Goal: Information Seeking & Learning: Find contact information

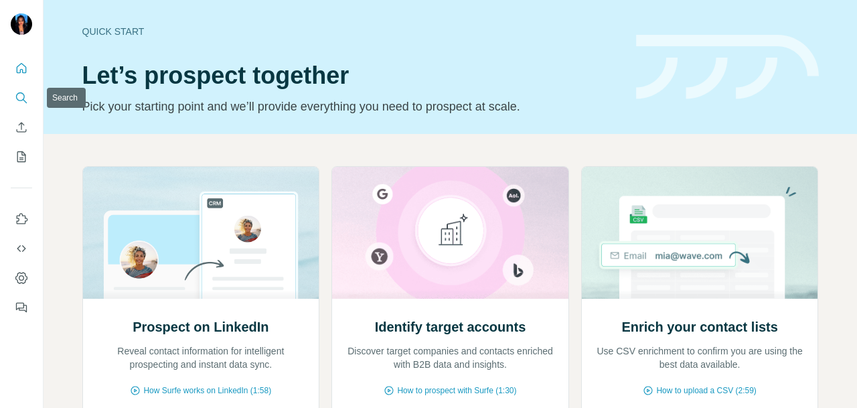
click at [12, 101] on button "Search" at bounding box center [21, 98] width 21 height 24
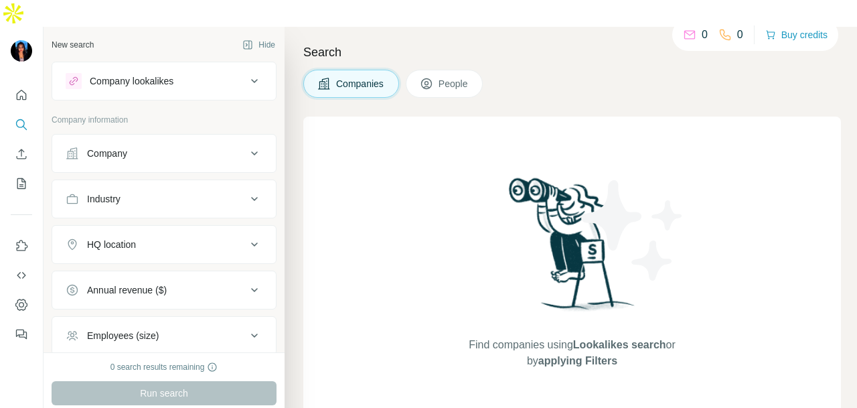
click at [92, 137] on button "Company" at bounding box center [164, 153] width 224 height 32
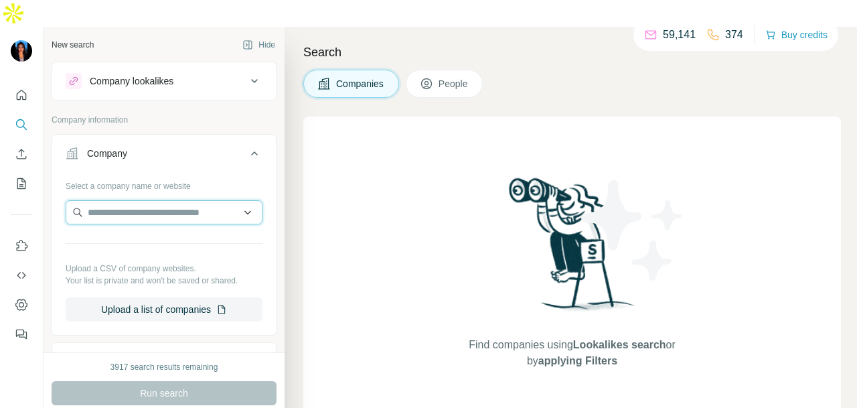
paste input "**********"
click at [238, 200] on input "**********" at bounding box center [164, 212] width 197 height 24
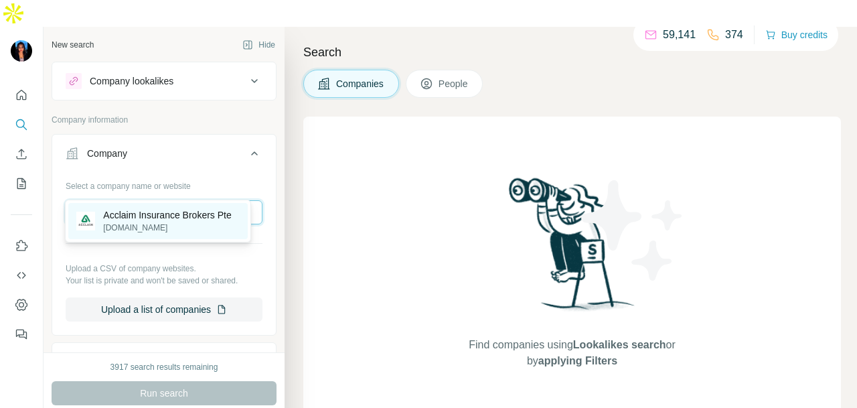
type input "**********"
click at [220, 212] on p "Acclaim Insurance Brokers Pte" at bounding box center [167, 214] width 128 height 13
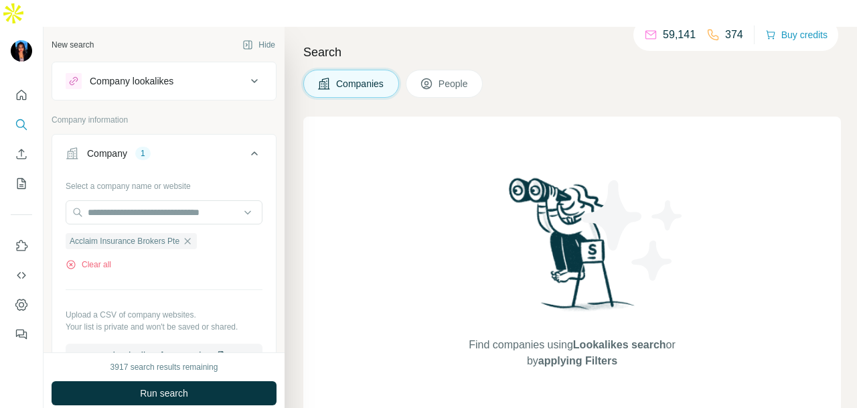
click at [209, 353] on div "3917 search results remaining Run search Clear Save search Share filters" at bounding box center [164, 393] width 241 height 82
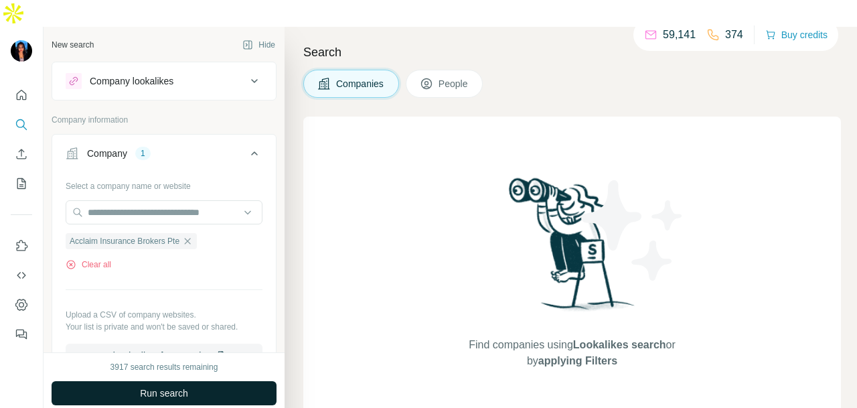
click at [212, 381] on button "Run search" at bounding box center [164, 393] width 225 height 24
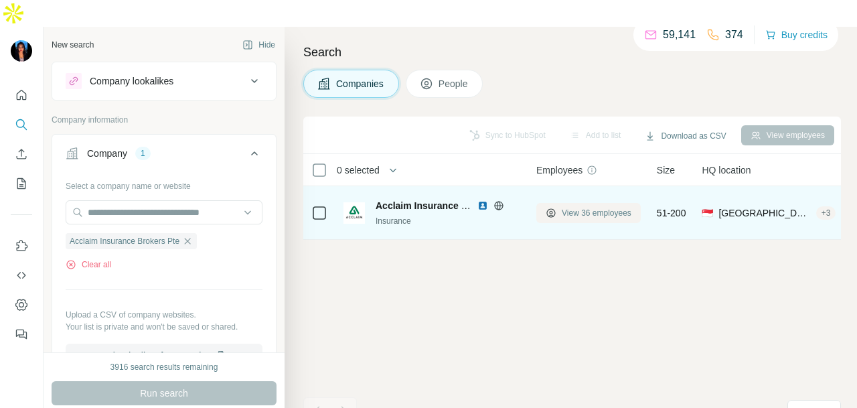
click at [592, 203] on button "View 36 employees" at bounding box center [588, 213] width 104 height 20
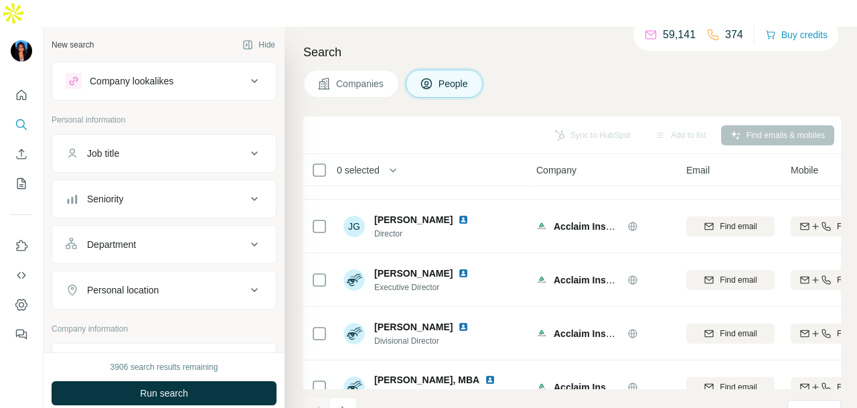
scroll to position [336, 0]
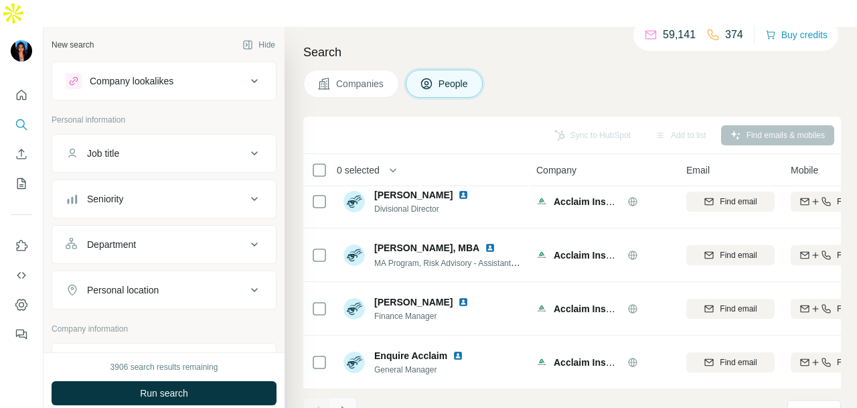
click at [343, 404] on icon "Navigate to next page" at bounding box center [343, 410] width 13 height 13
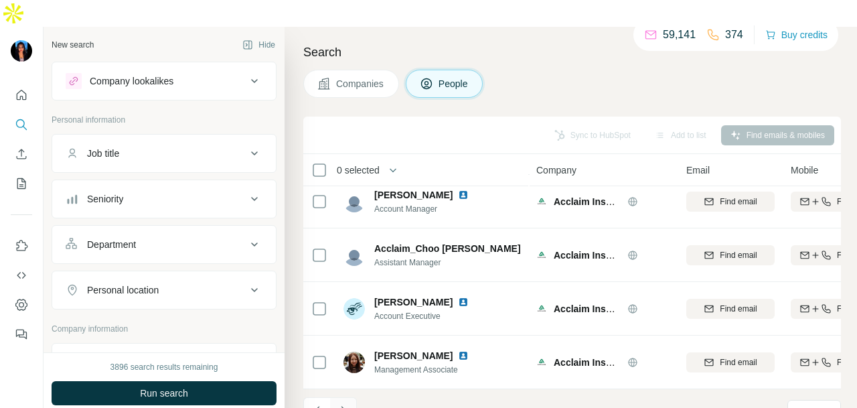
click at [334, 397] on button "Navigate to next page" at bounding box center [343, 410] width 27 height 27
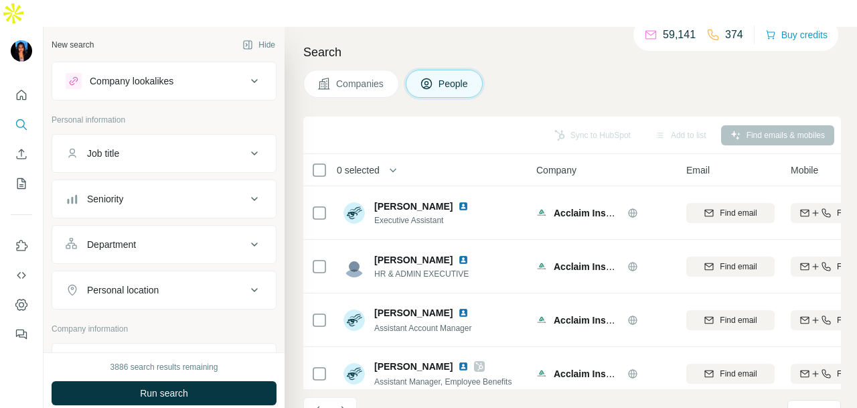
scroll to position [67, 0]
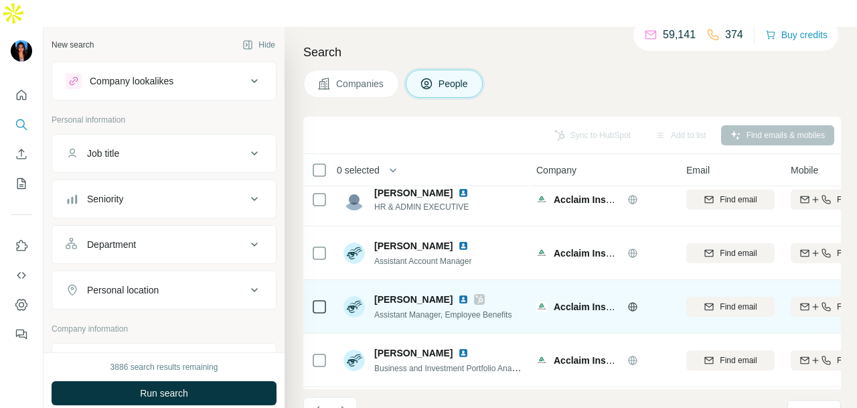
click at [484, 294] on icon at bounding box center [480, 299] width 8 height 11
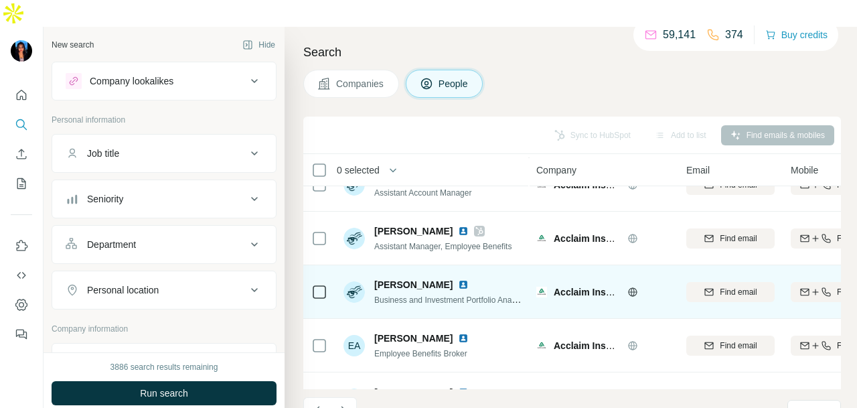
scroll to position [0, 0]
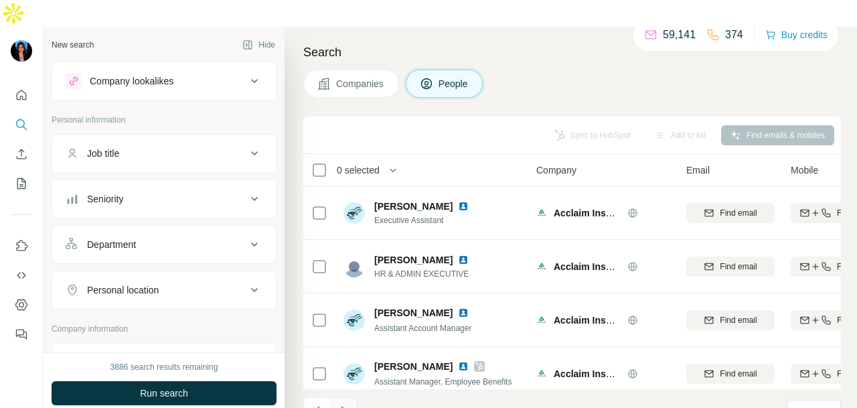
click at [344, 404] on icon "Navigate to next page" at bounding box center [343, 410] width 13 height 13
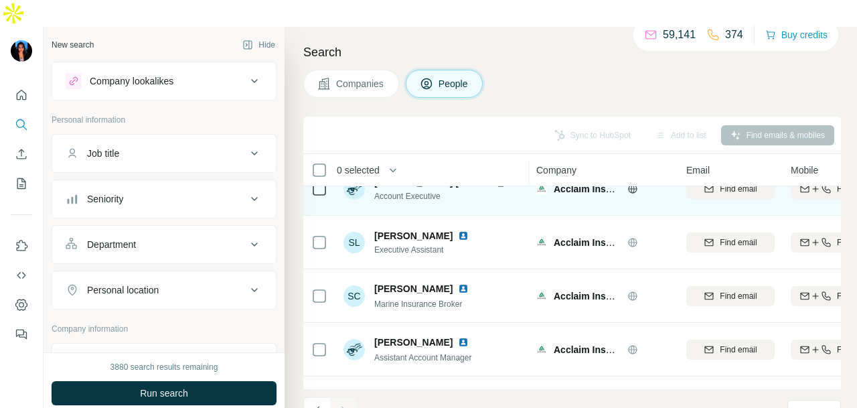
scroll to position [122, 0]
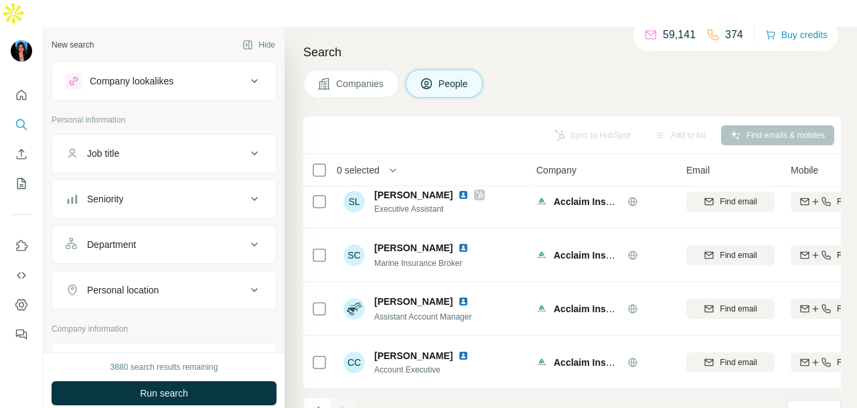
click at [210, 228] on button "Department" at bounding box center [164, 244] width 224 height 32
click at [208, 271] on input at bounding box center [156, 278] width 165 height 15
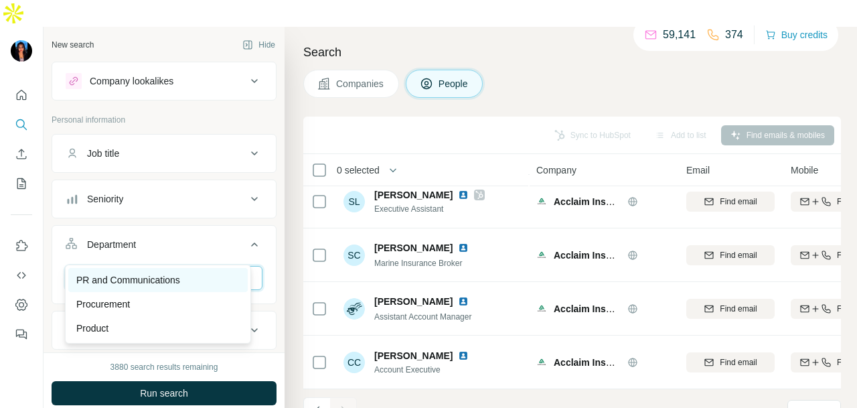
type input "**"
click at [214, 274] on div "PR and Communications" at bounding box center [157, 279] width 163 height 13
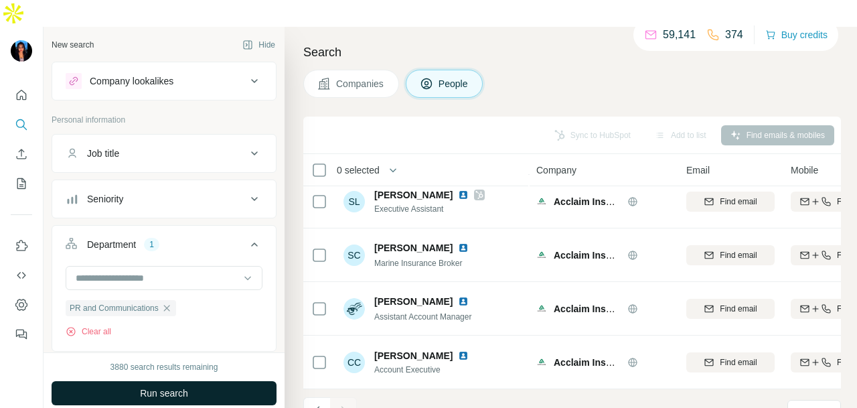
click at [229, 381] on button "Run search" at bounding box center [164, 393] width 225 height 24
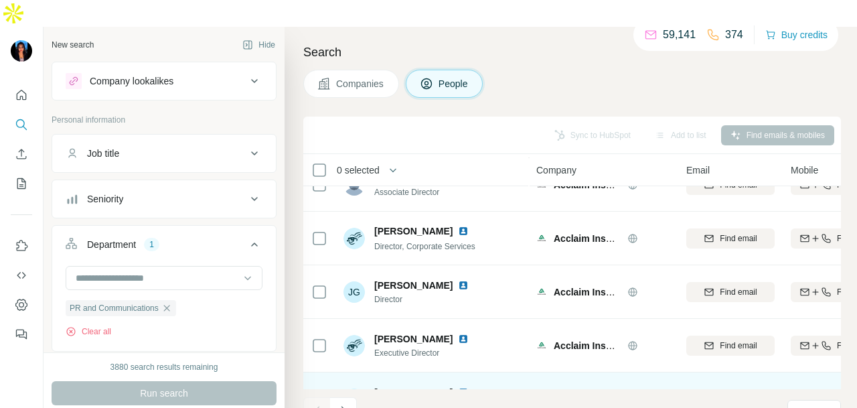
scroll to position [68, 0]
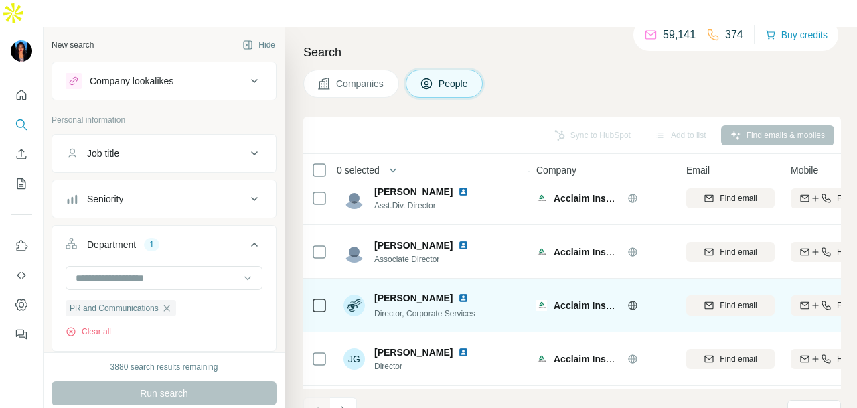
click at [458, 293] on img at bounding box center [463, 298] width 11 height 11
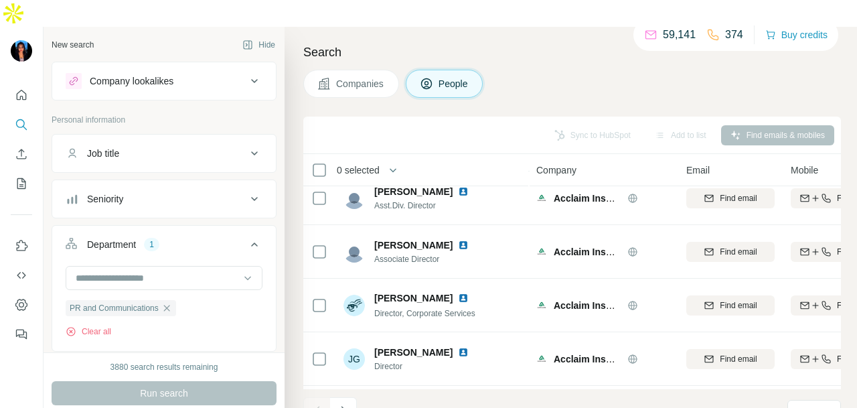
click at [21, 88] on icon "Quick start" at bounding box center [21, 94] width 13 height 13
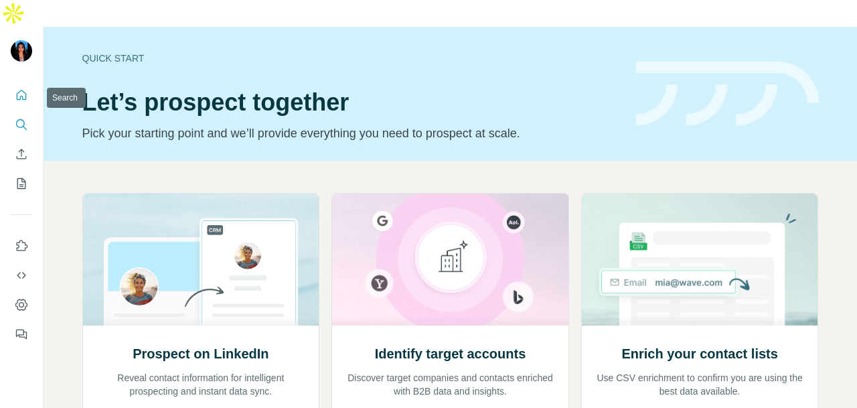
click at [30, 113] on button "Search" at bounding box center [21, 125] width 21 height 24
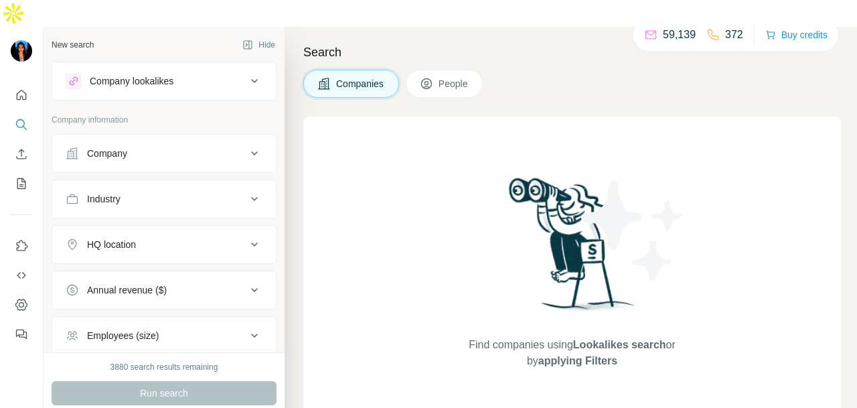
click at [92, 147] on div "Company" at bounding box center [107, 153] width 40 height 13
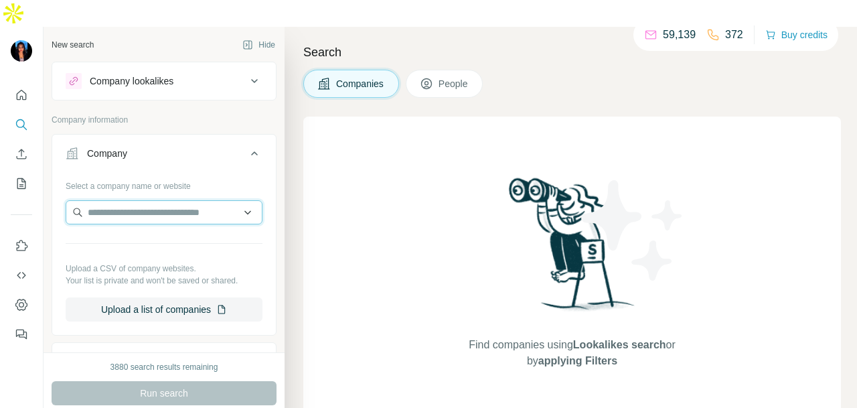
click at [117, 200] on input "text" at bounding box center [164, 212] width 197 height 24
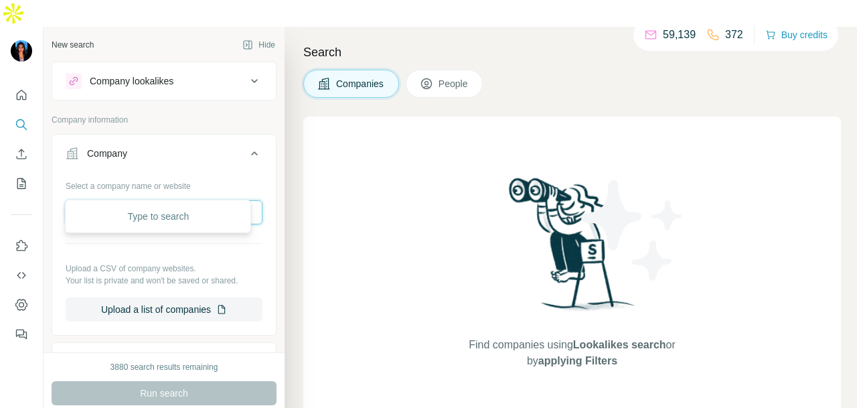
paste input "**********"
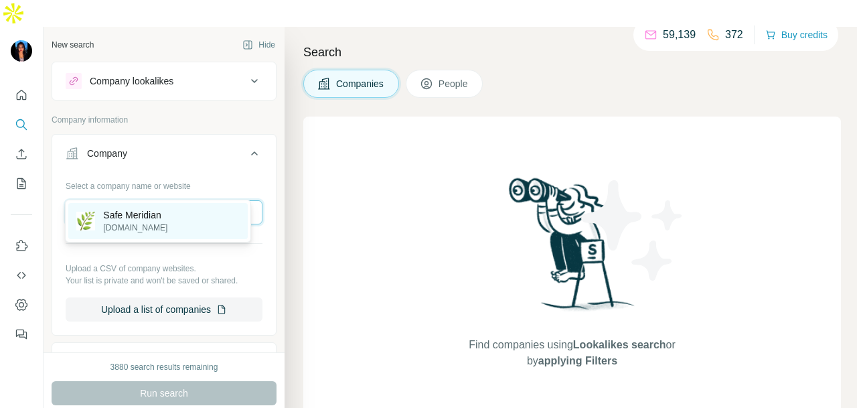
type input "**********"
click at [175, 232] on div "Safe Meridian [DOMAIN_NAME]" at bounding box center [157, 221] width 179 height 36
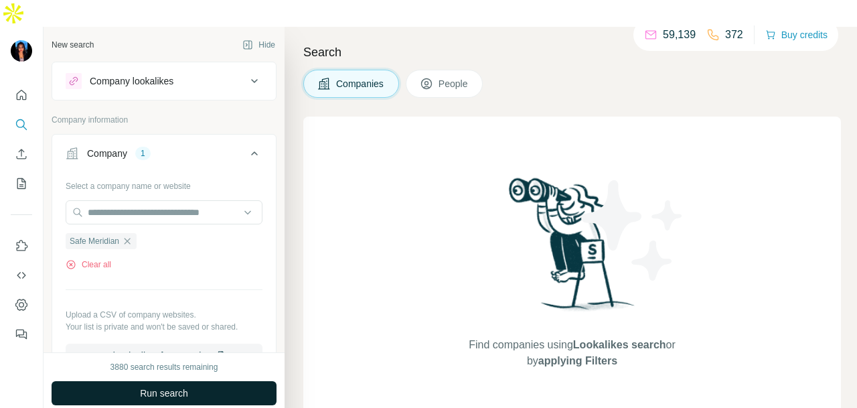
click at [196, 381] on button "Run search" at bounding box center [164, 393] width 225 height 24
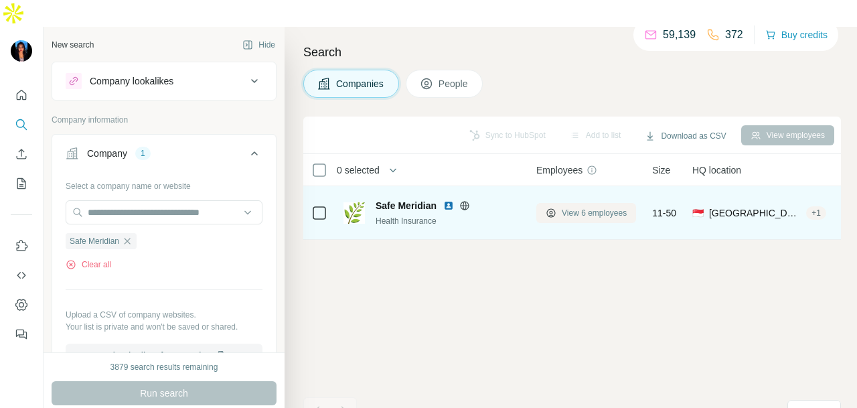
click at [618, 207] on span "View 6 employees" at bounding box center [594, 213] width 65 height 12
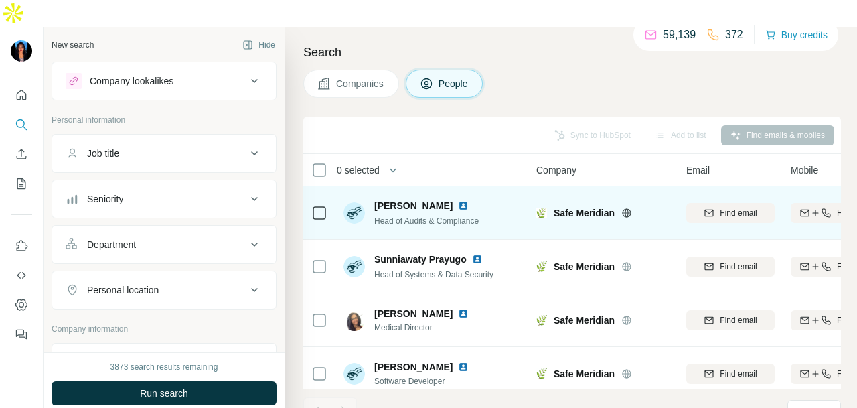
click at [626, 208] on icon at bounding box center [626, 212] width 3 height 9
click at [461, 200] on img at bounding box center [463, 205] width 11 height 11
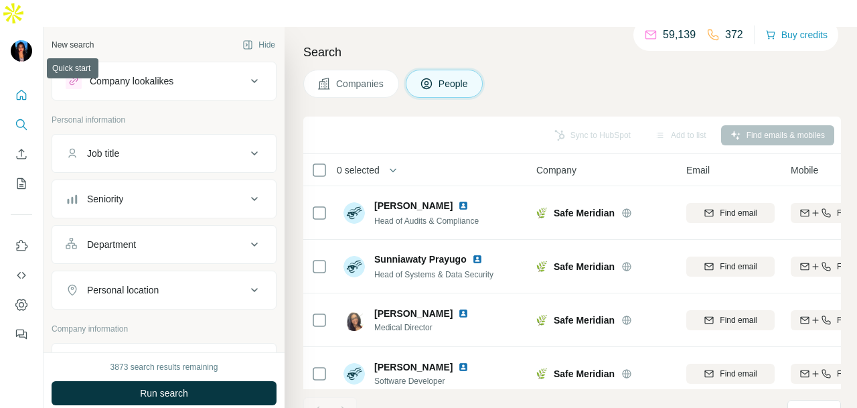
click at [29, 83] on button "Quick start" at bounding box center [21, 95] width 21 height 24
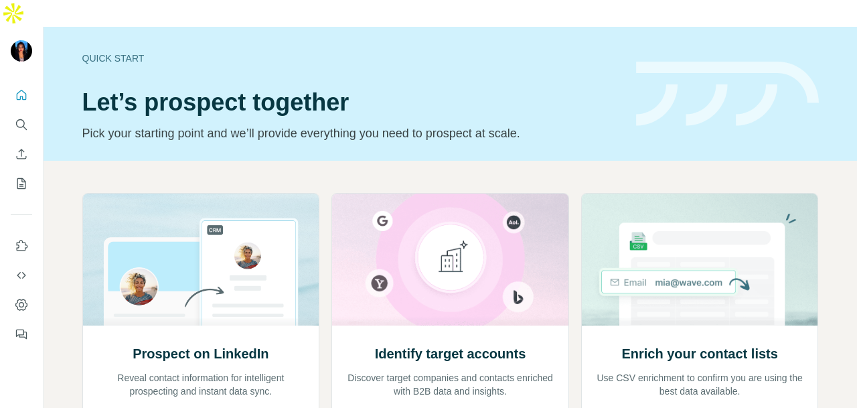
click at [13, 113] on button "Search" at bounding box center [21, 125] width 21 height 24
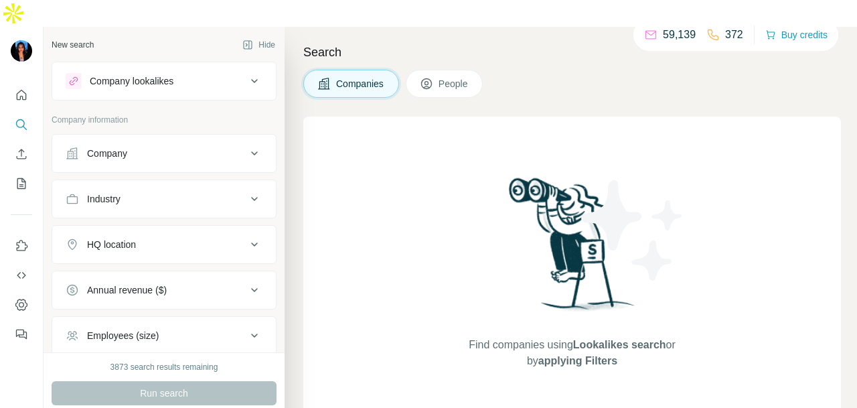
click at [88, 139] on button "Company" at bounding box center [164, 153] width 224 height 32
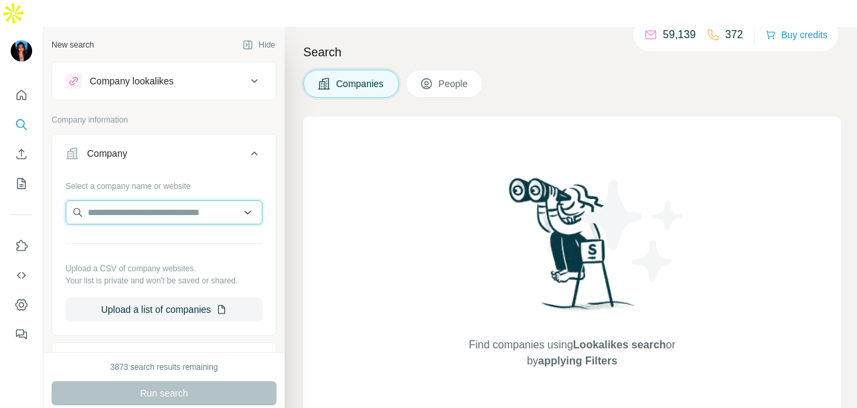
click at [100, 200] on input "text" at bounding box center [164, 212] width 197 height 24
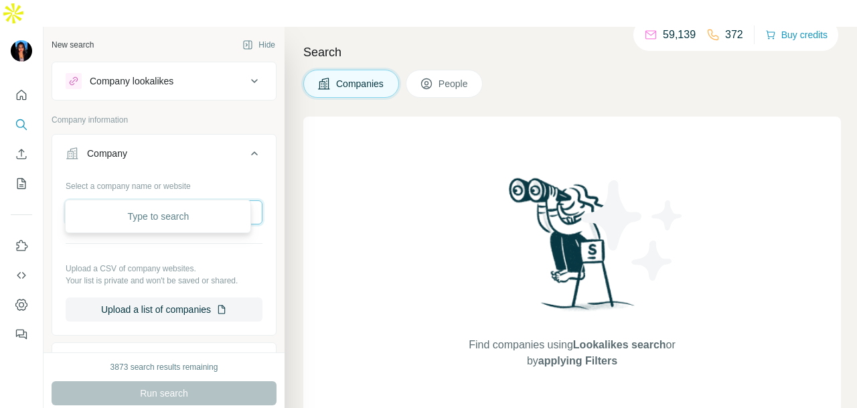
paste input "**********"
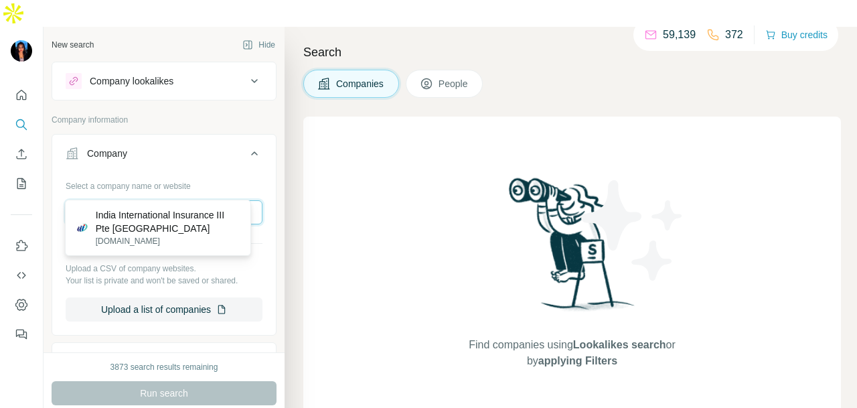
type input "**********"
click at [152, 221] on p "India International Insurance III Pte [GEOGRAPHIC_DATA]" at bounding box center [168, 221] width 145 height 27
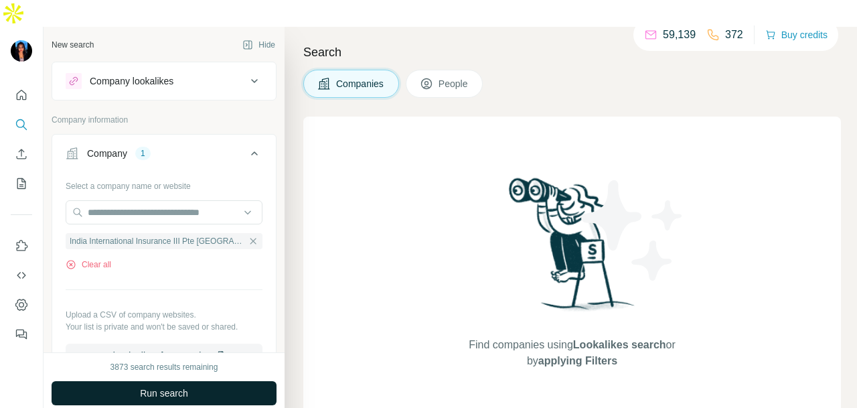
click at [161, 386] on span "Run search" at bounding box center [164, 392] width 48 height 13
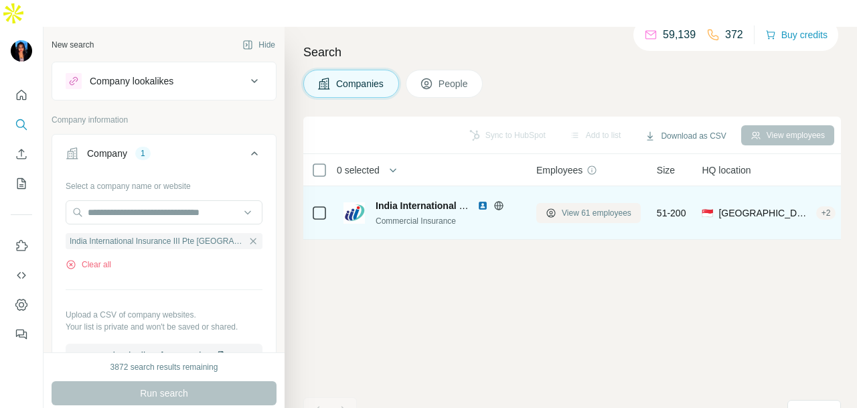
click at [567, 207] on span "View 61 employees" at bounding box center [597, 213] width 70 height 12
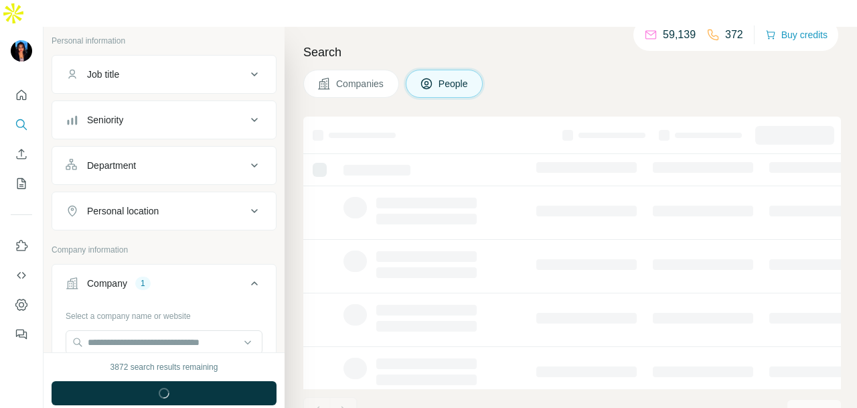
scroll to position [134, 0]
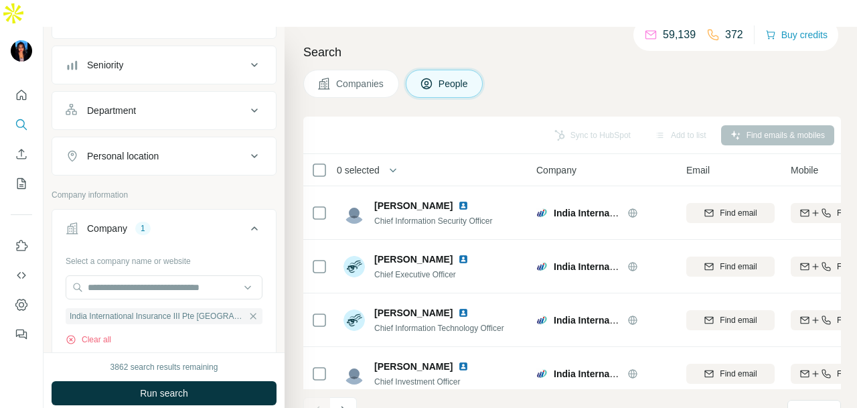
click at [201, 104] on div "Department" at bounding box center [156, 110] width 181 height 13
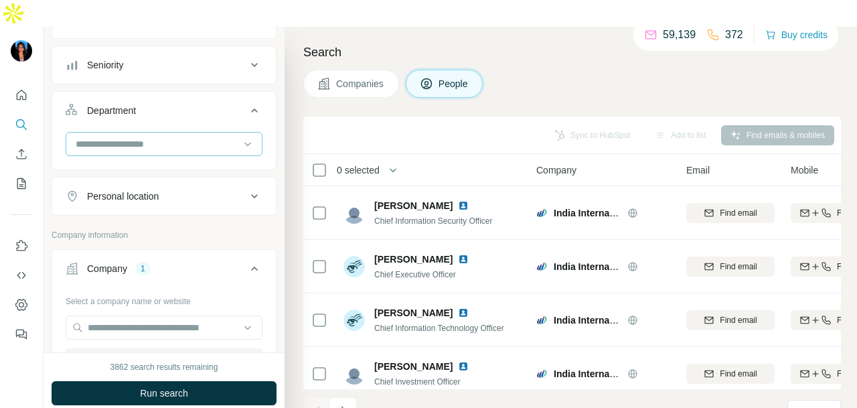
click at [192, 137] on input at bounding box center [156, 144] width 165 height 15
type input "**"
click at [208, 151] on div "PR and Communications" at bounding box center [157, 145] width 163 height 13
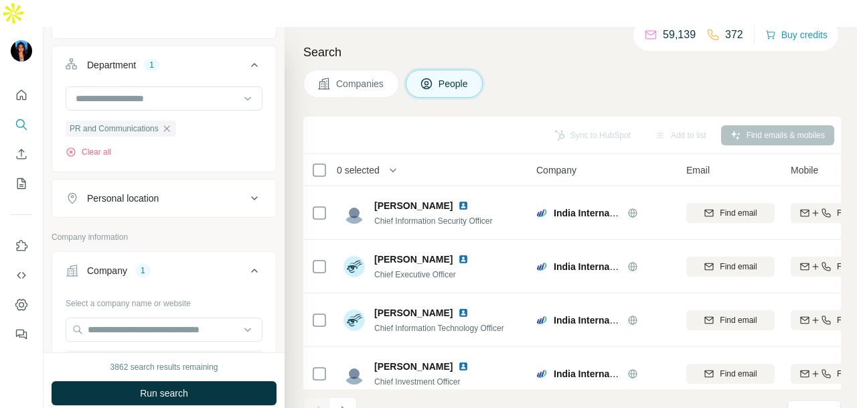
scroll to position [201, 0]
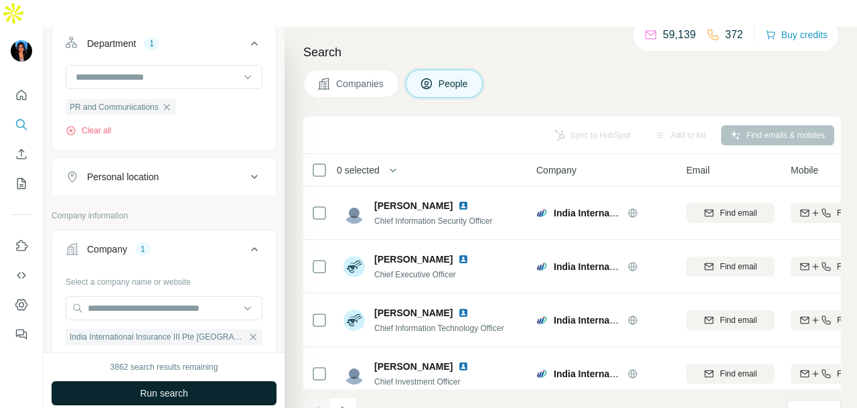
click at [184, 386] on span "Run search" at bounding box center [164, 392] width 48 height 13
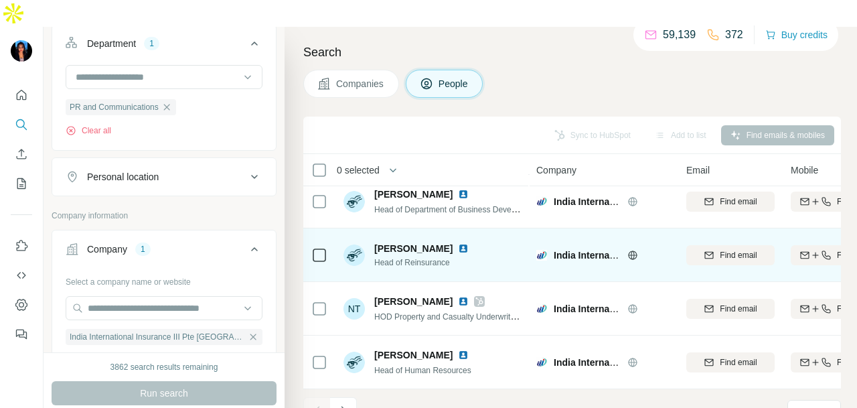
scroll to position [336, 0]
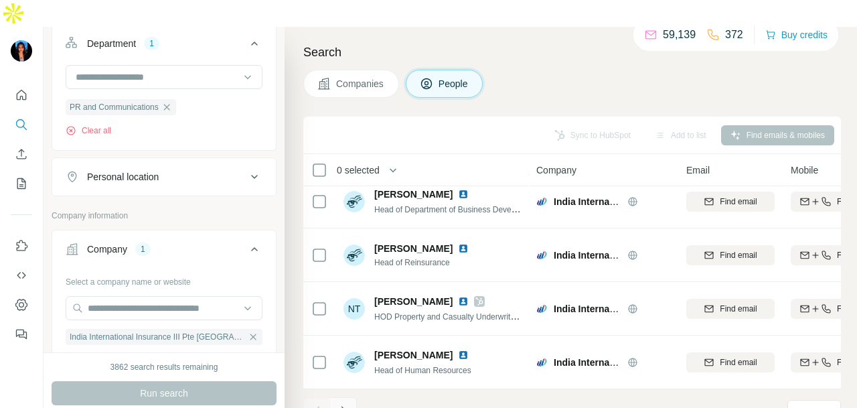
click at [350, 397] on button "Navigate to next page" at bounding box center [343, 410] width 27 height 27
click at [351, 397] on button "Navigate to next page" at bounding box center [343, 410] width 27 height 27
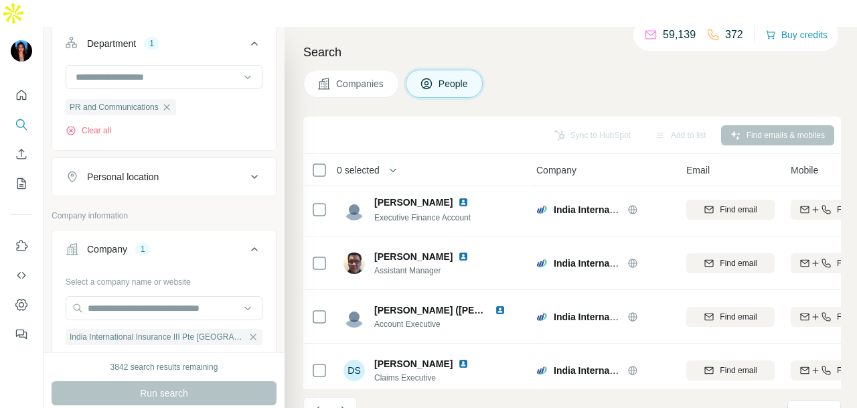
scroll to position [0, 0]
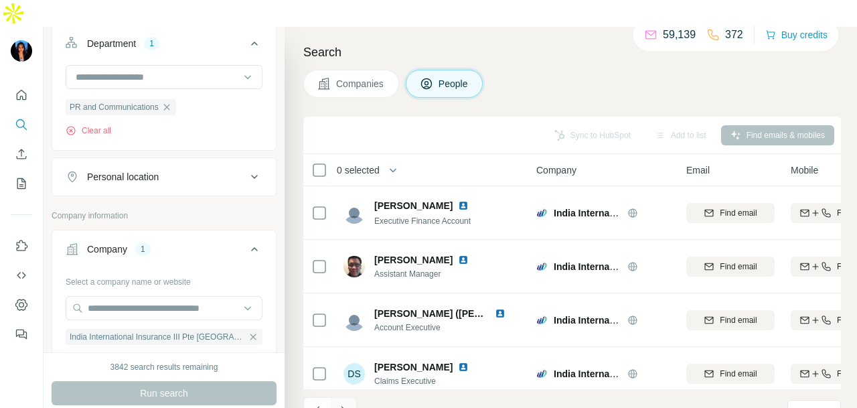
click at [351, 397] on button "Navigate to next page" at bounding box center [343, 410] width 27 height 27
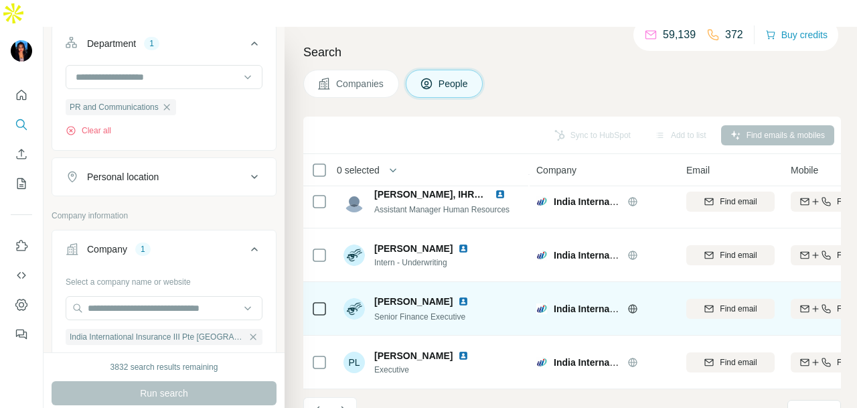
scroll to position [336, 0]
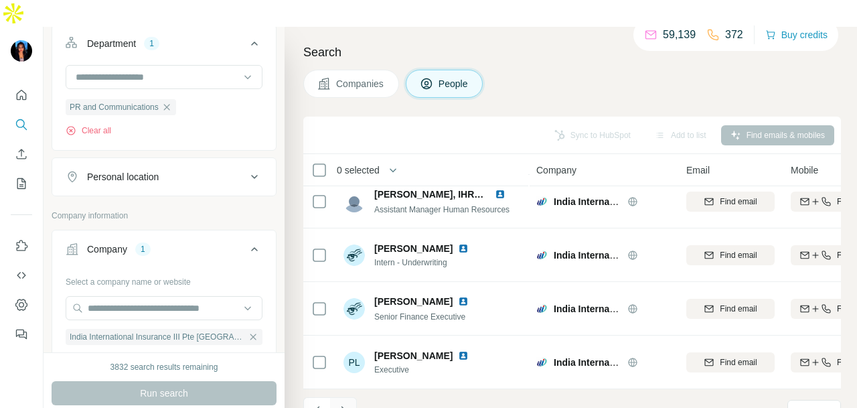
click at [342, 404] on icon "Navigate to next page" at bounding box center [343, 410] width 13 height 13
click at [356, 397] on button "Navigate to next page" at bounding box center [343, 410] width 27 height 27
click at [351, 397] on button "Navigate to next page" at bounding box center [343, 410] width 27 height 27
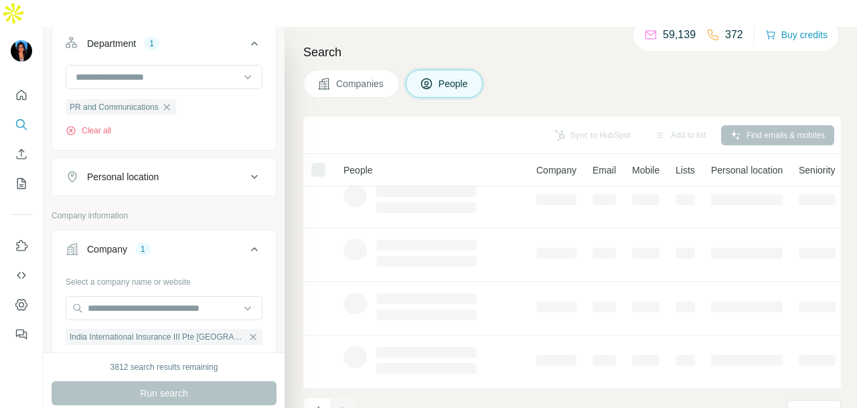
scroll to position [0, 0]
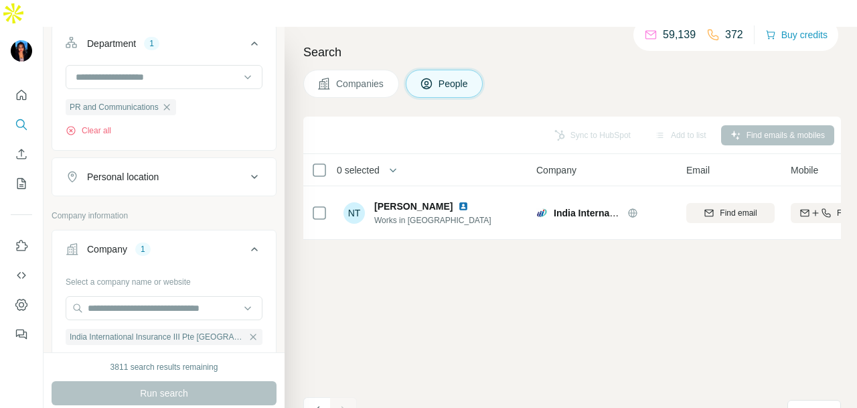
click at [321, 401] on footer "61 - 61 of 61 results Rows per page 10" at bounding box center [572, 412] width 538 height 46
click at [320, 404] on icon "Navigate to previous page" at bounding box center [317, 410] width 13 height 13
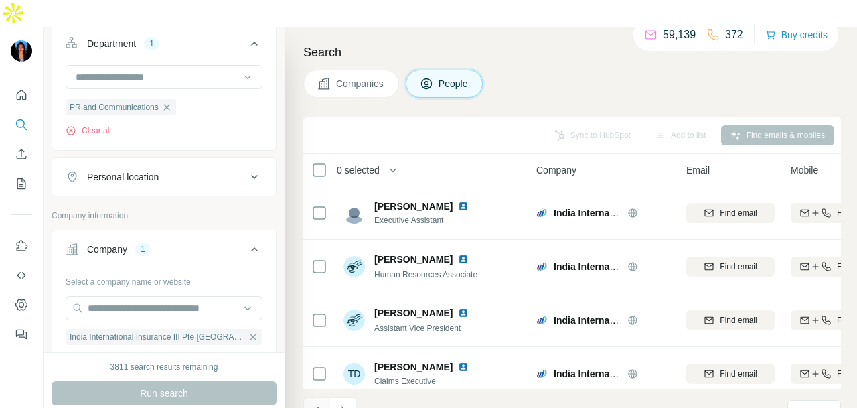
click at [323, 404] on icon "Navigate to previous page" at bounding box center [317, 410] width 13 height 13
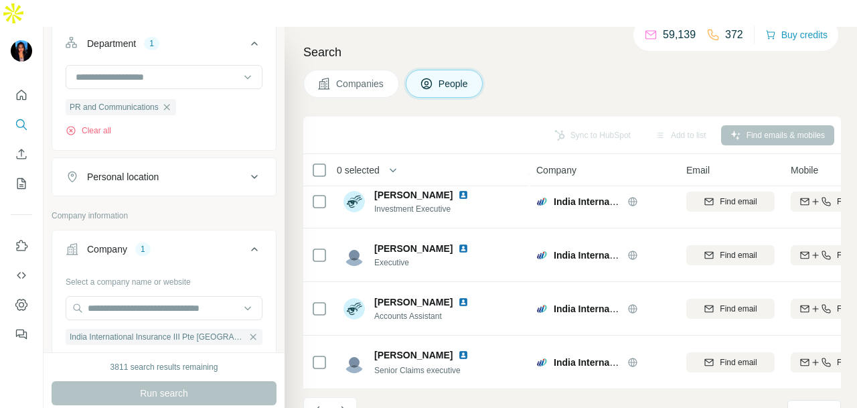
scroll to position [336, 0]
click at [311, 404] on icon "Navigate to previous page" at bounding box center [317, 410] width 13 height 13
click at [305, 397] on button "Navigate to previous page" at bounding box center [316, 410] width 27 height 27
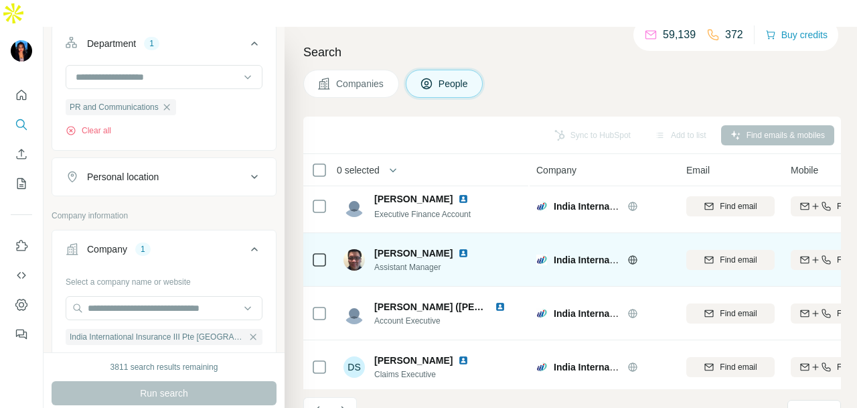
scroll to position [0, 0]
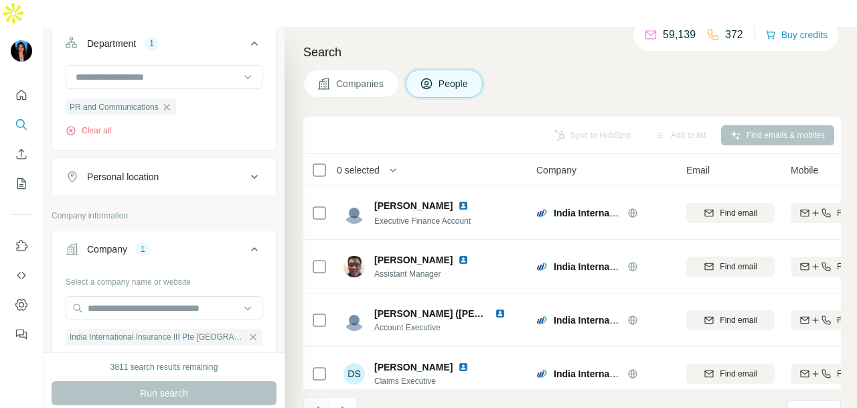
click at [317, 404] on icon "Navigate to previous page" at bounding box center [317, 410] width 13 height 13
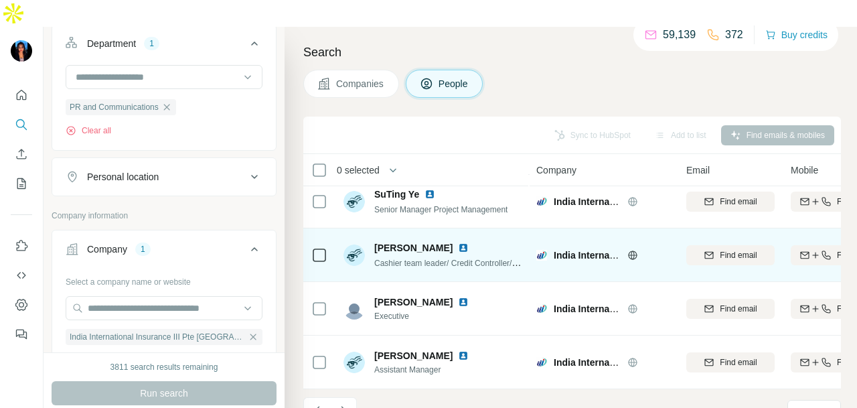
scroll to position [336, 0]
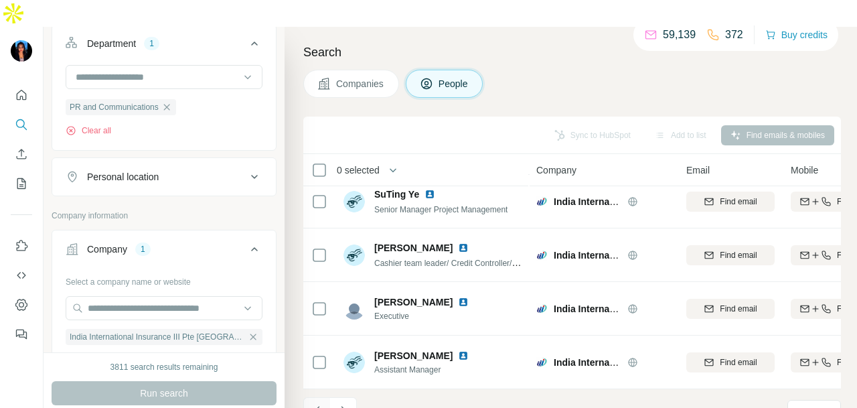
click at [313, 404] on icon "Navigate to previous page" at bounding box center [317, 410] width 13 height 13
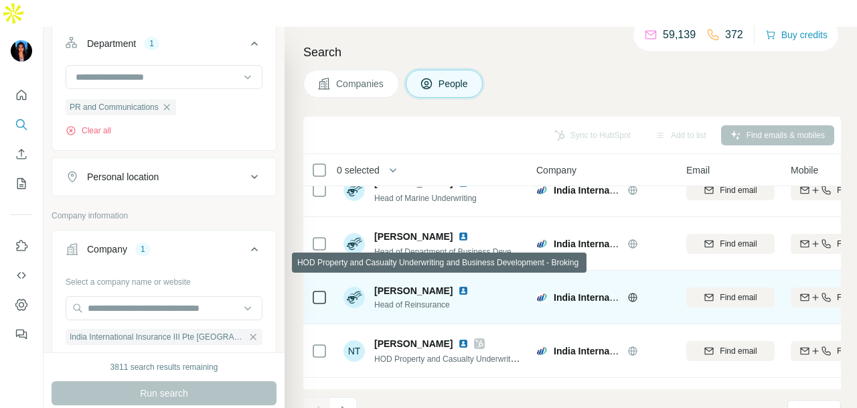
scroll to position [269, 0]
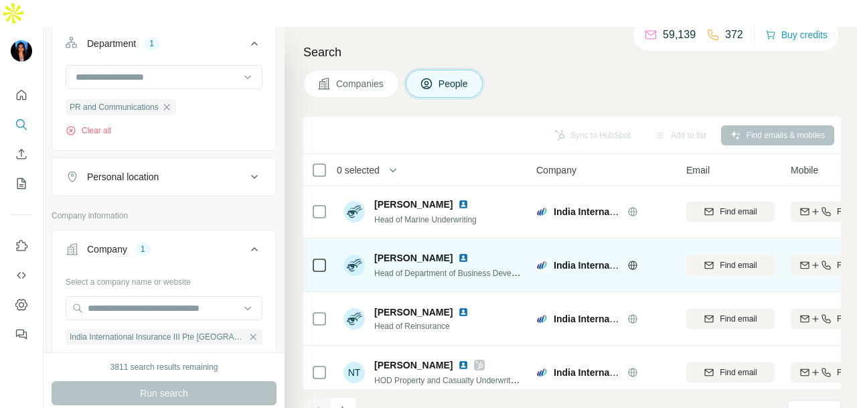
click at [461, 253] on div at bounding box center [471, 258] width 27 height 11
click at [458, 253] on img at bounding box center [463, 258] width 11 height 11
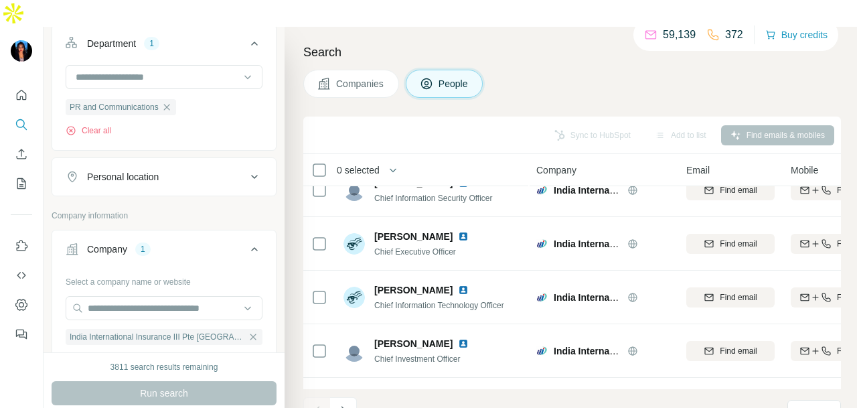
scroll to position [1, 0]
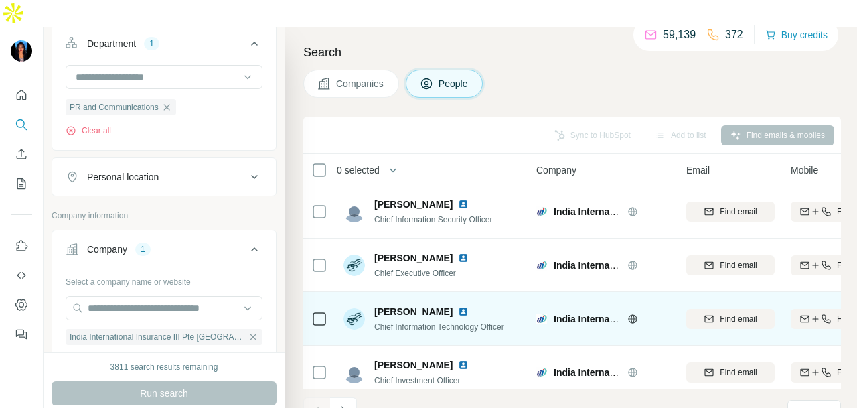
click at [458, 306] on img at bounding box center [463, 311] width 11 height 11
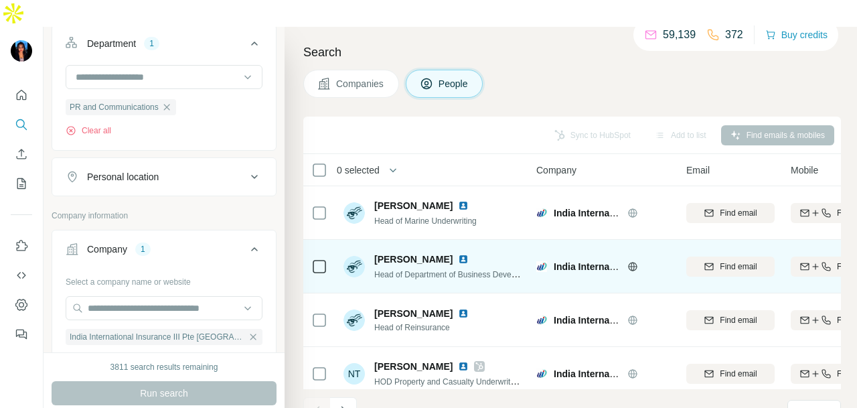
scroll to position [336, 0]
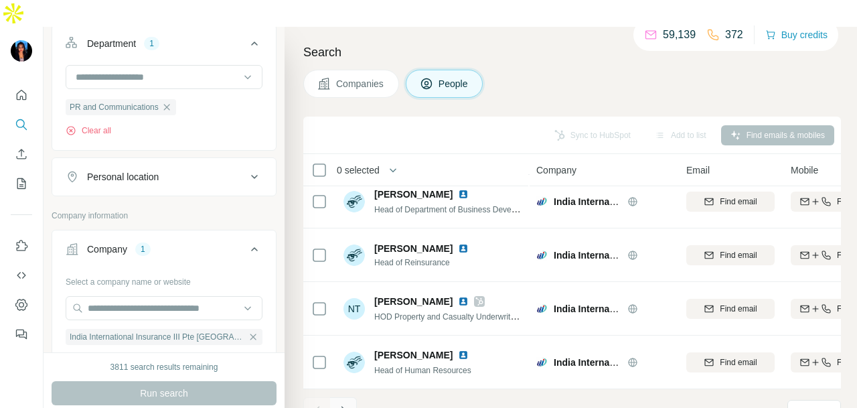
click at [346, 404] on icon "Navigate to next page" at bounding box center [343, 410] width 13 height 13
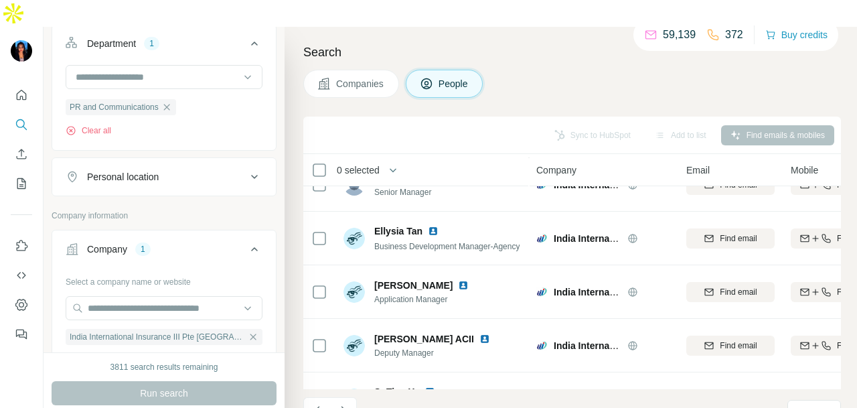
scroll to position [0, 0]
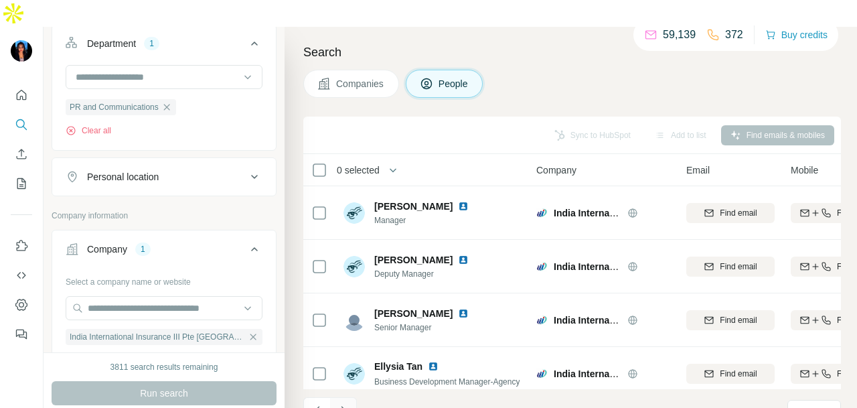
click at [346, 404] on icon "Navigate to next page" at bounding box center [343, 410] width 13 height 13
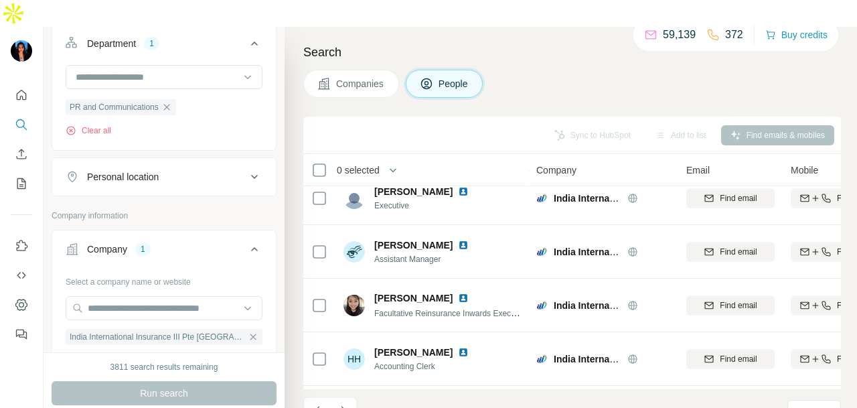
scroll to position [336, 0]
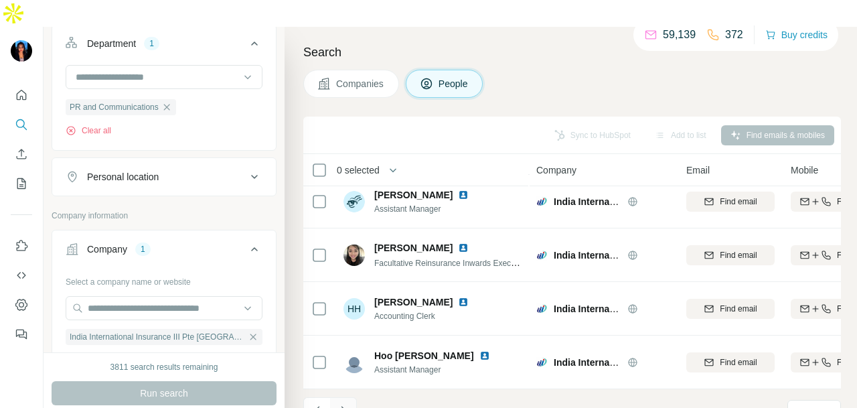
click at [344, 404] on icon "Navigate to next page" at bounding box center [343, 410] width 13 height 13
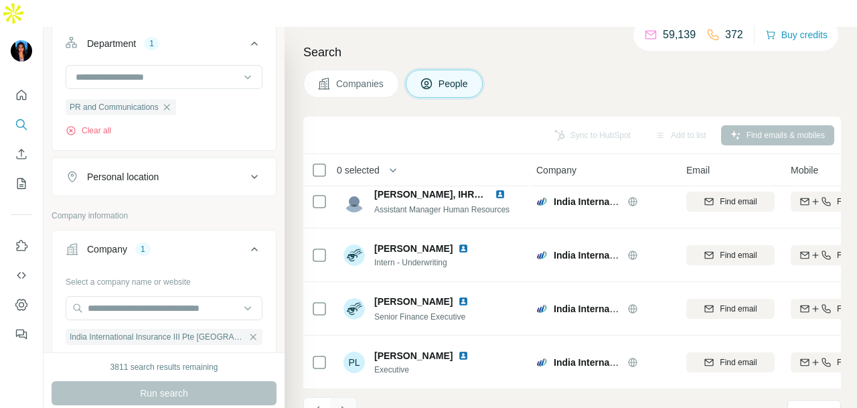
click at [350, 404] on icon "Navigate to next page" at bounding box center [343, 410] width 13 height 13
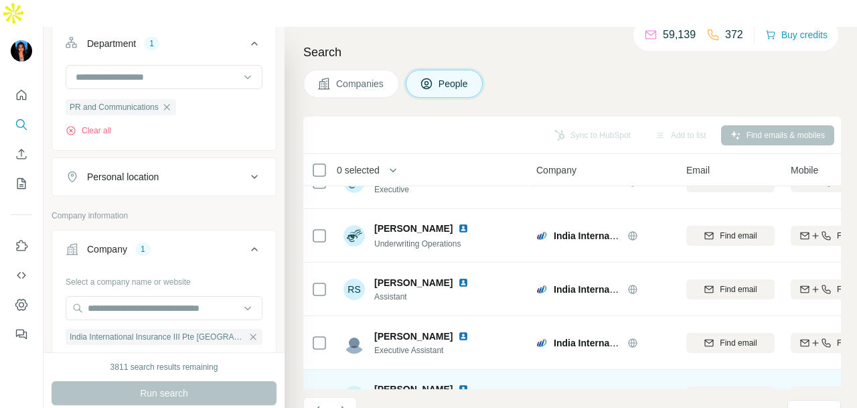
scroll to position [0, 0]
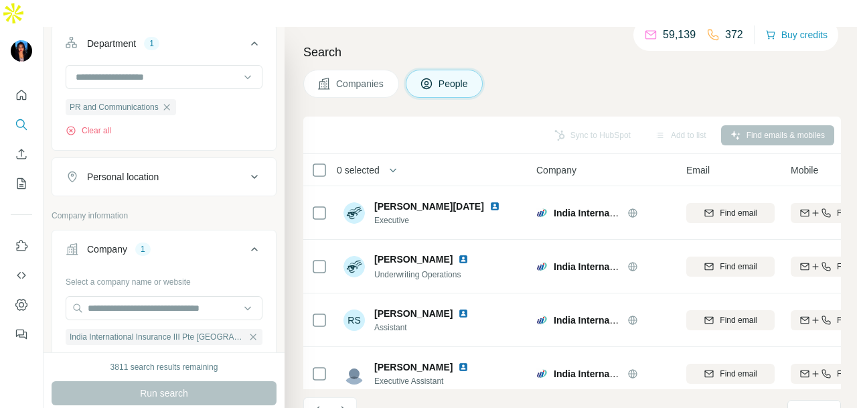
click at [356, 397] on div "41 - 50 of 61 results" at bounding box center [380, 411] width 155 height 29
click at [349, 404] on icon "Navigate to next page" at bounding box center [343, 410] width 13 height 13
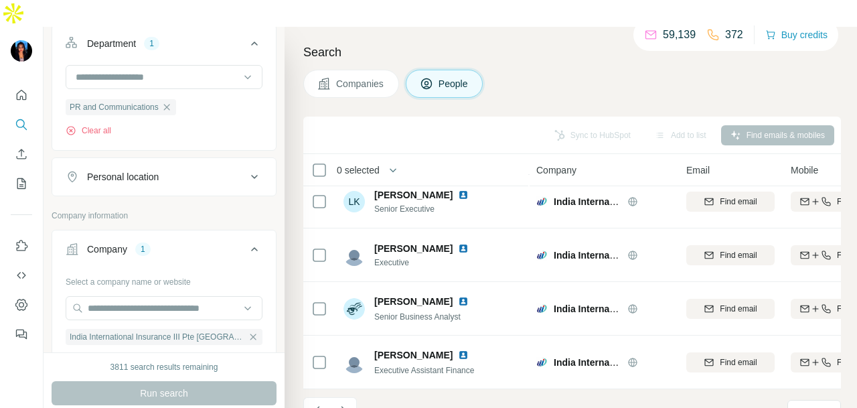
scroll to position [336, 0]
click at [356, 397] on button "Navigate to next page" at bounding box center [343, 410] width 27 height 27
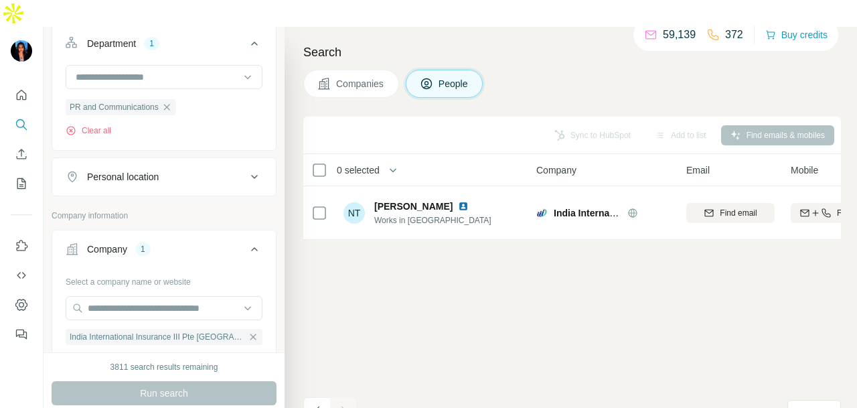
scroll to position [0, 0]
click at [11, 83] on button "Quick start" at bounding box center [21, 95] width 21 height 24
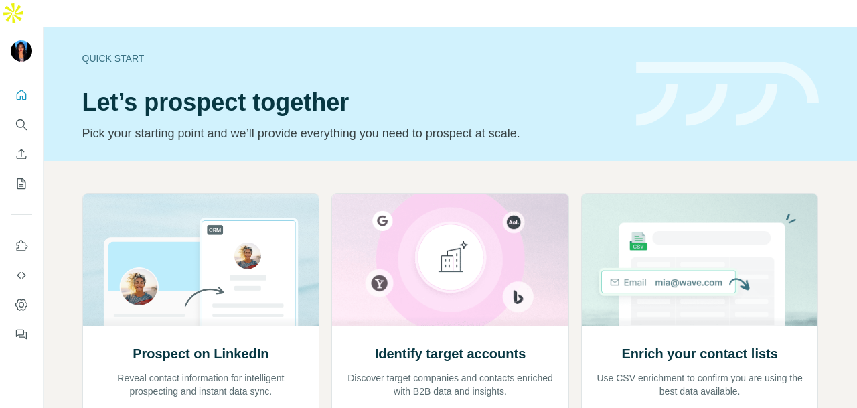
drag, startPoint x: 33, startPoint y: 92, endPoint x: 27, endPoint y: 96, distance: 6.9
click at [33, 94] on div at bounding box center [21, 210] width 43 height 271
click at [27, 118] on icon "Search" at bounding box center [21, 124] width 13 height 13
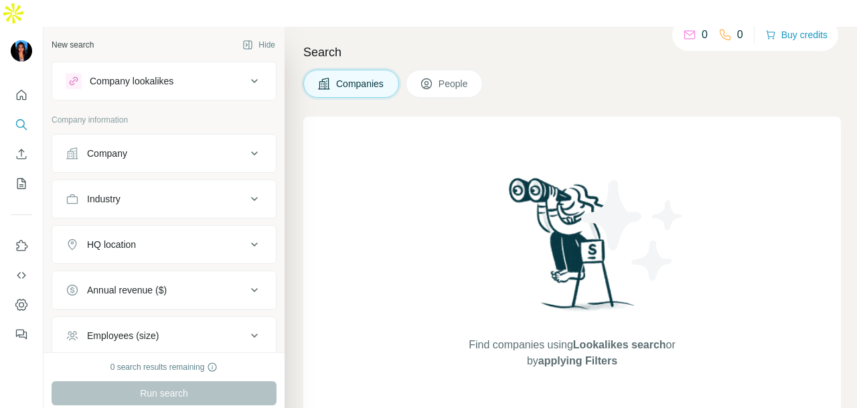
click at [108, 147] on div "Company" at bounding box center [107, 153] width 40 height 13
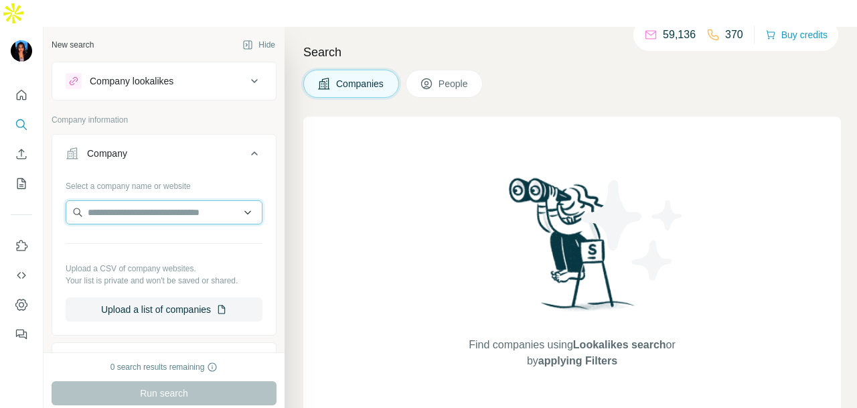
click at [101, 200] on input "text" at bounding box center [164, 212] width 197 height 24
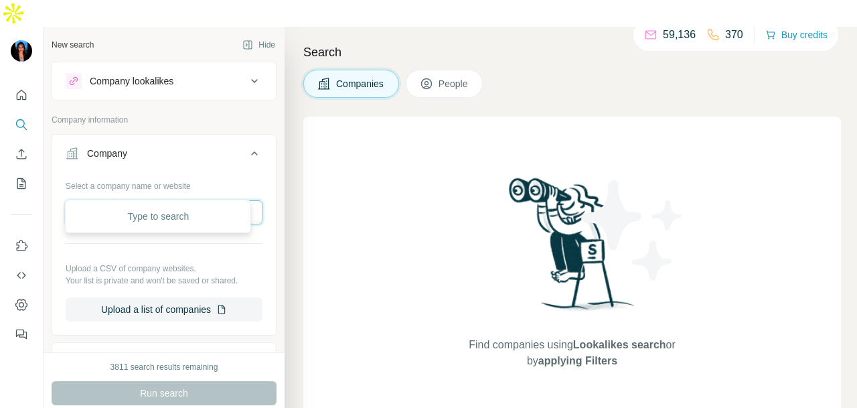
paste input "**********"
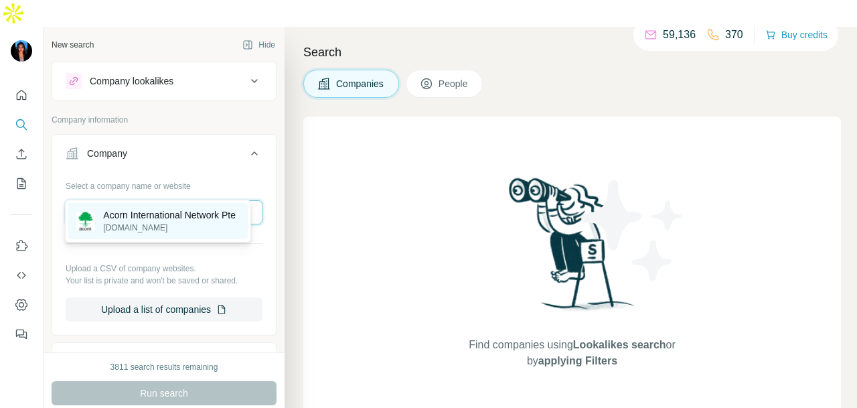
type input "**********"
click at [203, 222] on p "Acorn International Network Pte" at bounding box center [169, 214] width 133 height 13
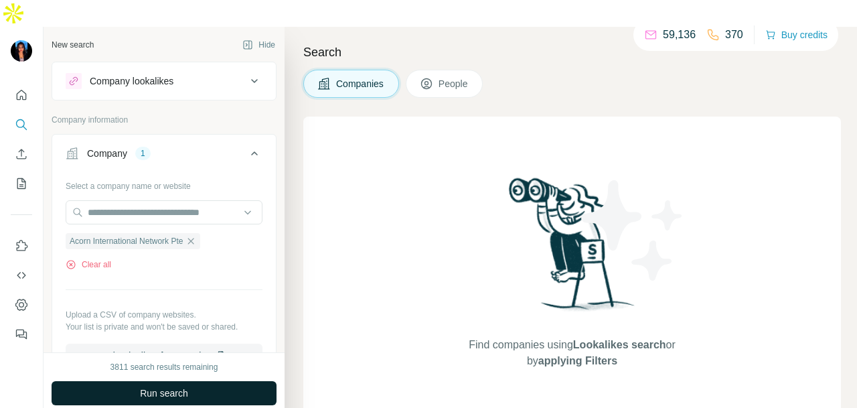
click at [189, 381] on button "Run search" at bounding box center [164, 393] width 225 height 24
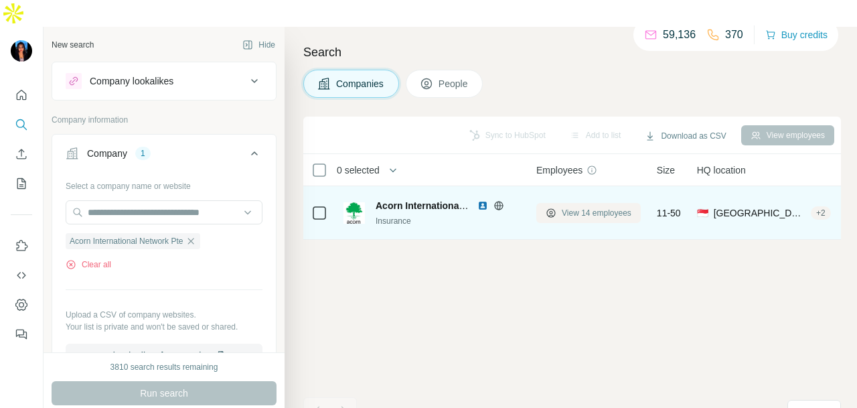
click at [629, 207] on span "View 14 employees" at bounding box center [597, 213] width 70 height 12
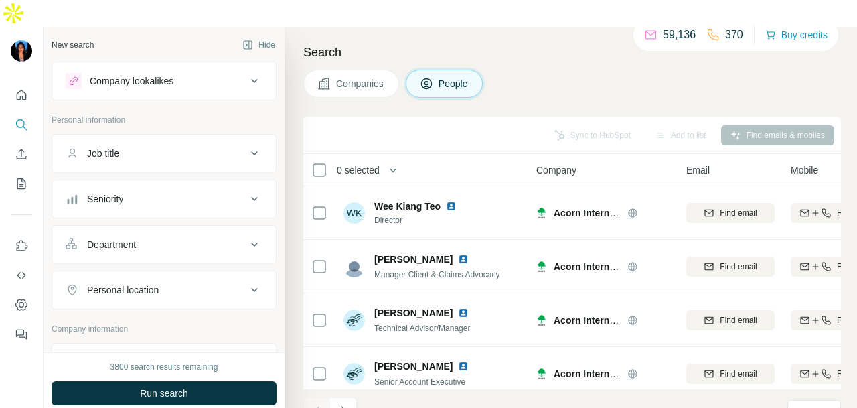
scroll to position [336, 0]
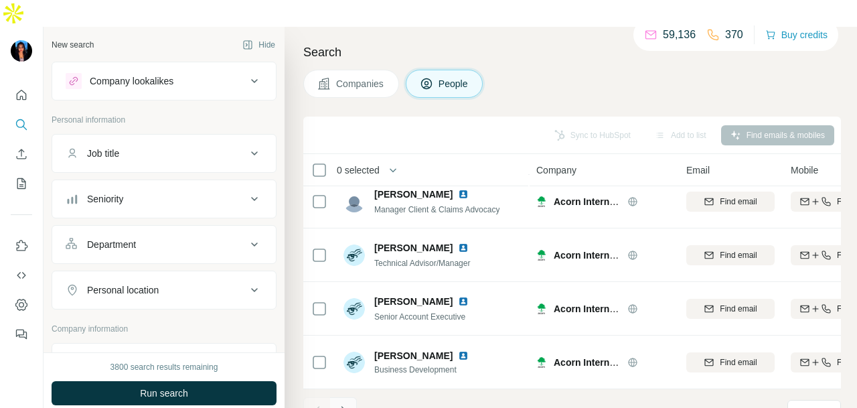
click at [342, 404] on icon "Navigate to next page" at bounding box center [343, 410] width 13 height 13
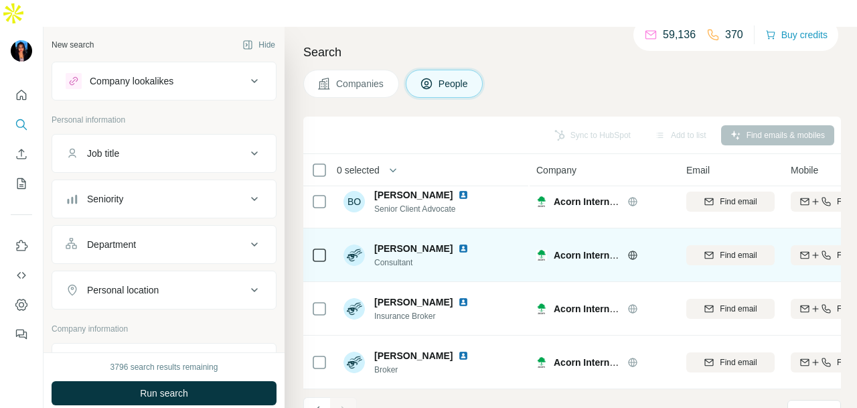
scroll to position [15, 0]
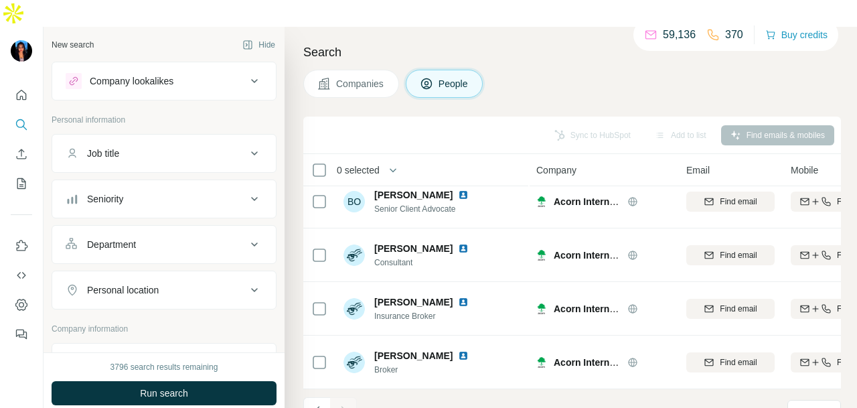
click at [218, 73] on div "Company lookalikes" at bounding box center [156, 81] width 181 height 16
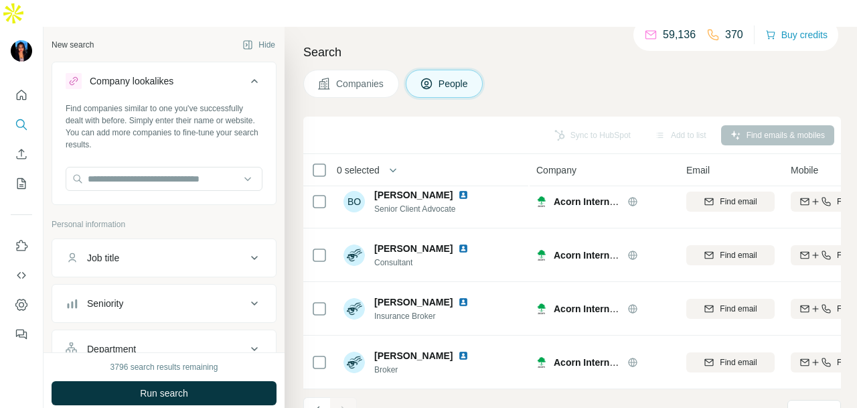
scroll to position [201, 0]
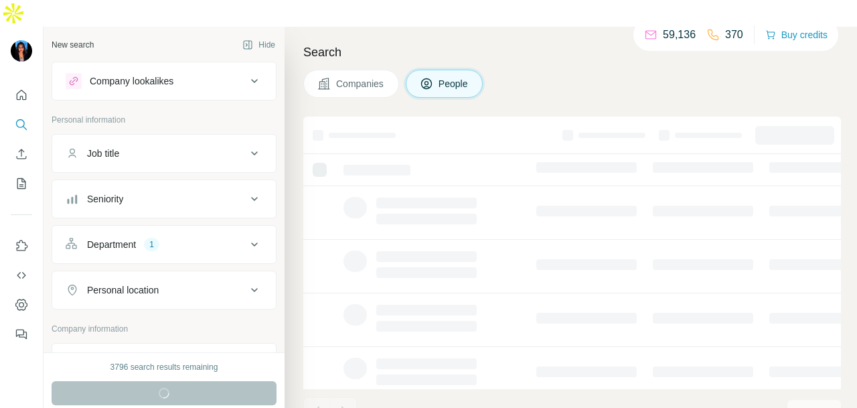
click at [163, 74] on div "Company lookalikes" at bounding box center [132, 80] width 84 height 13
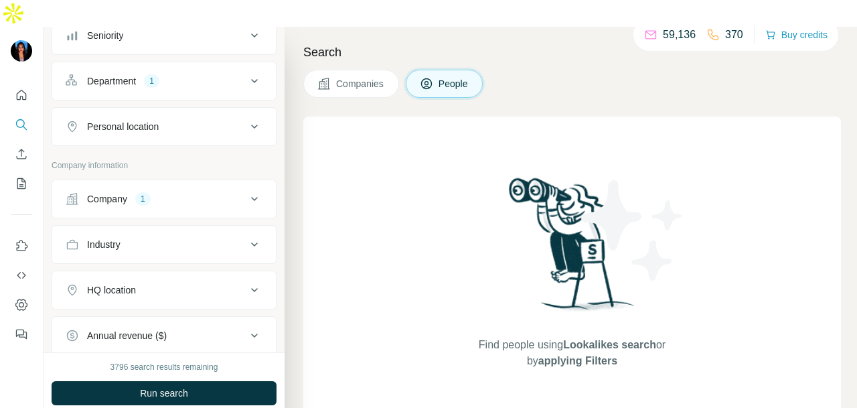
scroll to position [402, 0]
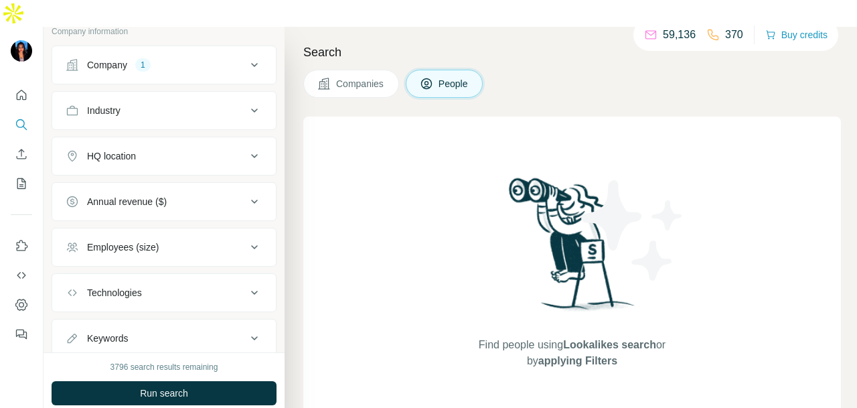
click at [225, 58] on div "Company 1" at bounding box center [156, 64] width 181 height 13
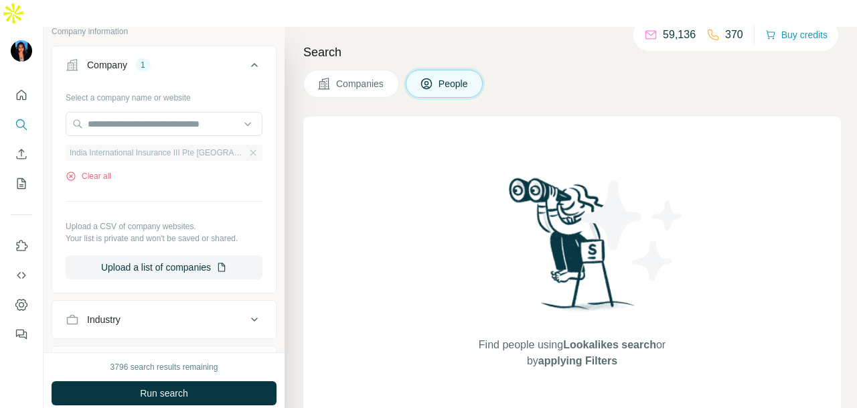
click at [122, 147] on span "India International Insurance III Pte [GEOGRAPHIC_DATA]" at bounding box center [157, 153] width 175 height 12
click at [385, 77] on span "Companies" at bounding box center [360, 83] width 49 height 13
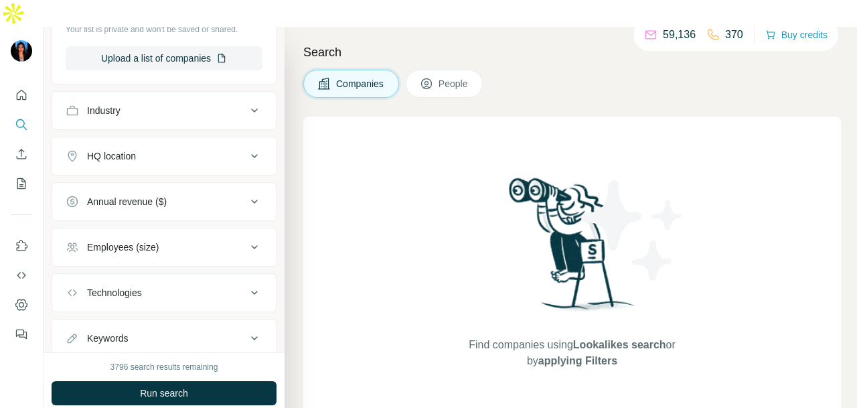
scroll to position [194, 0]
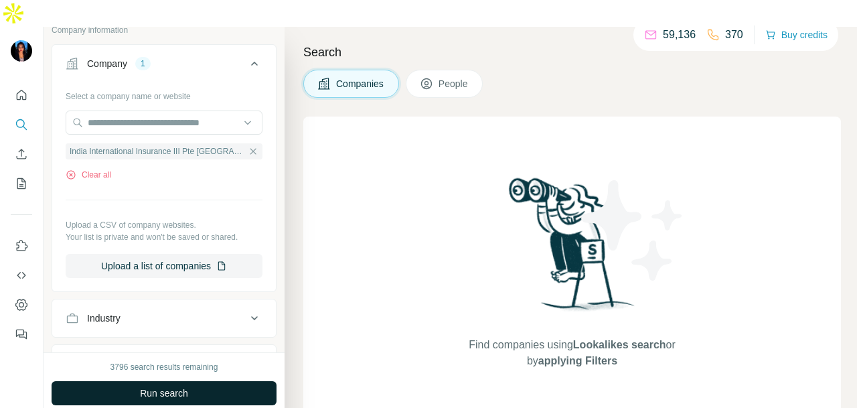
click at [176, 386] on span "Run search" at bounding box center [164, 392] width 48 height 13
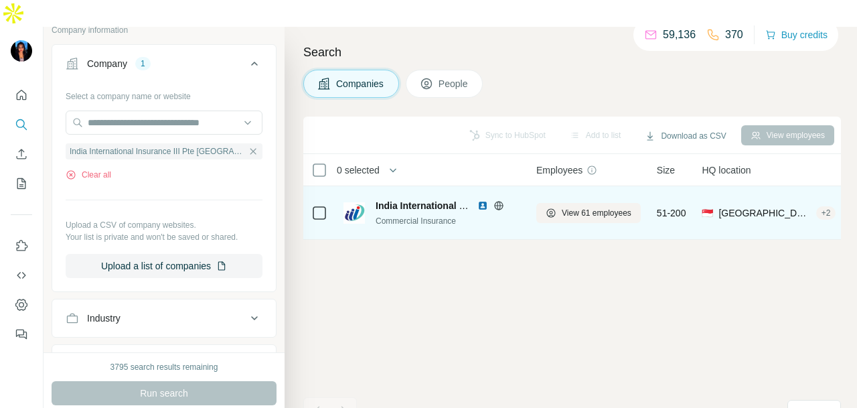
click at [500, 201] on icon at bounding box center [498, 205] width 3 height 9
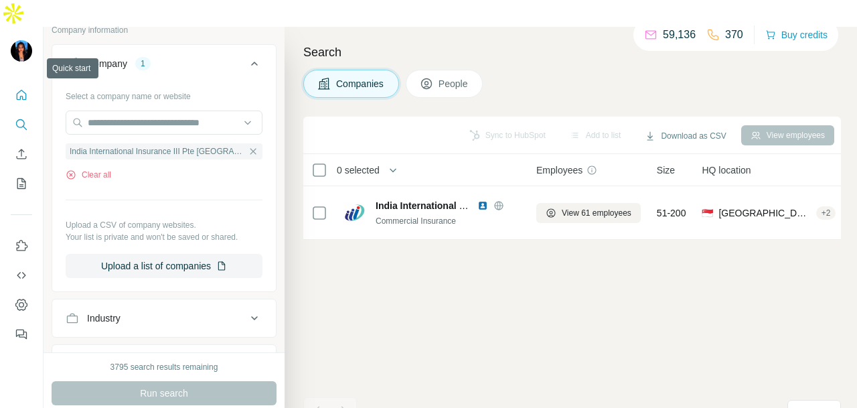
click at [27, 88] on icon "Quick start" at bounding box center [21, 94] width 13 height 13
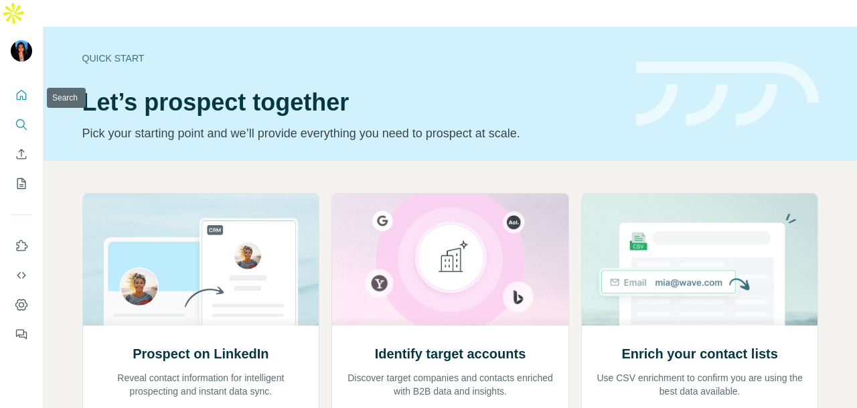
click at [29, 113] on button "Search" at bounding box center [21, 125] width 21 height 24
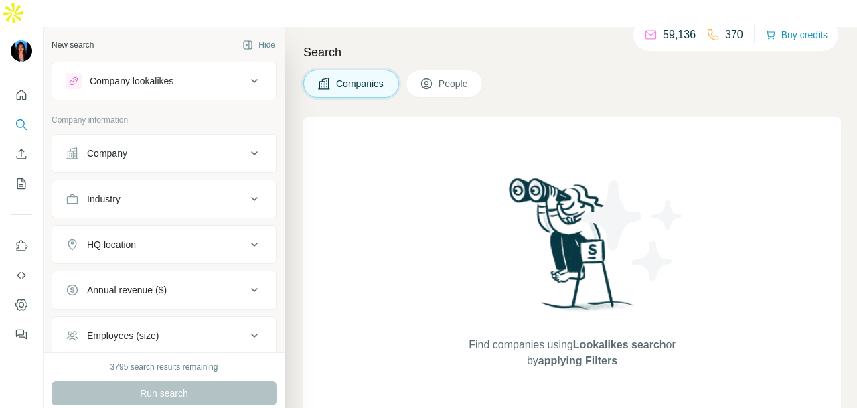
click at [86, 137] on button "Company" at bounding box center [164, 153] width 224 height 32
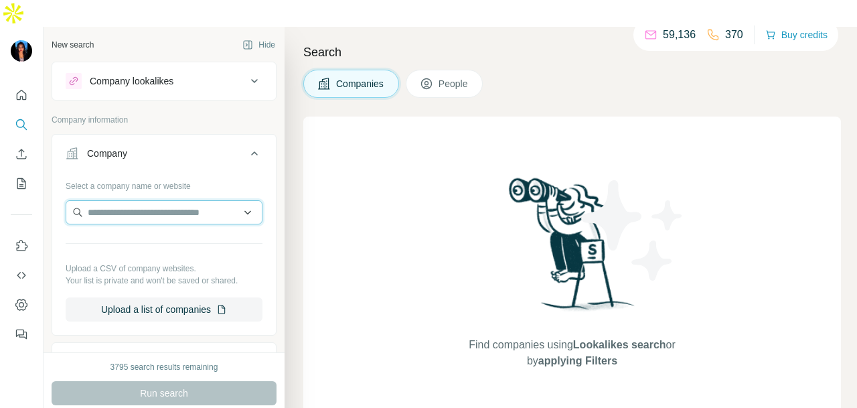
paste input "**********"
type input "**********"
click at [232, 200] on input "**********" at bounding box center [164, 212] width 197 height 24
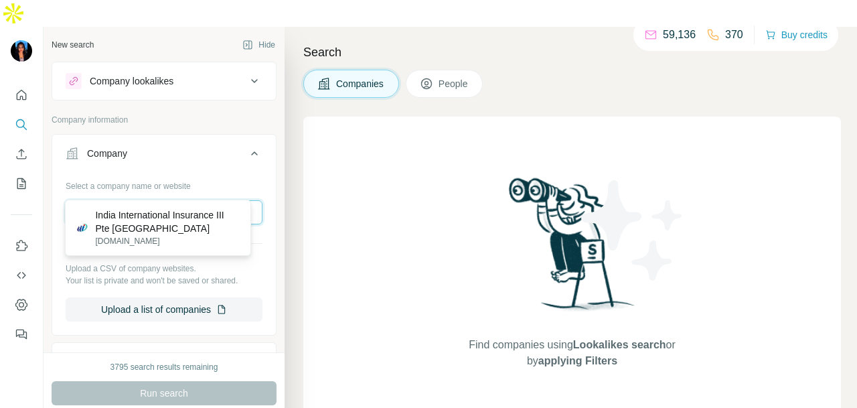
click at [232, 200] on input "**********" at bounding box center [164, 212] width 197 height 24
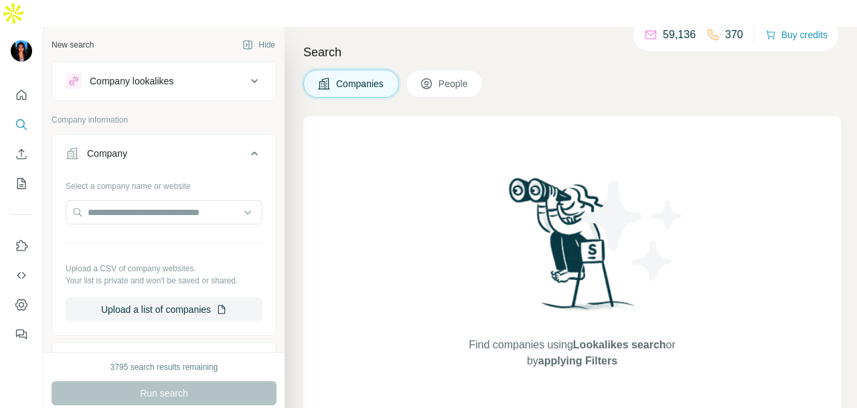
click at [167, 73] on div "Company lookalikes Company information Company Select a company name or website…" at bounding box center [164, 335] width 225 height 547
click at [177, 73] on div "Company lookalikes" at bounding box center [156, 81] width 181 height 16
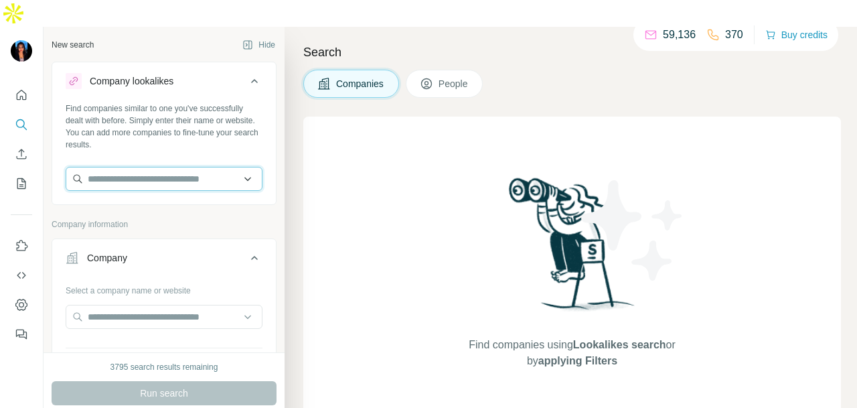
click at [176, 167] on input "text" at bounding box center [164, 179] width 197 height 24
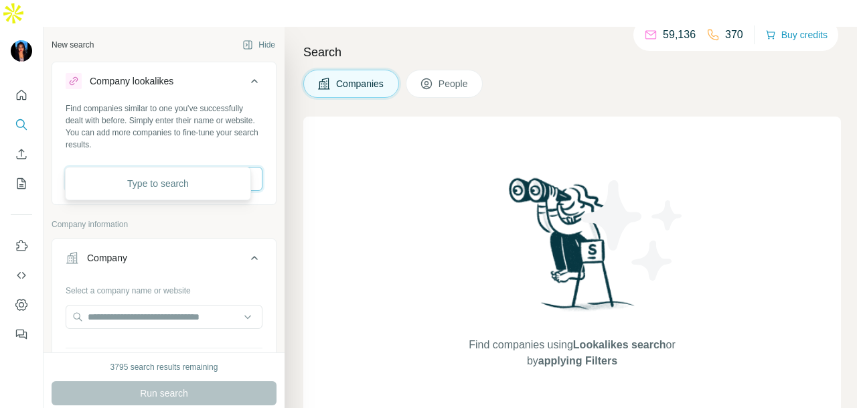
paste input "**********"
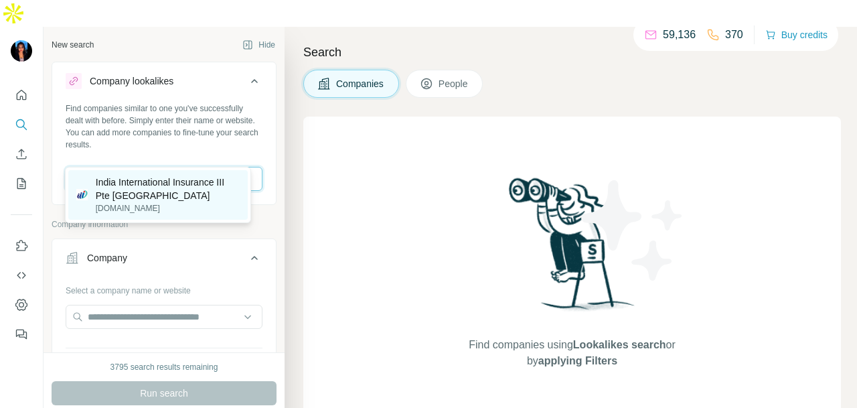
type input "**********"
click at [206, 197] on p "India International Insurance III Pte [GEOGRAPHIC_DATA]" at bounding box center [168, 188] width 145 height 27
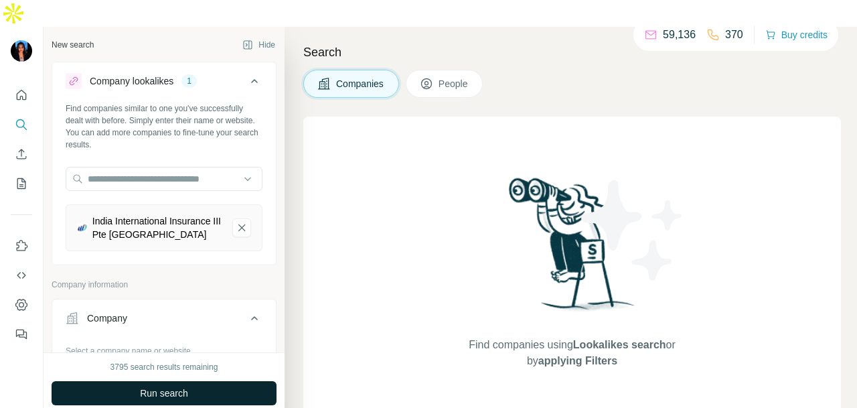
click at [212, 381] on button "Run search" at bounding box center [164, 393] width 225 height 24
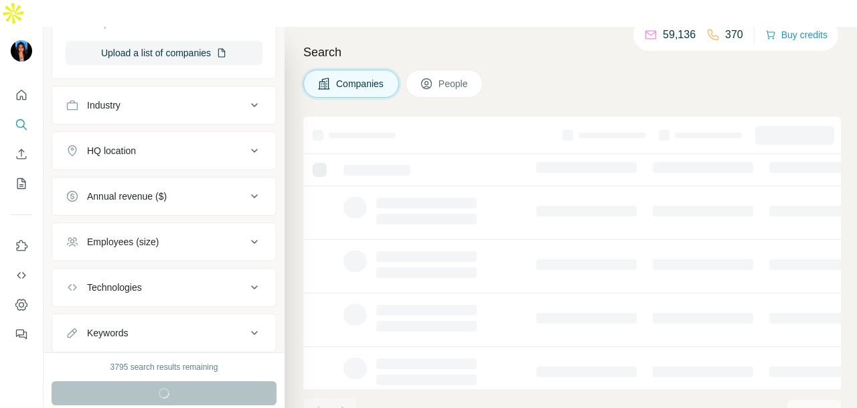
scroll to position [401, 0]
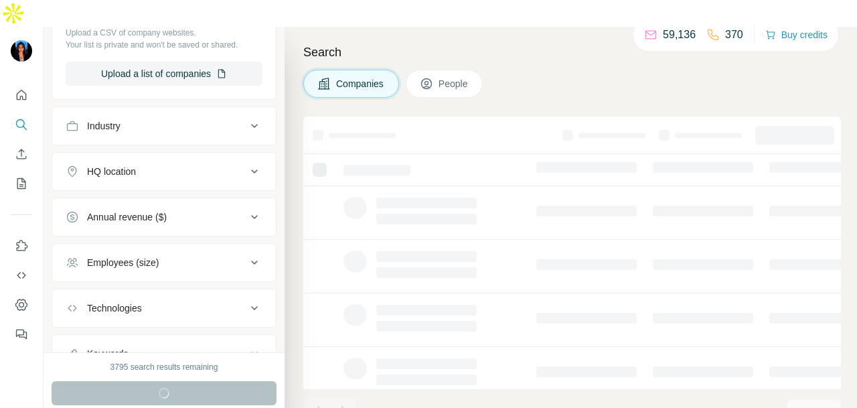
click at [203, 165] on div "HQ location" at bounding box center [156, 171] width 181 height 13
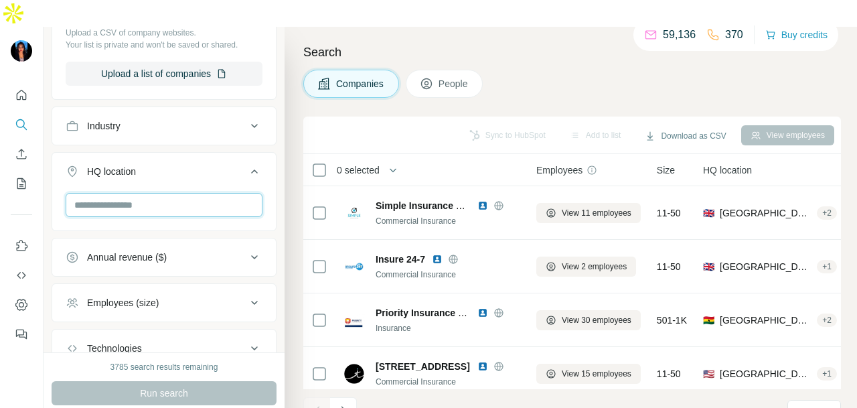
click at [200, 193] on input "text" at bounding box center [164, 205] width 197 height 24
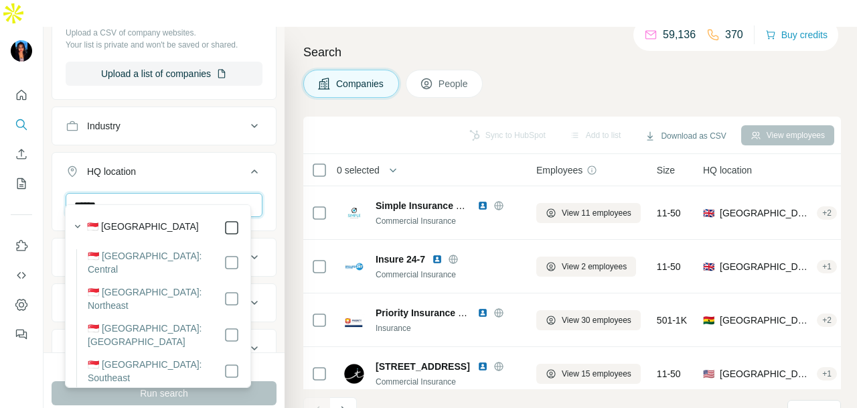
type input "******"
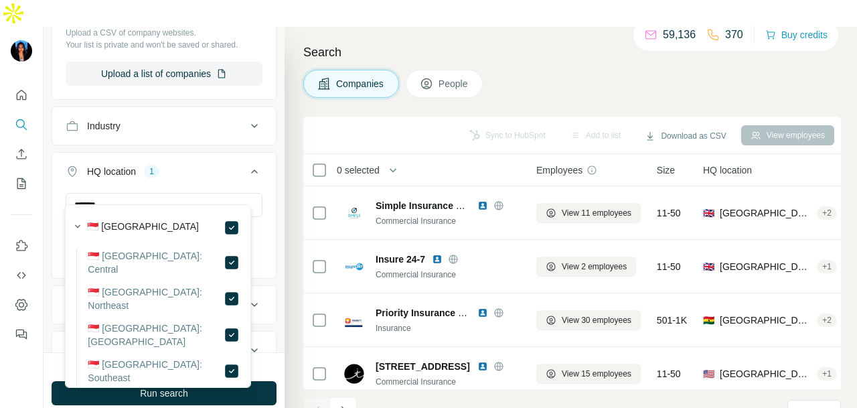
click at [246, 163] on icon at bounding box center [254, 171] width 16 height 16
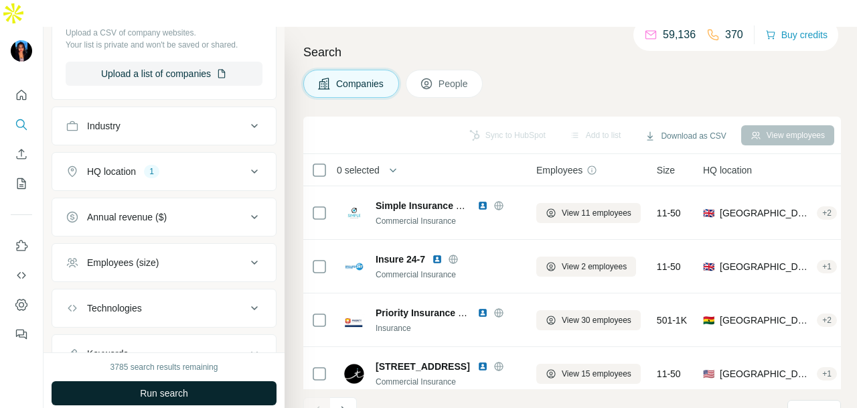
click at [236, 381] on button "Run search" at bounding box center [164, 393] width 225 height 24
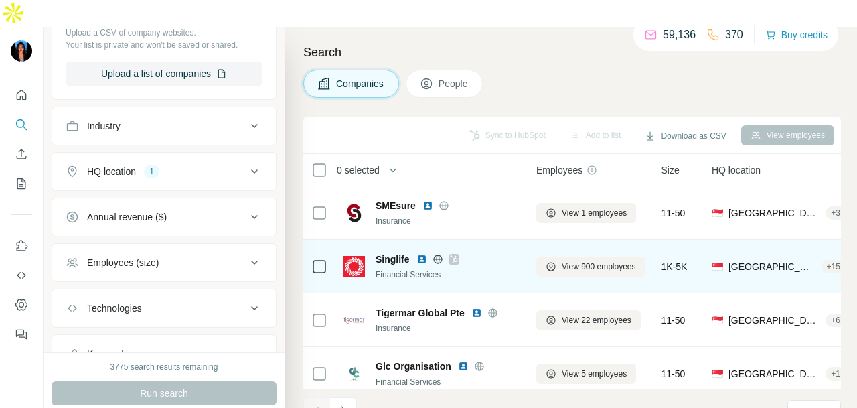
scroll to position [336, 0]
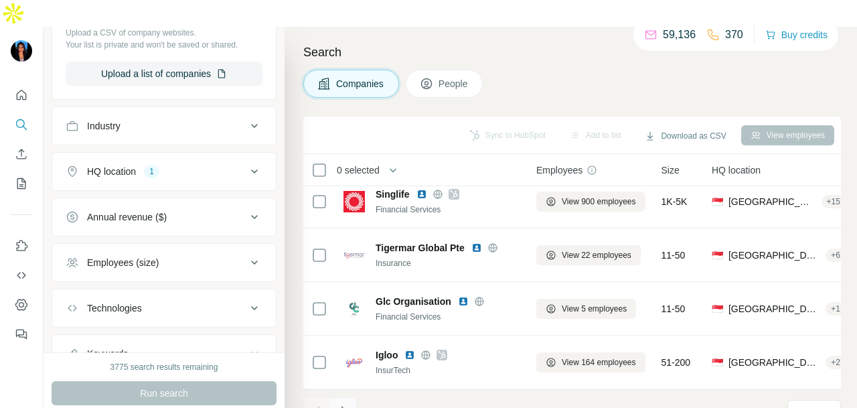
click at [350, 404] on icon "Navigate to next page" at bounding box center [343, 410] width 13 height 13
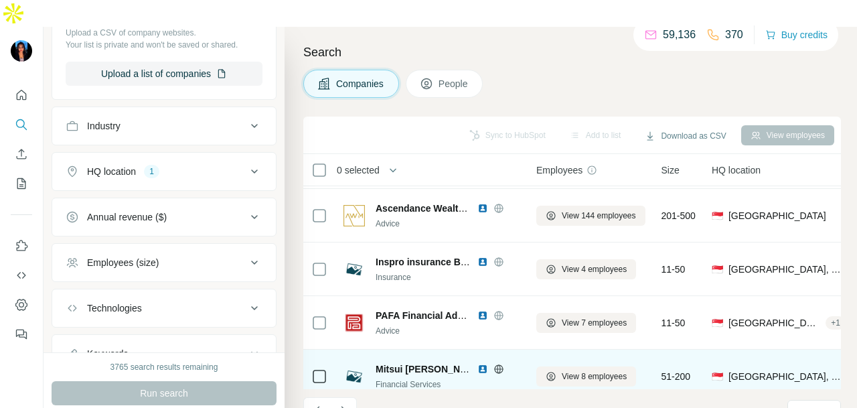
scroll to position [0, 0]
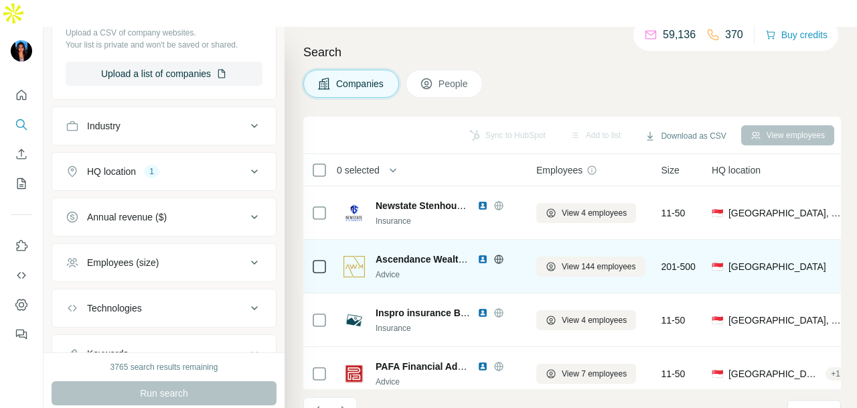
click at [503, 254] on icon at bounding box center [499, 259] width 11 height 11
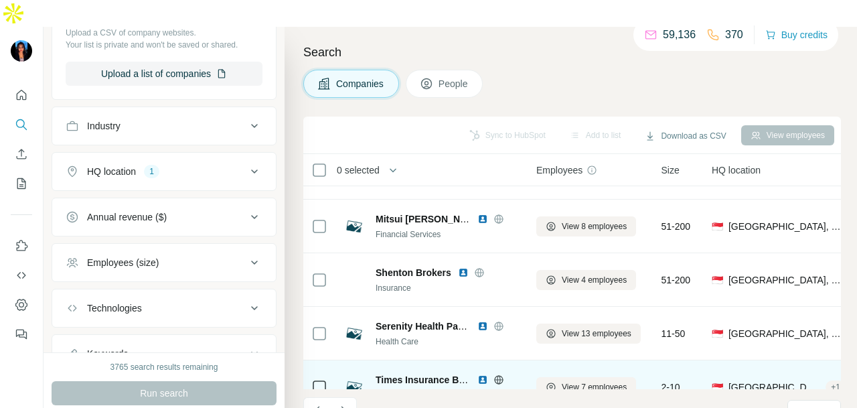
scroll to position [336, 0]
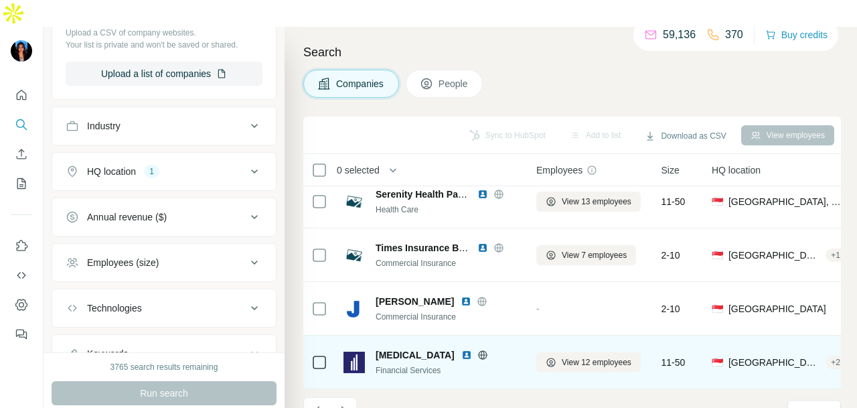
click at [478, 350] on icon at bounding box center [483, 355] width 11 height 11
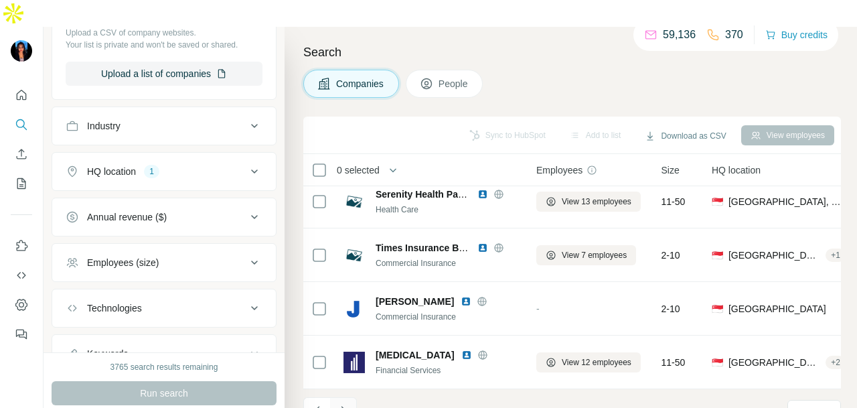
click at [354, 397] on button "Navigate to next page" at bounding box center [343, 410] width 27 height 27
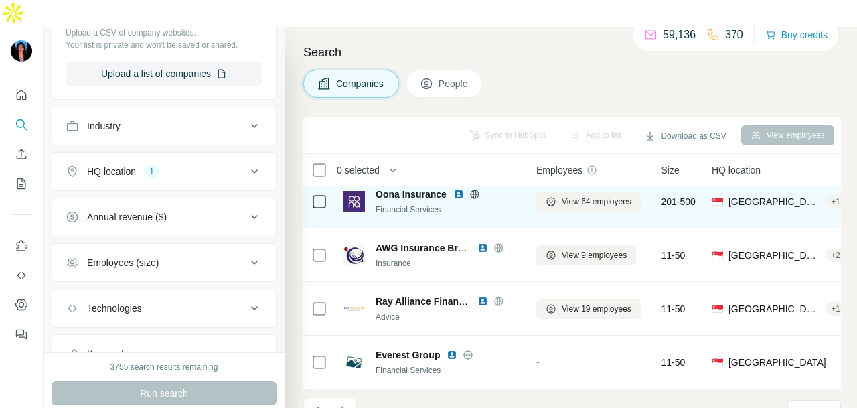
click at [480, 189] on icon at bounding box center [475, 194] width 11 height 11
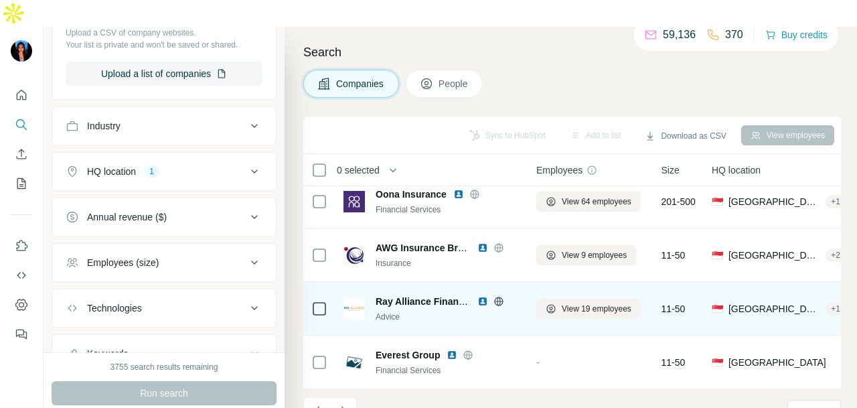
click at [496, 296] on icon at bounding box center [499, 301] width 11 height 11
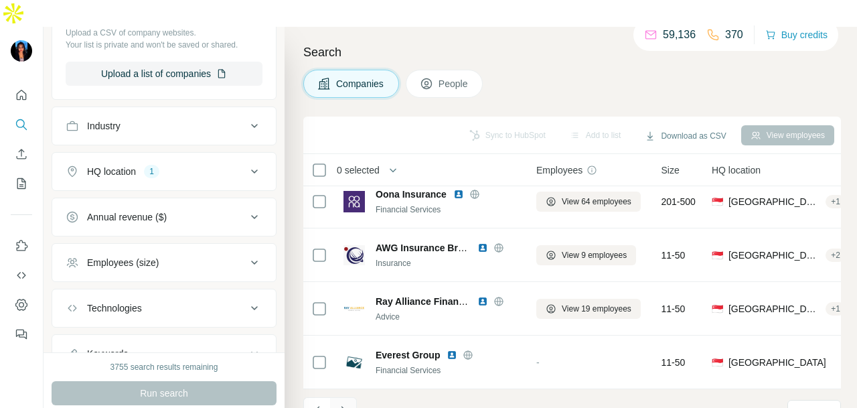
click at [348, 404] on icon "Navigate to next page" at bounding box center [343, 410] width 13 height 13
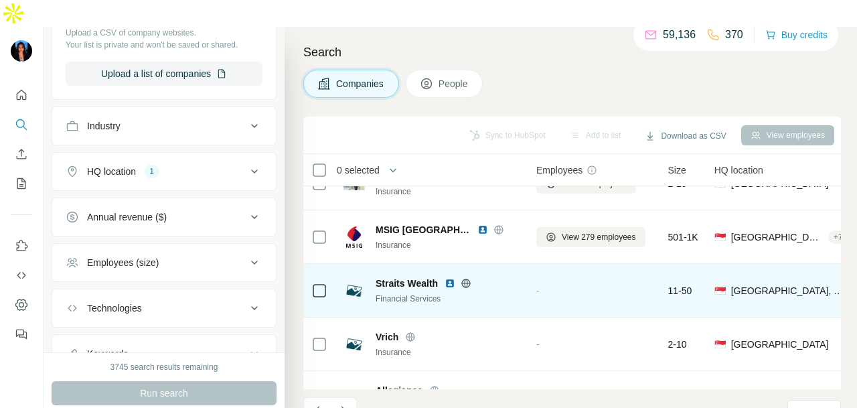
scroll to position [0, 0]
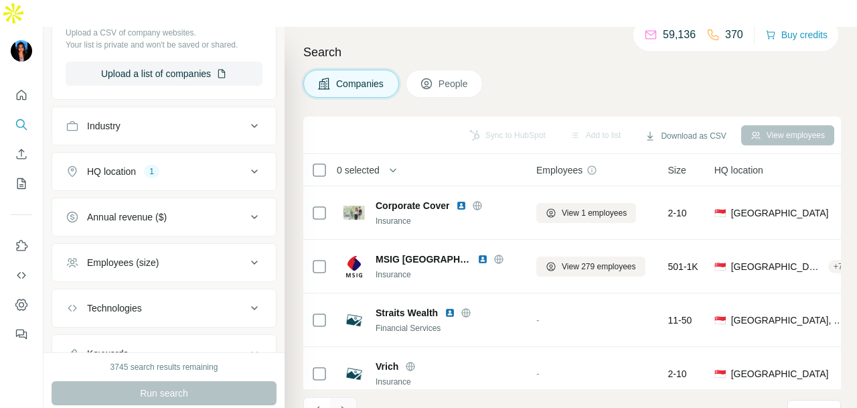
click at [344, 404] on icon "Navigate to next page" at bounding box center [343, 410] width 13 height 13
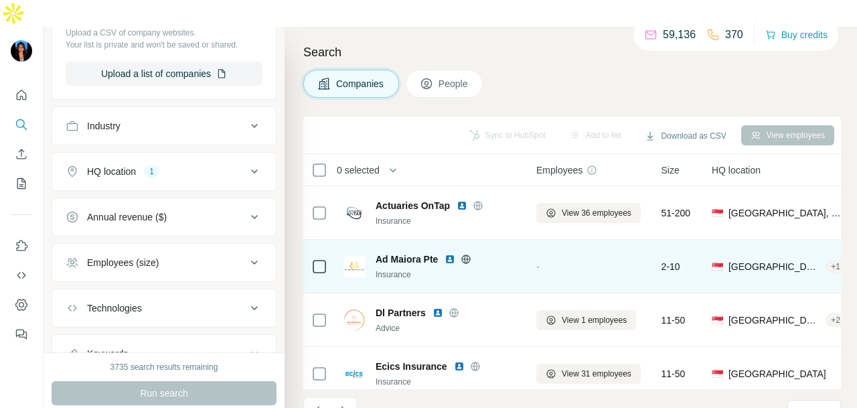
scroll to position [336, 0]
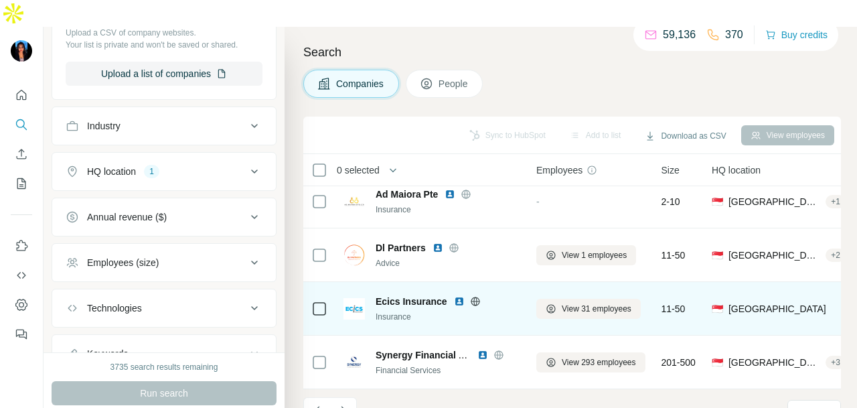
click at [474, 297] on icon at bounding box center [475, 301] width 3 height 9
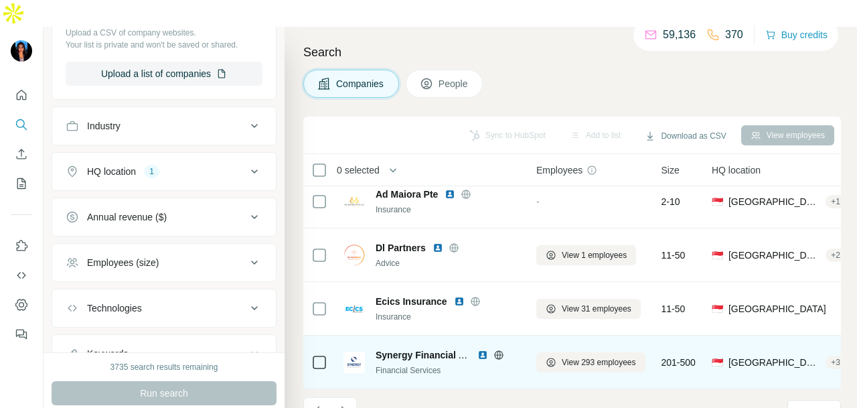
click at [495, 350] on icon at bounding box center [498, 354] width 9 height 9
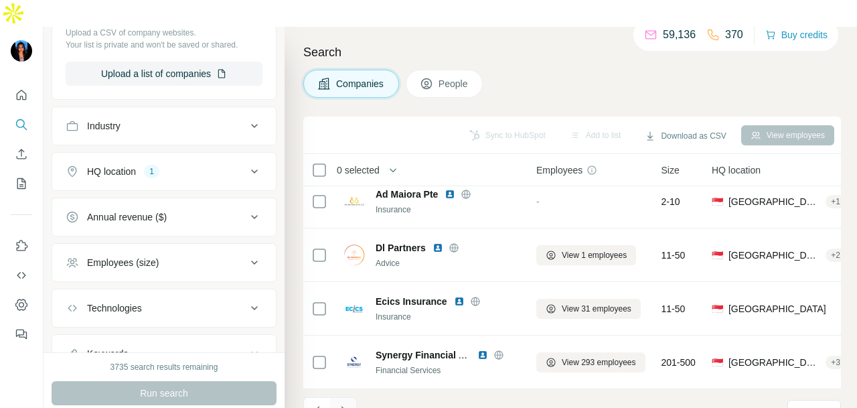
click at [341, 404] on icon "Navigate to next page" at bounding box center [343, 410] width 13 height 13
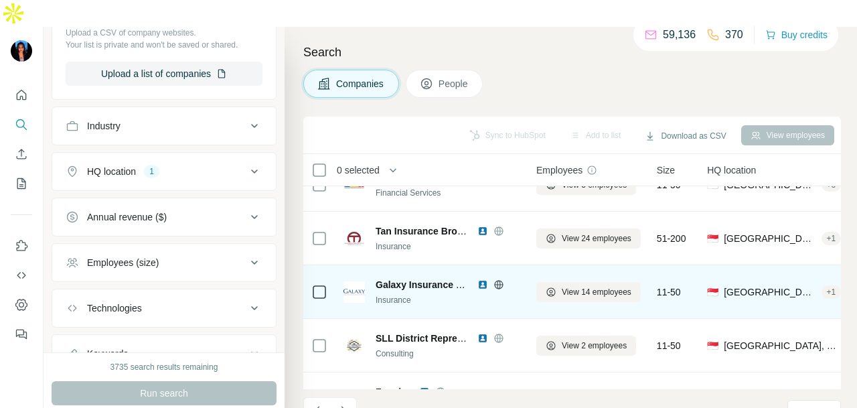
scroll to position [0, 0]
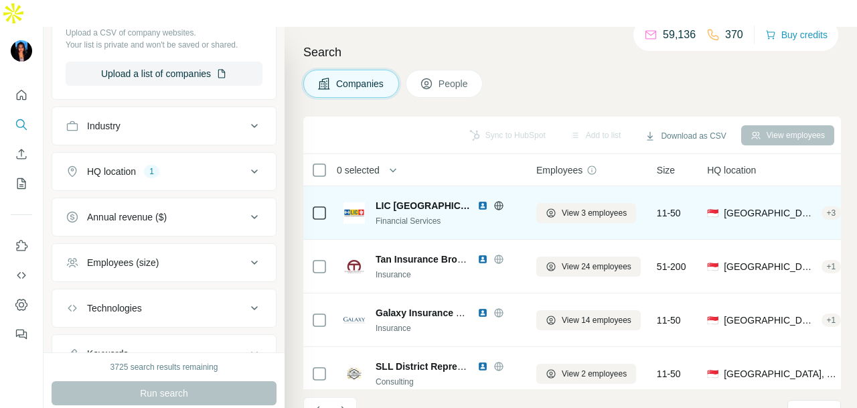
click at [494, 205] on icon at bounding box center [498, 205] width 9 height 1
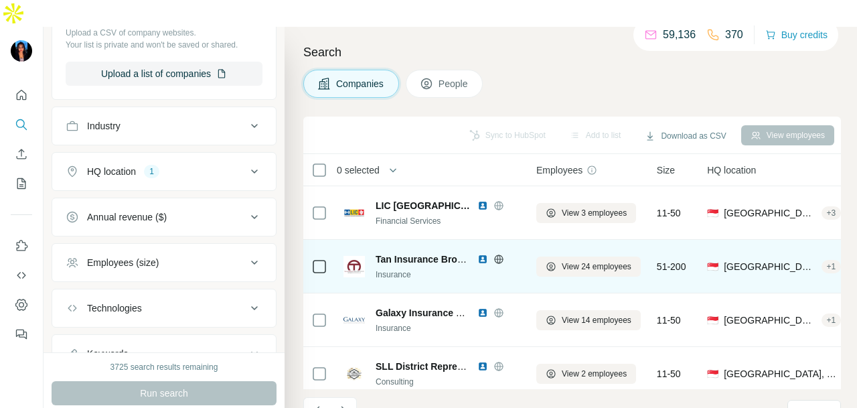
click at [496, 254] on icon at bounding box center [499, 259] width 11 height 11
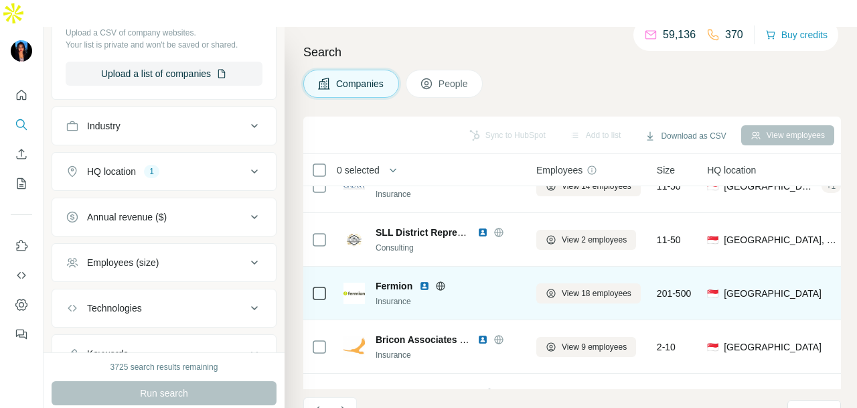
scroll to position [336, 0]
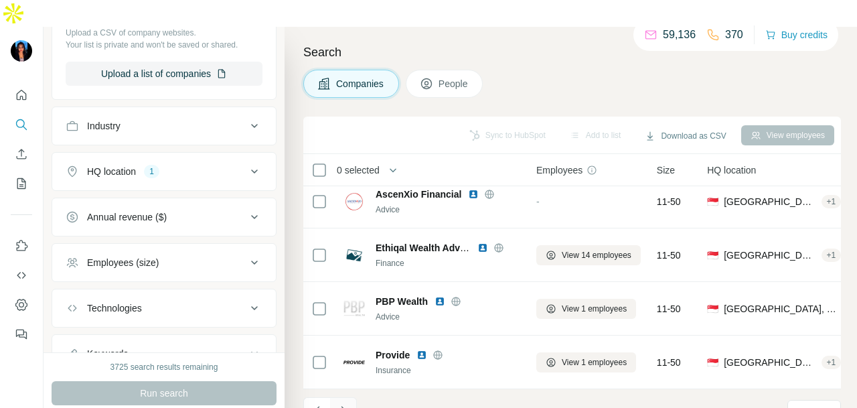
click at [346, 404] on icon "Navigate to next page" at bounding box center [343, 410] width 13 height 13
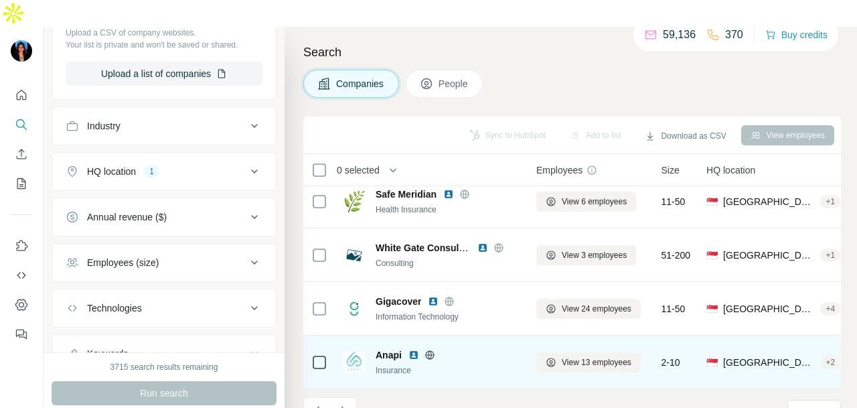
click at [428, 350] on icon at bounding box center [429, 354] width 3 height 9
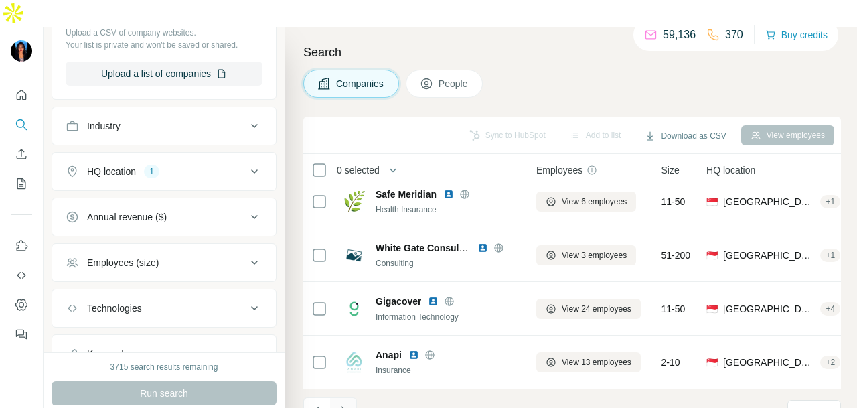
click at [346, 397] on button "Navigate to next page" at bounding box center [343, 410] width 27 height 27
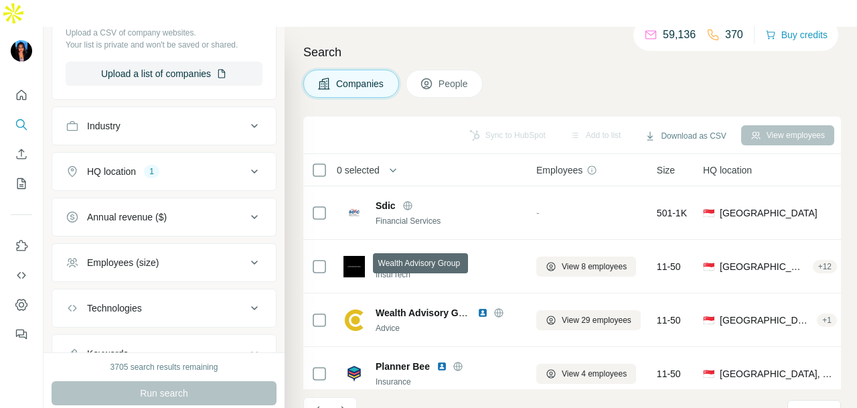
scroll to position [268, 0]
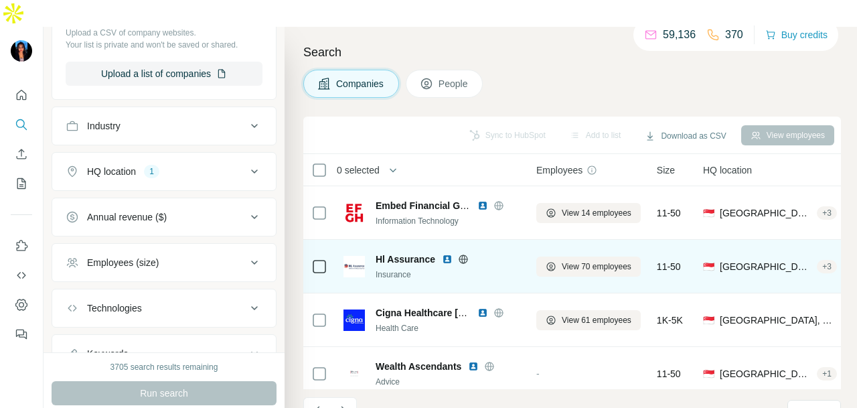
click at [465, 255] on icon at bounding box center [462, 259] width 3 height 9
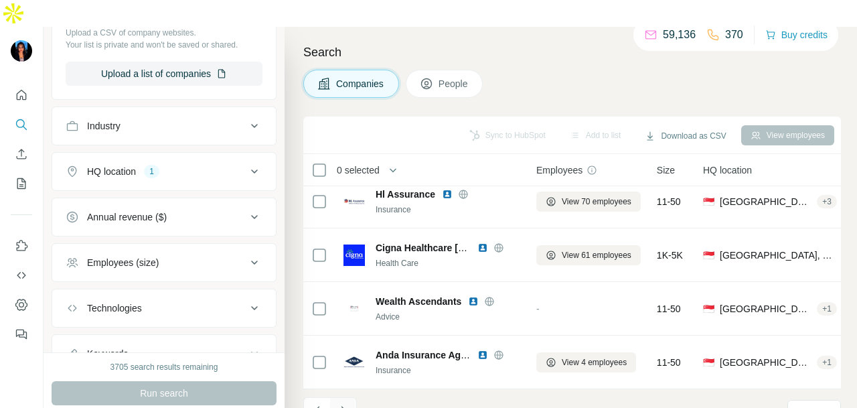
click at [350, 404] on icon "Navigate to next page" at bounding box center [343, 410] width 13 height 13
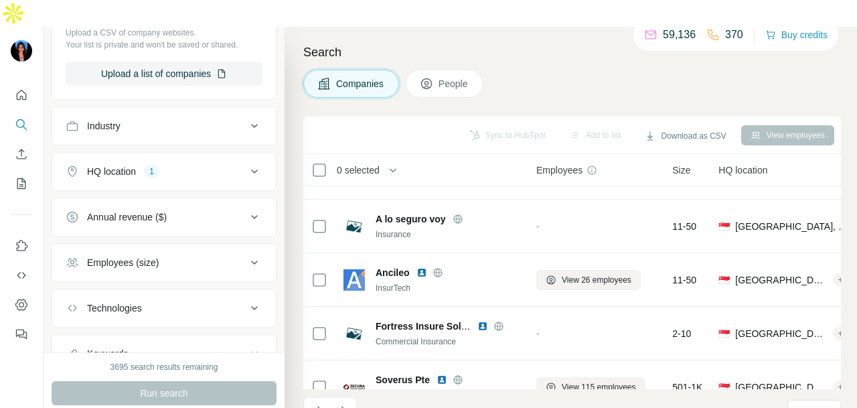
scroll to position [268, 0]
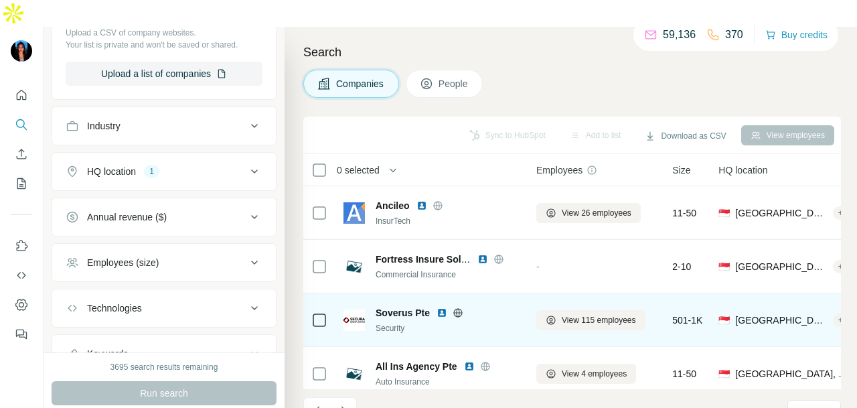
click at [457, 308] on icon at bounding box center [457, 312] width 9 height 9
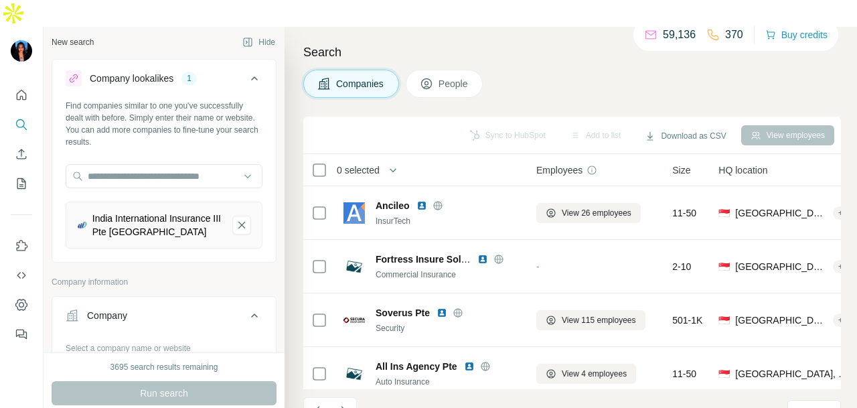
scroll to position [0, 0]
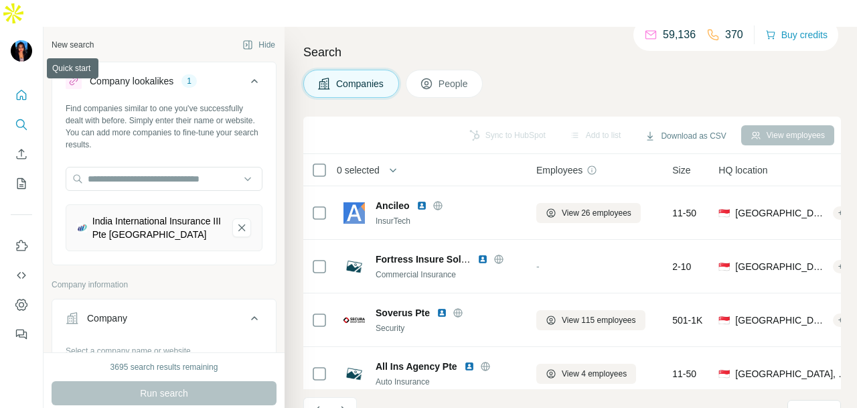
click at [21, 88] on icon "Quick start" at bounding box center [21, 94] width 13 height 13
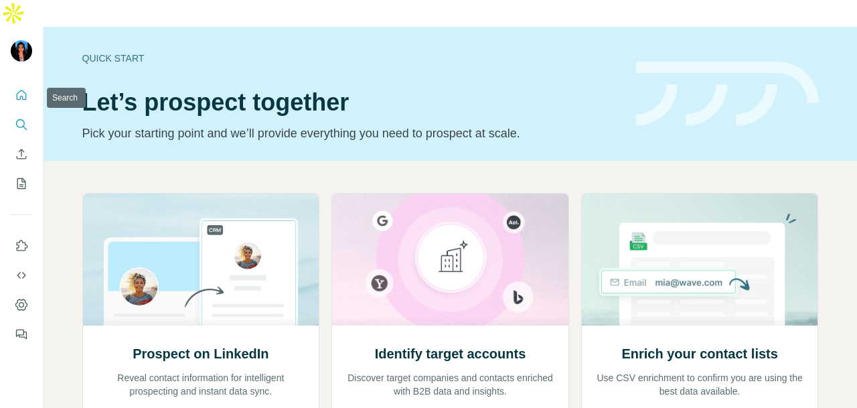
click at [16, 119] on icon "Search" at bounding box center [20, 123] width 9 height 9
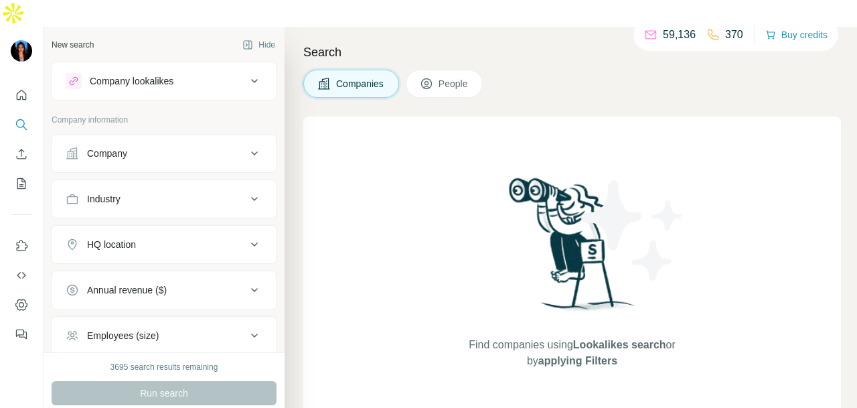
click at [86, 147] on div "Company" at bounding box center [156, 153] width 181 height 13
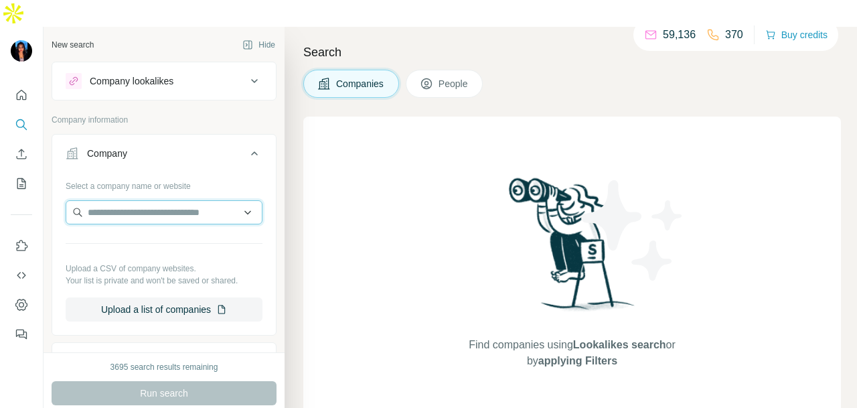
paste input "**********"
click at [227, 200] on input "**********" at bounding box center [164, 212] width 197 height 24
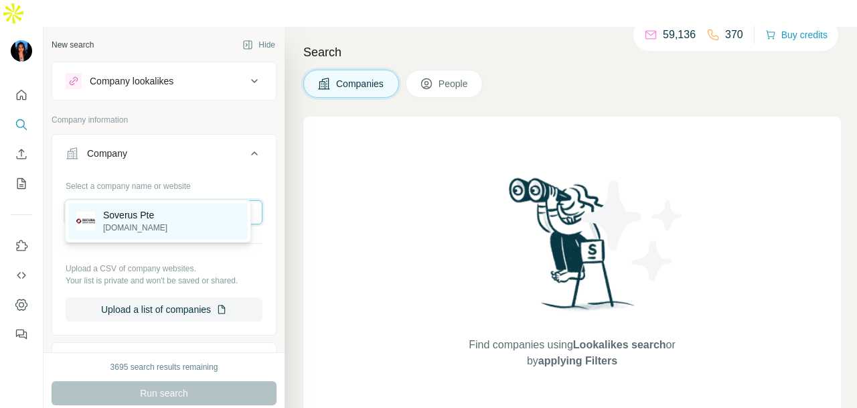
type input "**********"
click at [192, 218] on div "Soverus Pte [DOMAIN_NAME]" at bounding box center [157, 221] width 179 height 36
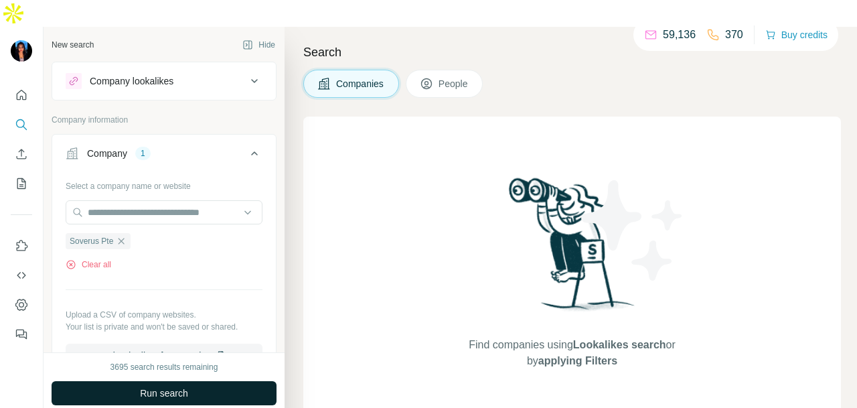
click at [149, 381] on button "Run search" at bounding box center [164, 393] width 225 height 24
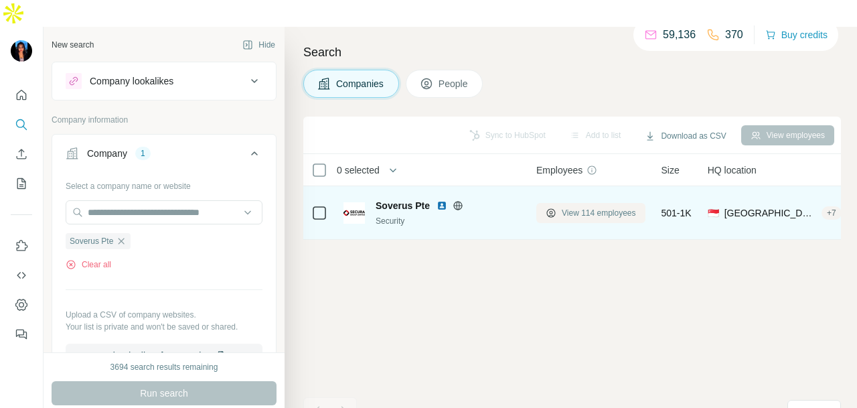
click at [544, 203] on button "View 114 employees" at bounding box center [590, 213] width 109 height 20
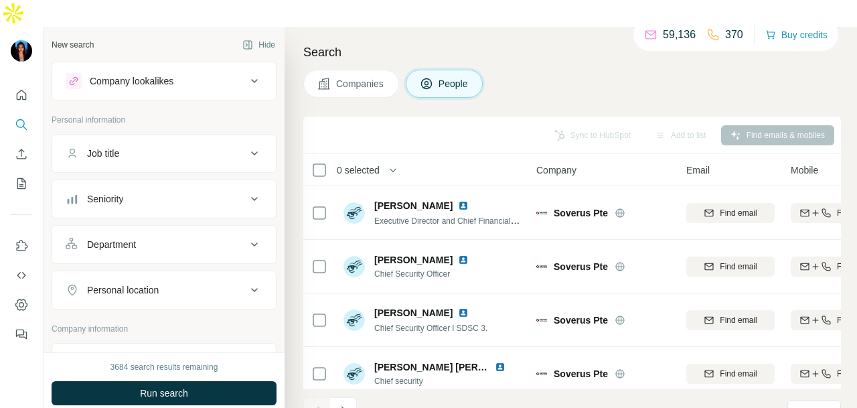
scroll to position [134, 0]
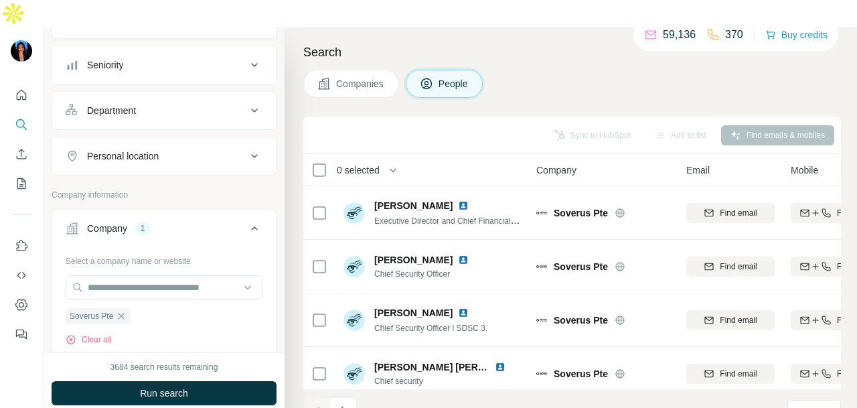
click at [199, 94] on button "Department" at bounding box center [164, 110] width 224 height 32
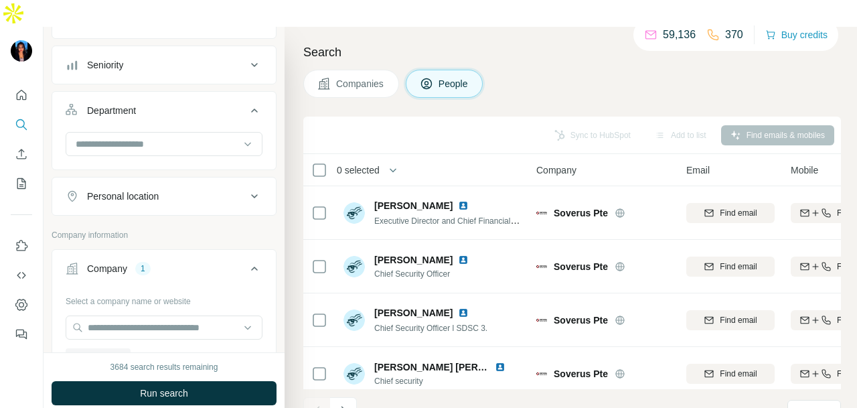
click at [187, 133] on div at bounding box center [156, 144] width 165 height 23
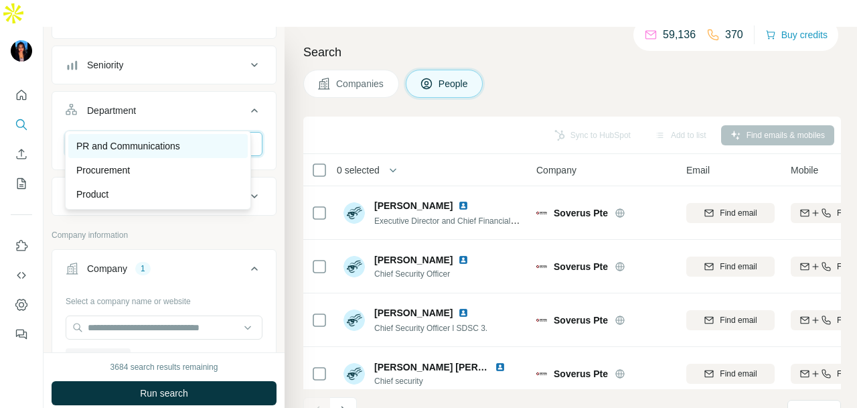
type input "**"
click at [228, 140] on div "PR and Communications" at bounding box center [157, 145] width 163 height 13
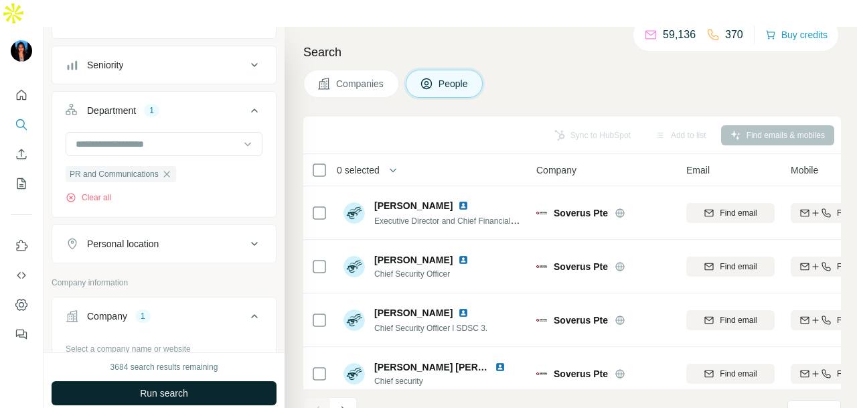
click at [181, 386] on span "Run search" at bounding box center [164, 392] width 48 height 13
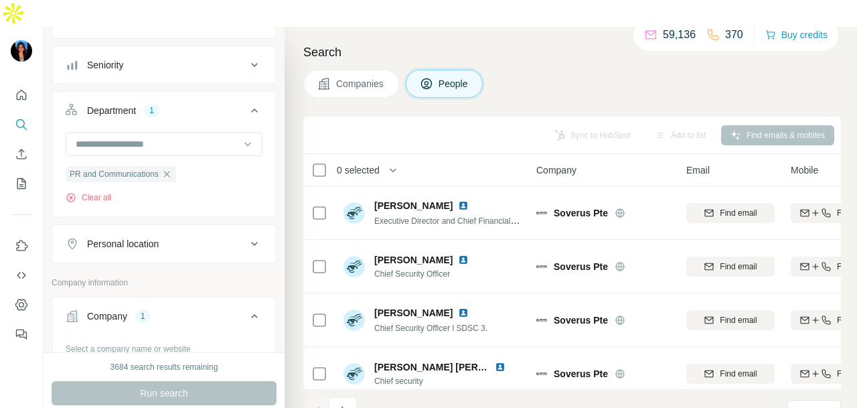
click at [211, 381] on div "Run search" at bounding box center [164, 393] width 225 height 24
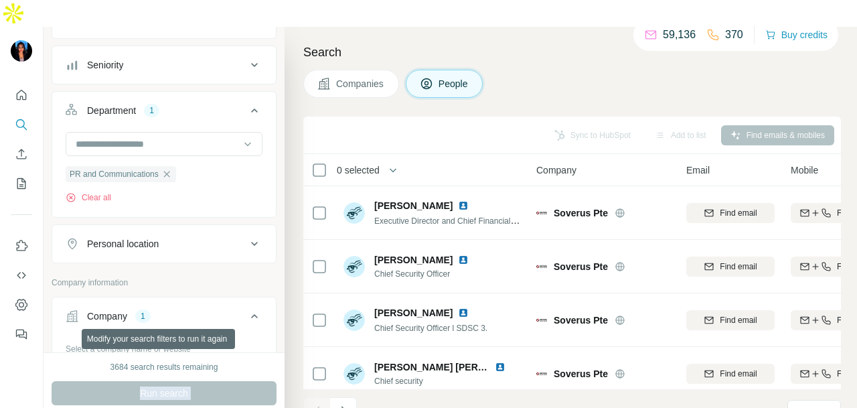
click at [211, 381] on div "Run search" at bounding box center [164, 393] width 225 height 24
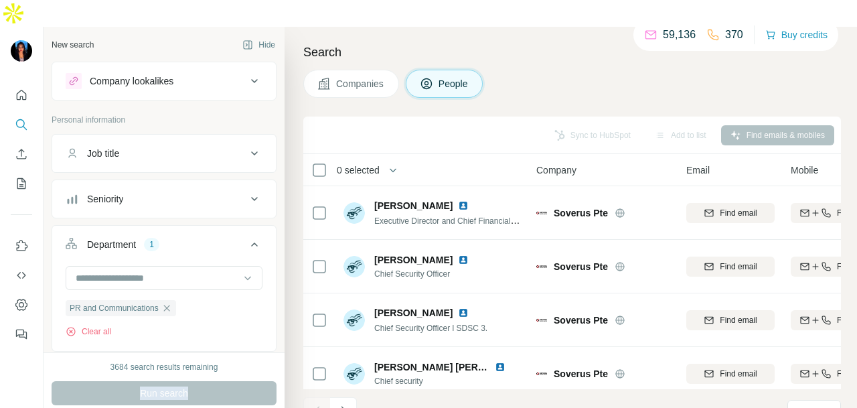
scroll to position [336, 0]
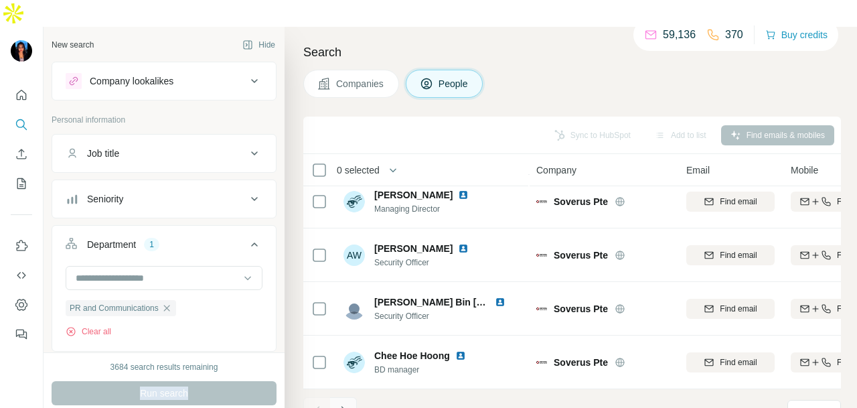
click at [348, 404] on icon "Navigate to next page" at bounding box center [343, 410] width 13 height 13
click at [347, 404] on icon "Navigate to next page" at bounding box center [343, 410] width 13 height 13
click at [349, 404] on icon "Navigate to next page" at bounding box center [343, 410] width 13 height 13
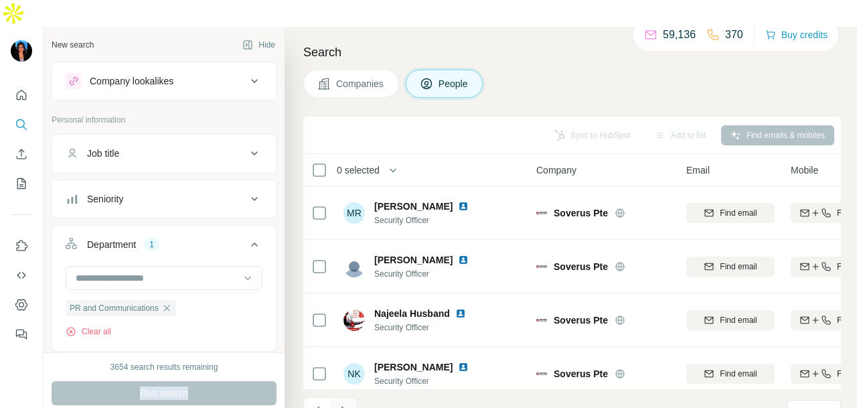
click at [347, 404] on icon "Navigate to next page" at bounding box center [343, 410] width 13 height 13
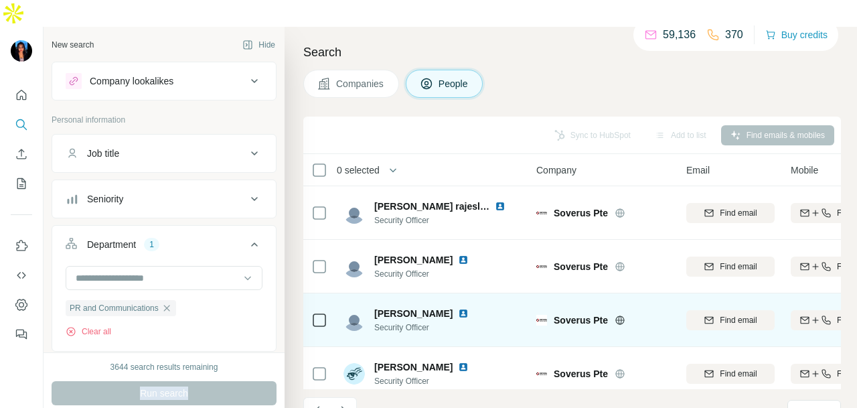
scroll to position [336, 0]
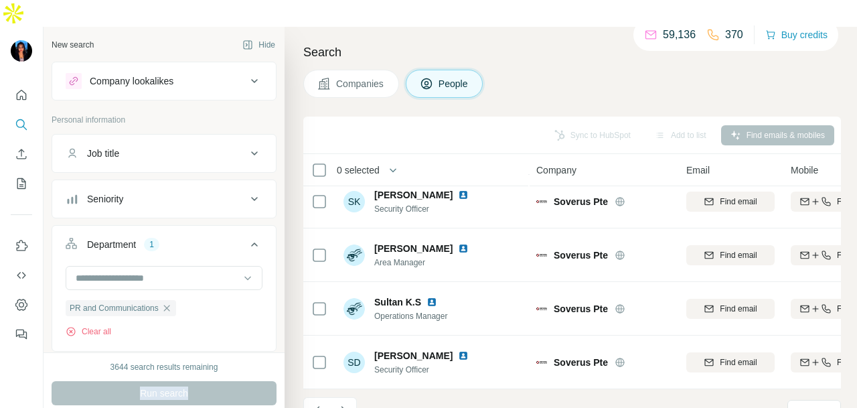
click at [351, 397] on button "Navigate to next page" at bounding box center [343, 410] width 27 height 27
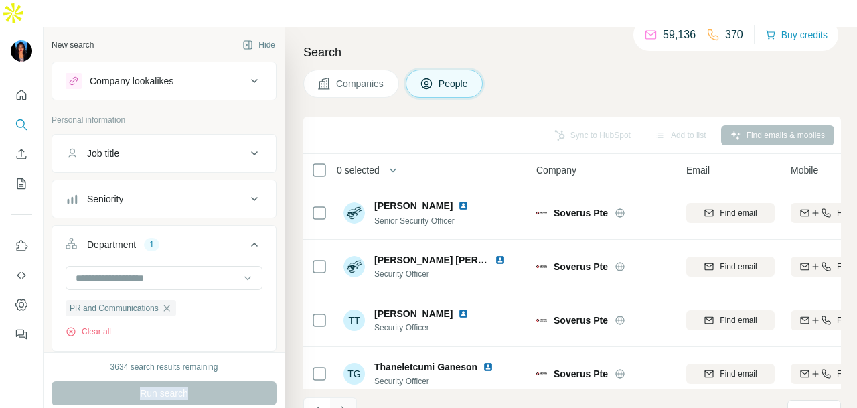
click at [339, 404] on icon "Navigate to next page" at bounding box center [343, 410] width 13 height 13
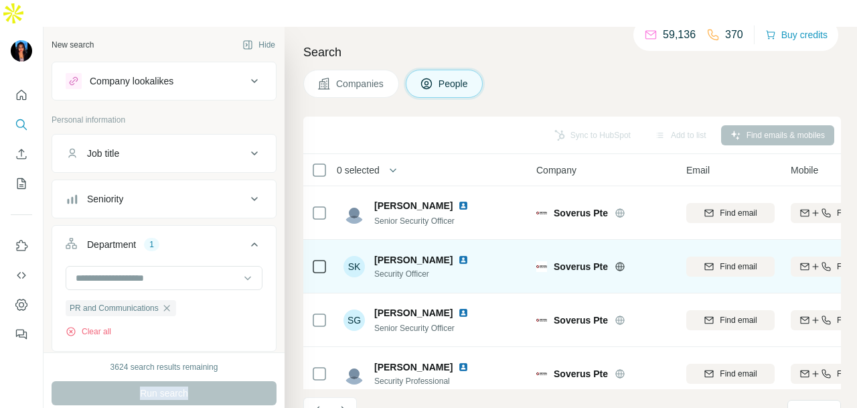
scroll to position [336, 0]
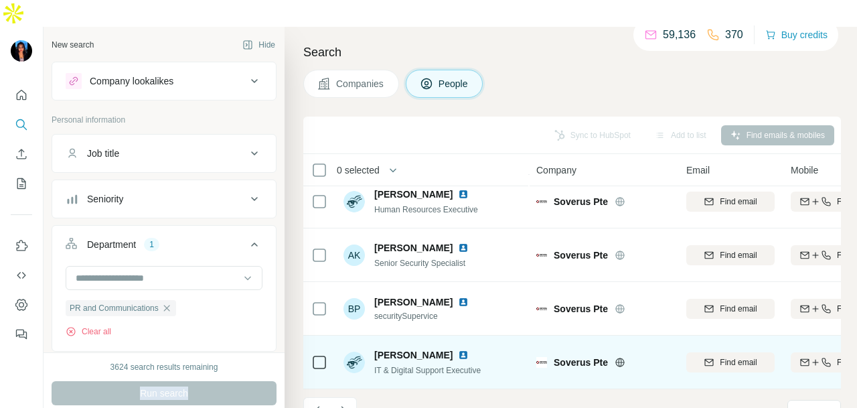
click at [458, 350] on img at bounding box center [463, 355] width 11 height 11
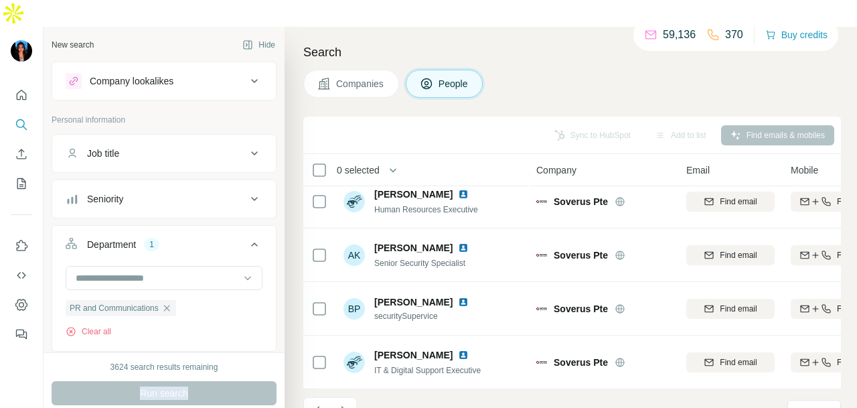
click at [348, 404] on icon "Navigate to next page" at bounding box center [343, 410] width 13 height 13
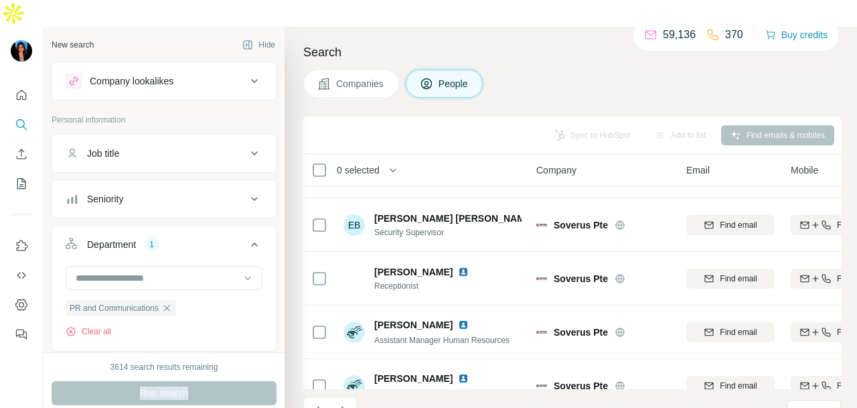
scroll to position [0, 0]
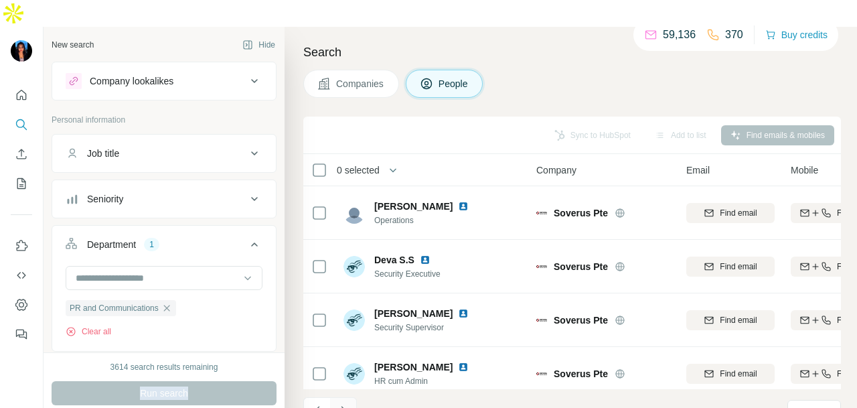
click at [354, 397] on button "Navigate to next page" at bounding box center [343, 410] width 27 height 27
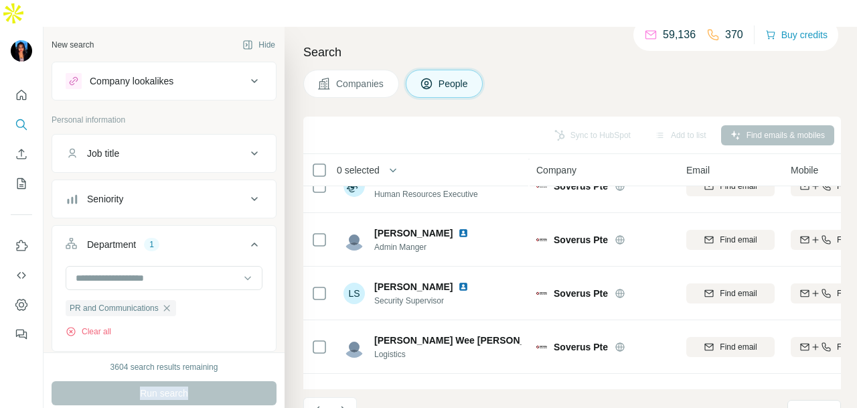
scroll to position [336, 0]
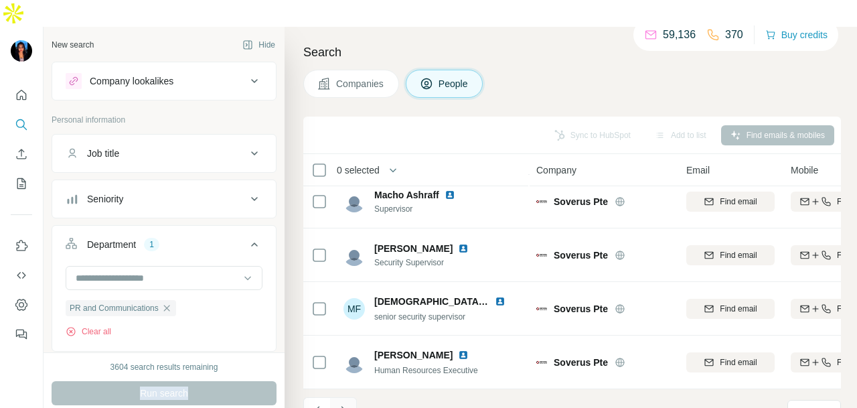
click at [346, 404] on icon "Navigate to next page" at bounding box center [343, 410] width 13 height 13
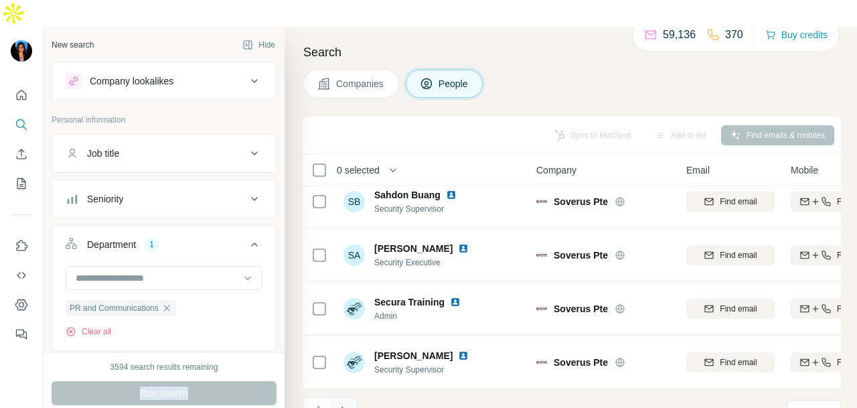
click at [350, 397] on button "Navigate to next page" at bounding box center [343, 410] width 27 height 27
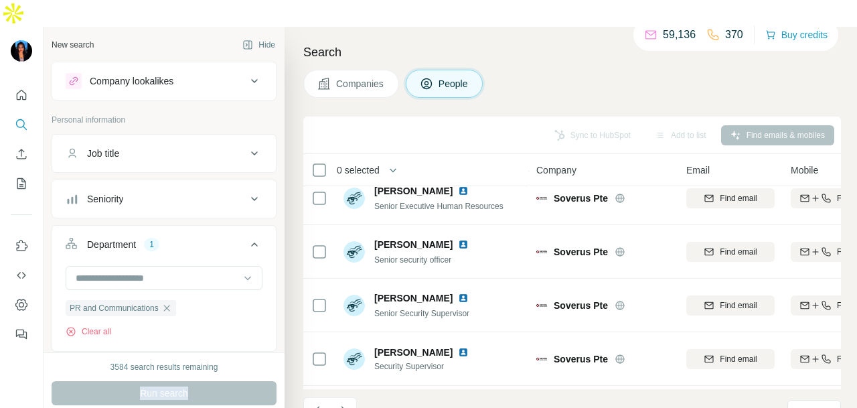
scroll to position [0, 0]
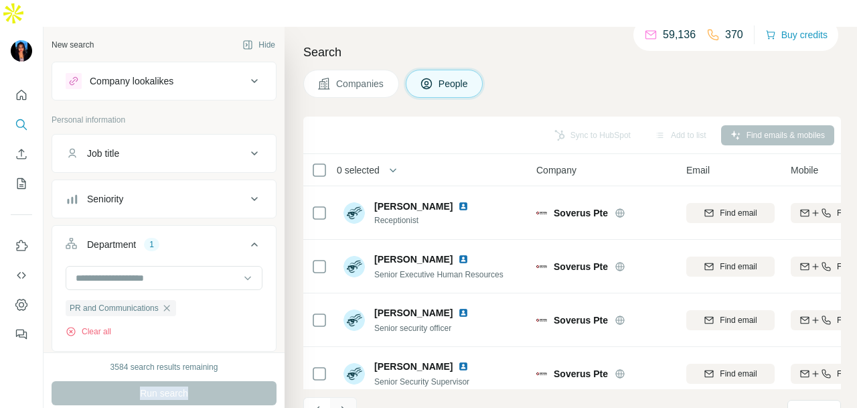
click at [346, 404] on icon "Navigate to next page" at bounding box center [343, 410] width 13 height 13
click at [348, 397] on div at bounding box center [343, 410] width 27 height 27
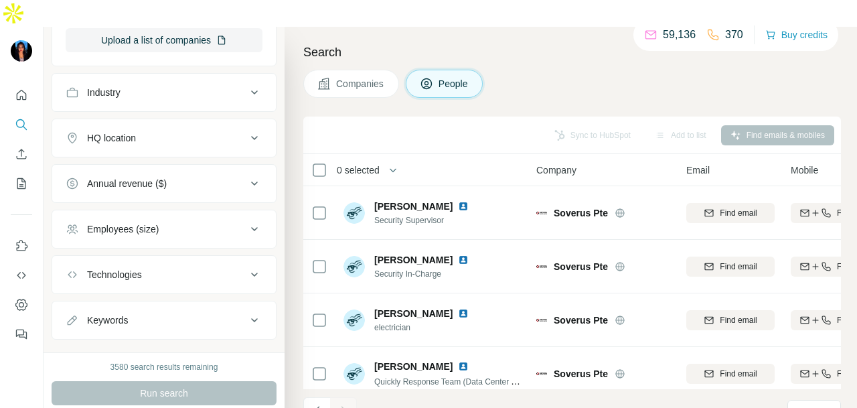
scroll to position [631, 0]
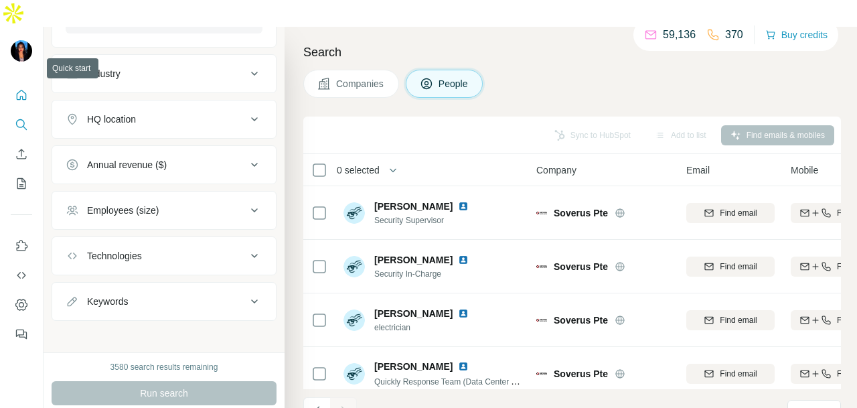
click at [15, 88] on icon "Quick start" at bounding box center [21, 94] width 13 height 13
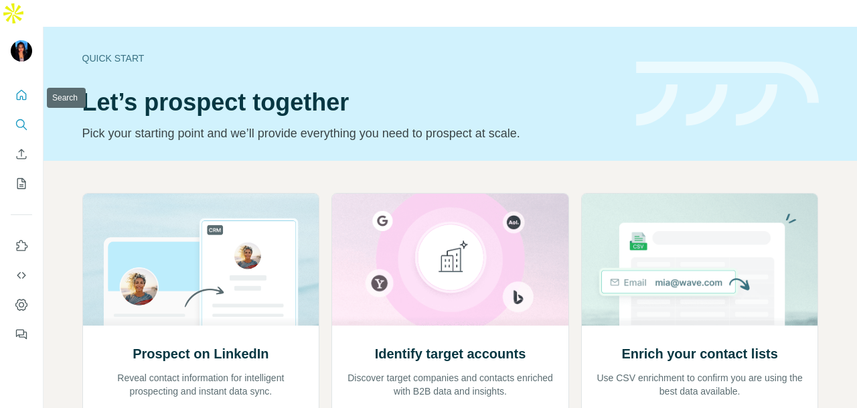
click at [24, 118] on icon "Search" at bounding box center [21, 124] width 13 height 13
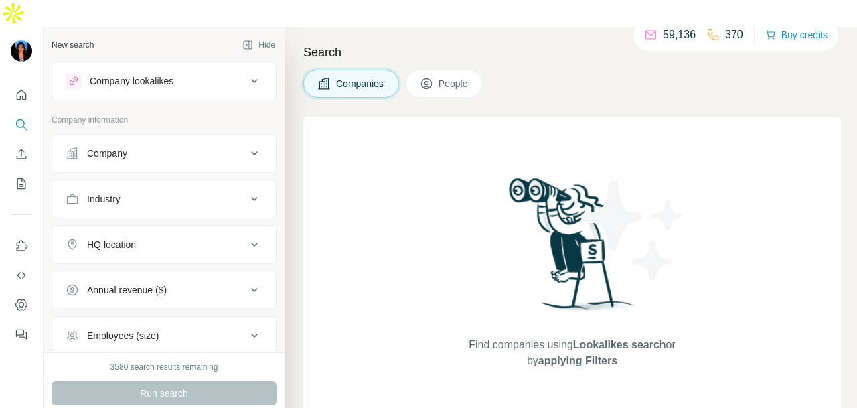
click at [95, 147] on div "Company" at bounding box center [107, 153] width 40 height 13
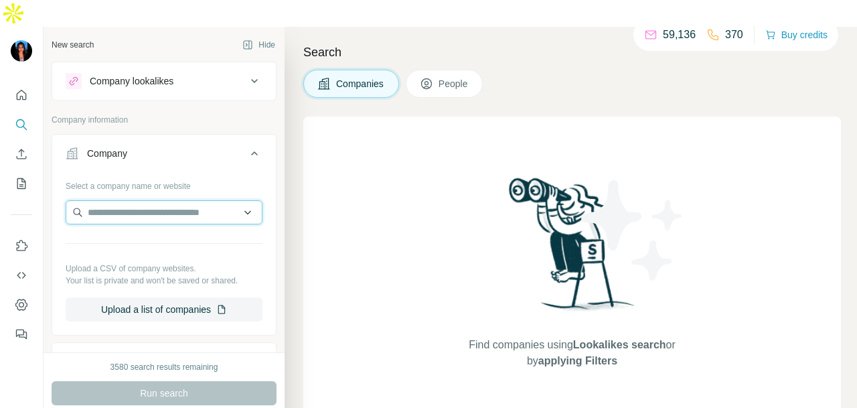
paste input "**********"
click at [231, 200] on input "**********" at bounding box center [164, 212] width 197 height 24
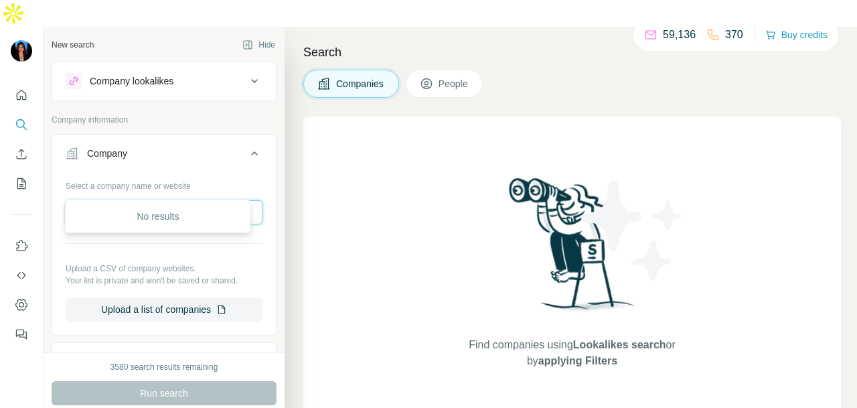
drag, startPoint x: 208, startPoint y: 186, endPoint x: 121, endPoint y: 182, distance: 87.8
click at [121, 200] on input "**********" at bounding box center [164, 212] width 197 height 24
type input "******"
click at [186, 200] on input "******" at bounding box center [164, 212] width 197 height 24
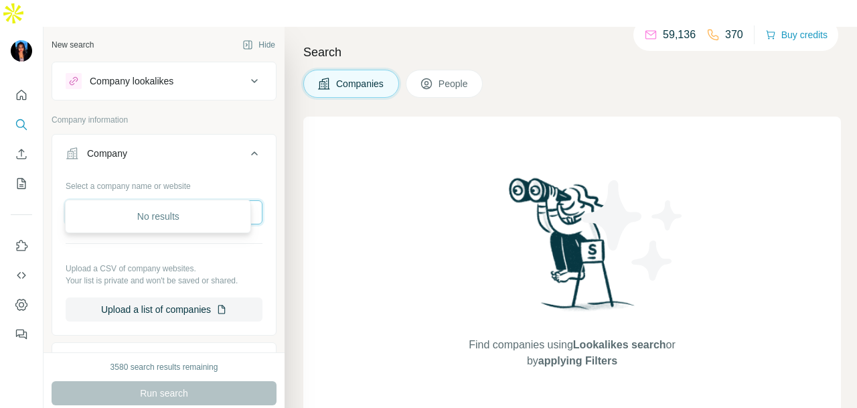
click at [186, 200] on input "******" at bounding box center [164, 212] width 197 height 24
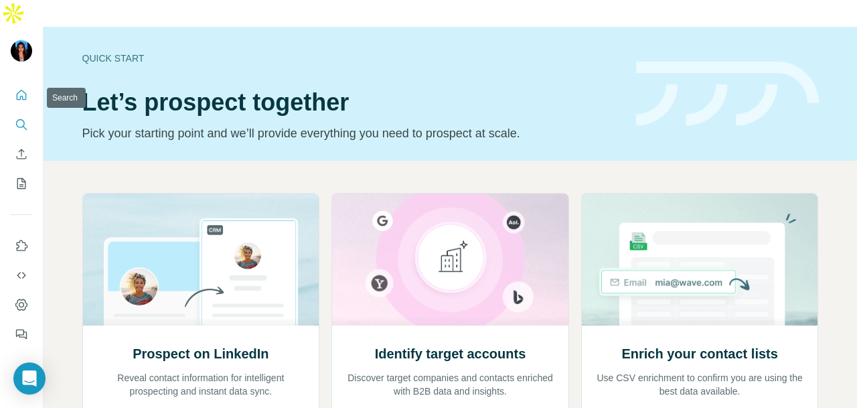
click at [19, 118] on icon "Search" at bounding box center [21, 124] width 13 height 13
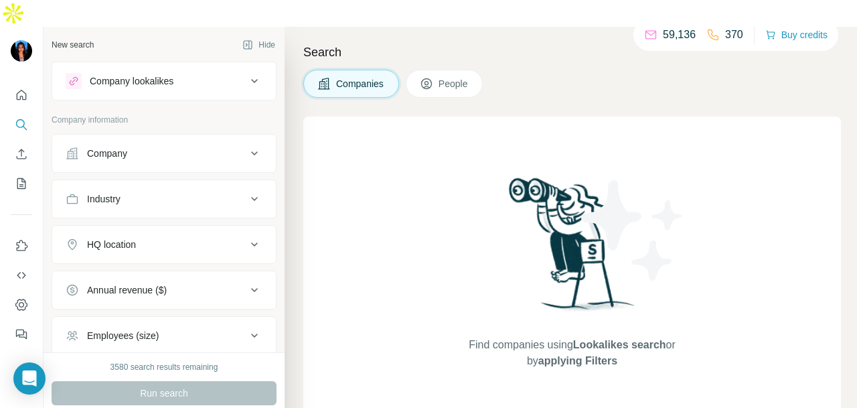
click at [143, 137] on button "Company" at bounding box center [164, 153] width 224 height 32
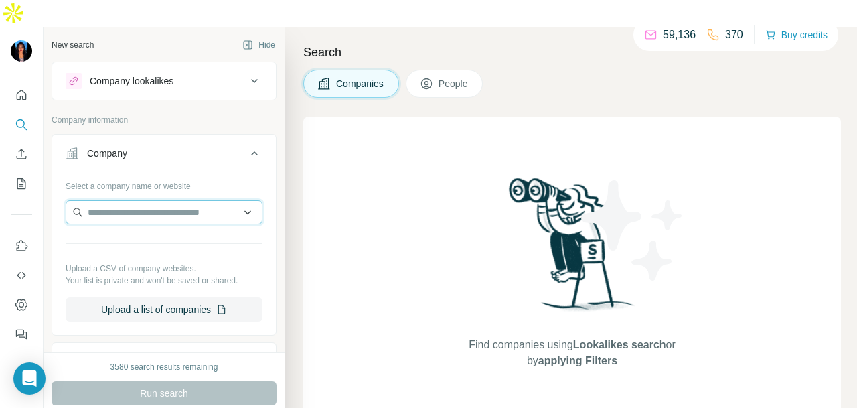
paste input "**********"
click at [239, 200] on input "**********" at bounding box center [164, 212] width 197 height 24
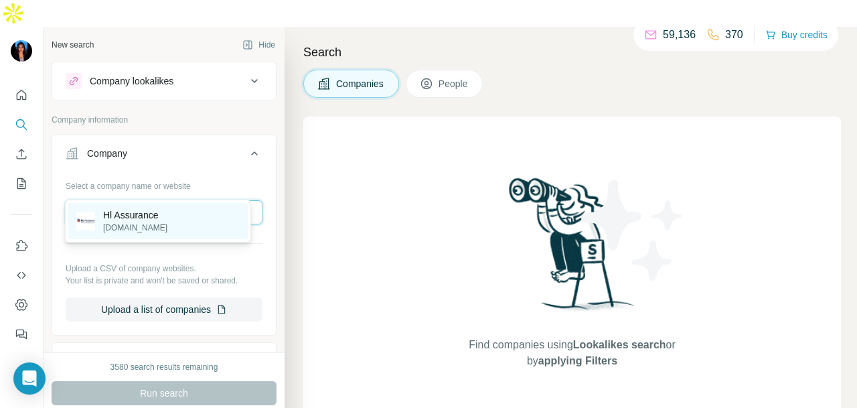
type input "**********"
click at [216, 228] on div "Hl Assurance hlas.com.sg" at bounding box center [157, 221] width 179 height 36
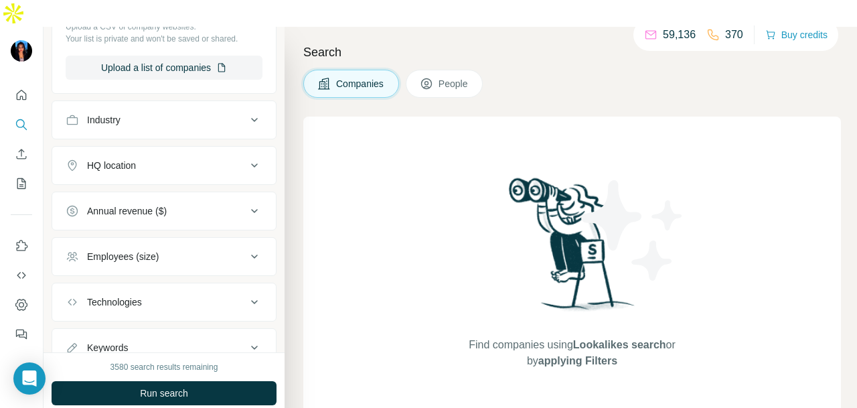
scroll to position [201, 0]
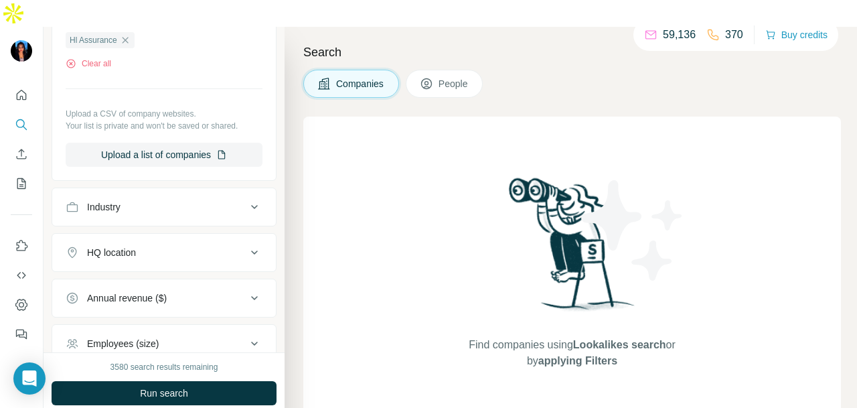
click at [442, 70] on button "People" at bounding box center [445, 84] width 78 height 28
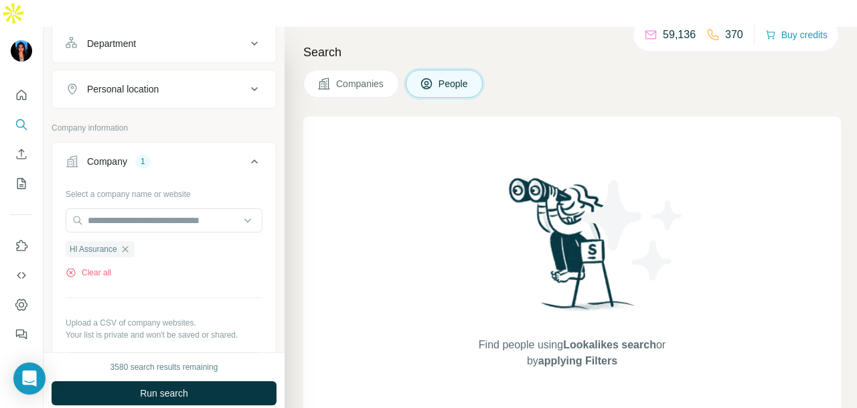
scroll to position [408, 0]
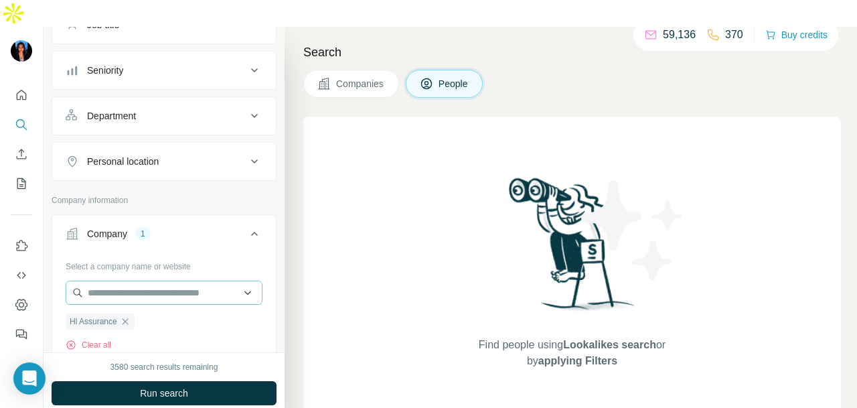
scroll to position [74, 0]
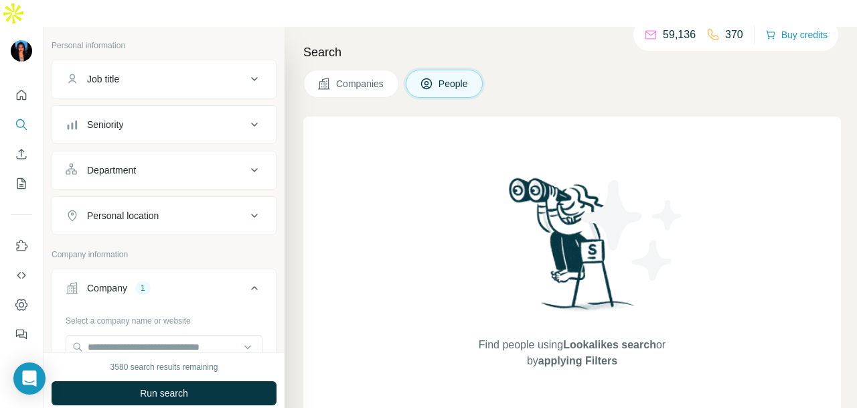
click at [185, 154] on button "Department" at bounding box center [164, 170] width 224 height 32
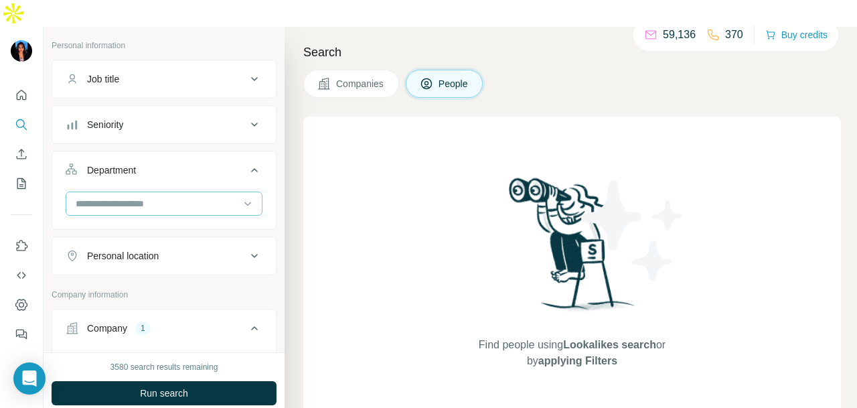
click at [182, 196] on input at bounding box center [156, 203] width 165 height 15
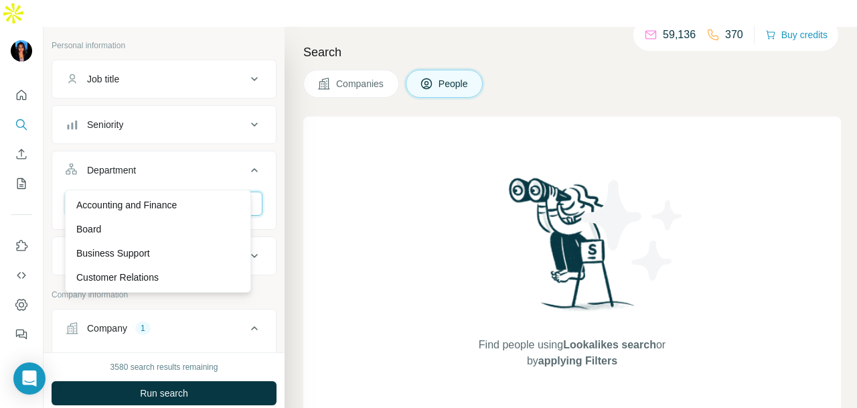
click at [201, 196] on input at bounding box center [156, 203] width 165 height 15
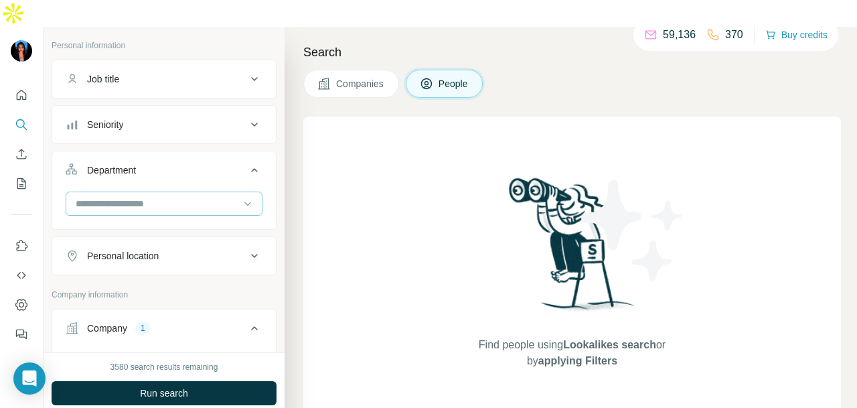
click at [175, 196] on input at bounding box center [156, 203] width 165 height 15
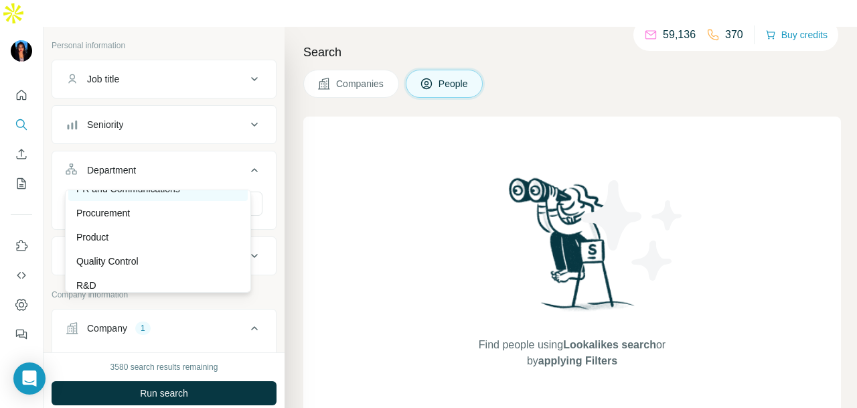
click at [167, 193] on p "PR and Communications" at bounding box center [128, 188] width 104 height 13
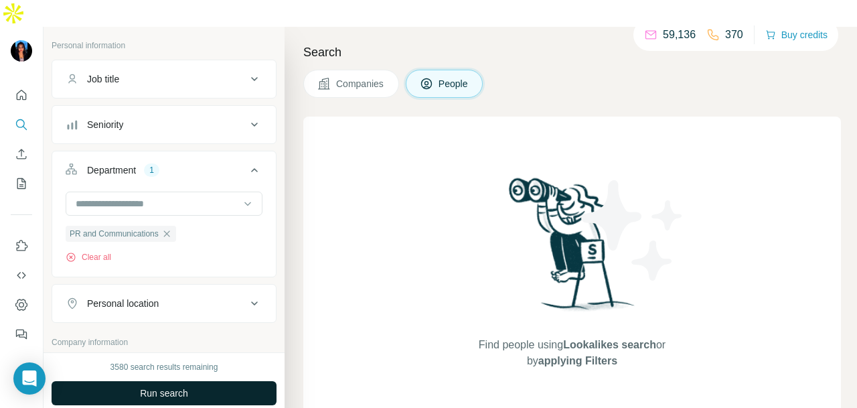
click at [190, 381] on button "Run search" at bounding box center [164, 393] width 225 height 24
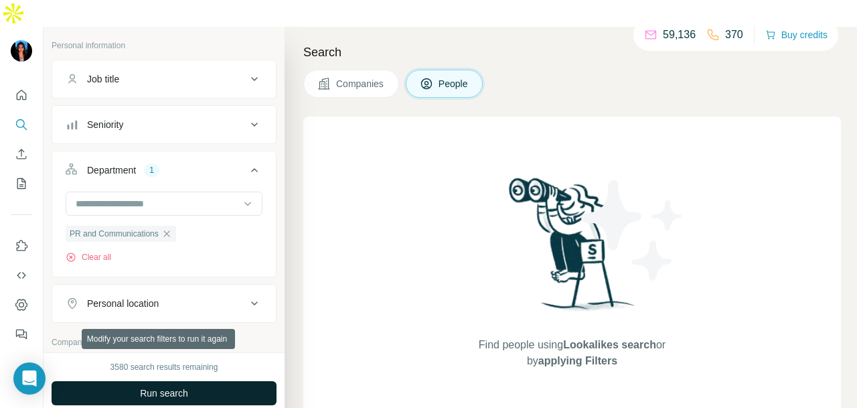
click at [190, 381] on button "Run search" at bounding box center [164, 393] width 225 height 24
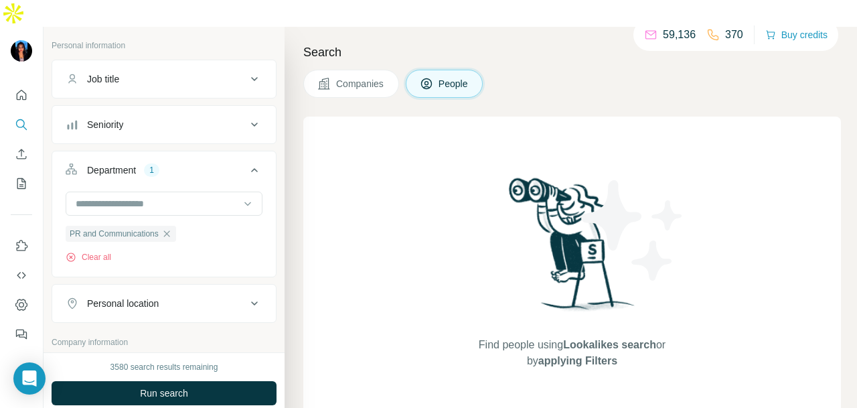
click at [337, 77] on span "Companies" at bounding box center [360, 83] width 49 height 13
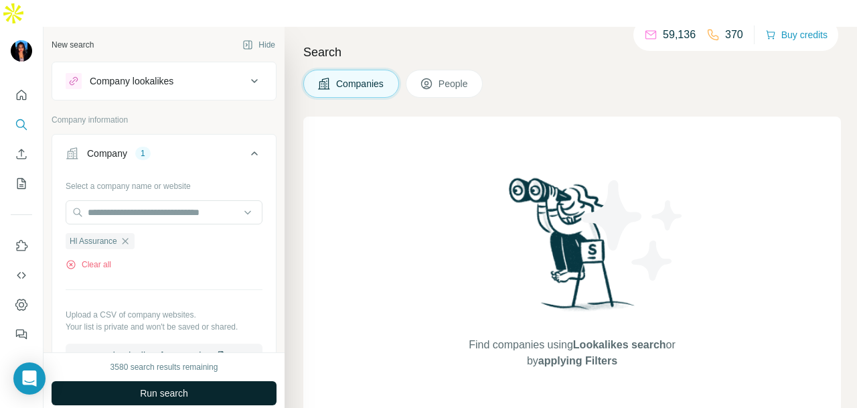
click at [218, 381] on button "Run search" at bounding box center [164, 393] width 225 height 24
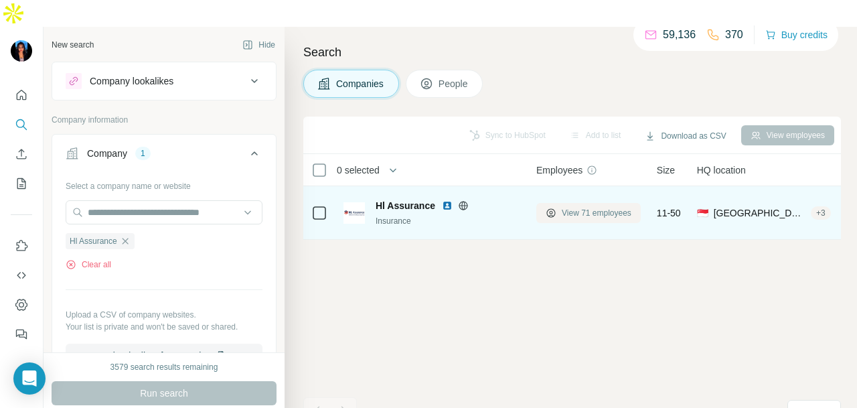
click at [612, 207] on span "View 71 employees" at bounding box center [597, 213] width 70 height 12
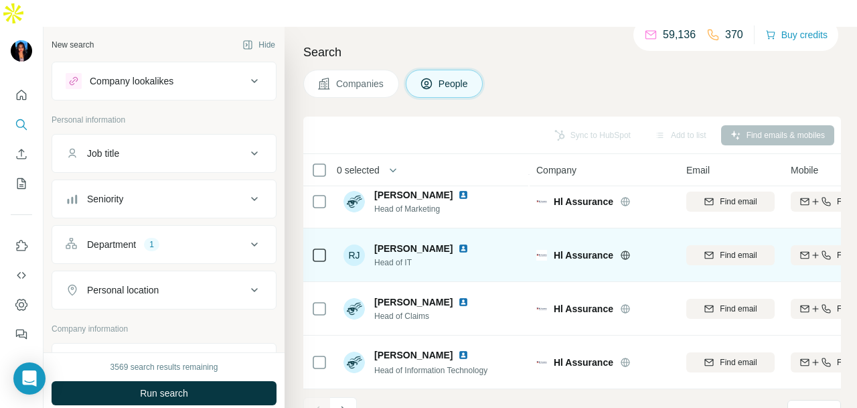
scroll to position [336, 0]
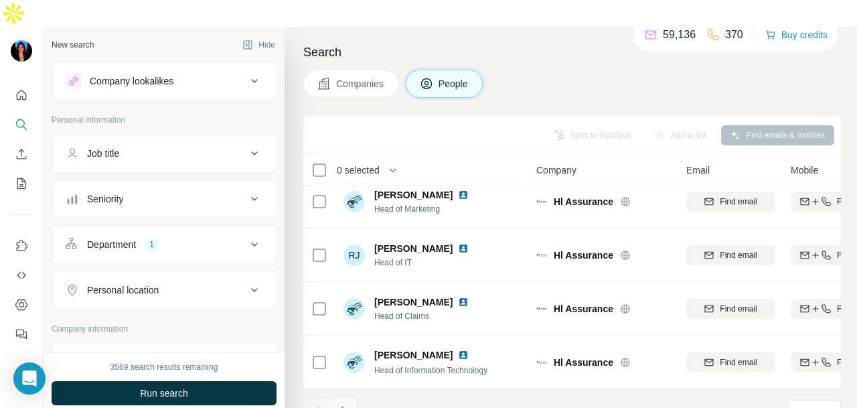
click at [342, 404] on icon "Navigate to next page" at bounding box center [343, 410] width 13 height 13
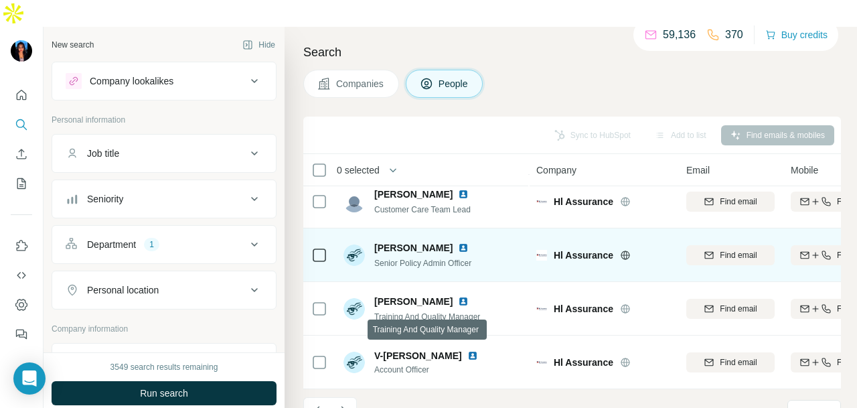
scroll to position [135, 0]
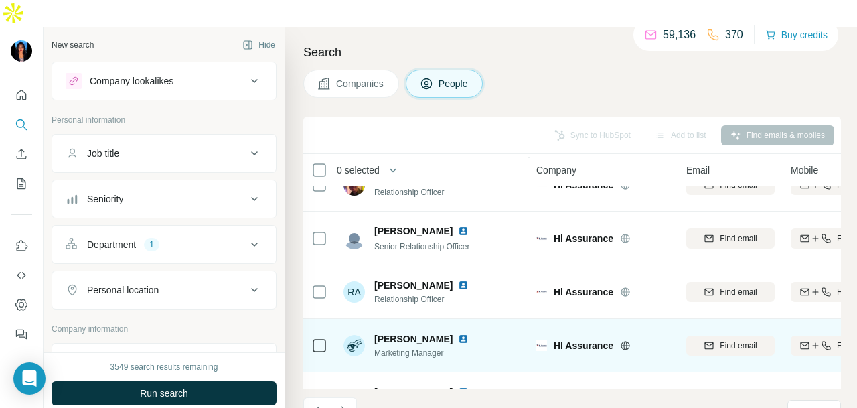
click at [458, 334] on img at bounding box center [463, 339] width 11 height 11
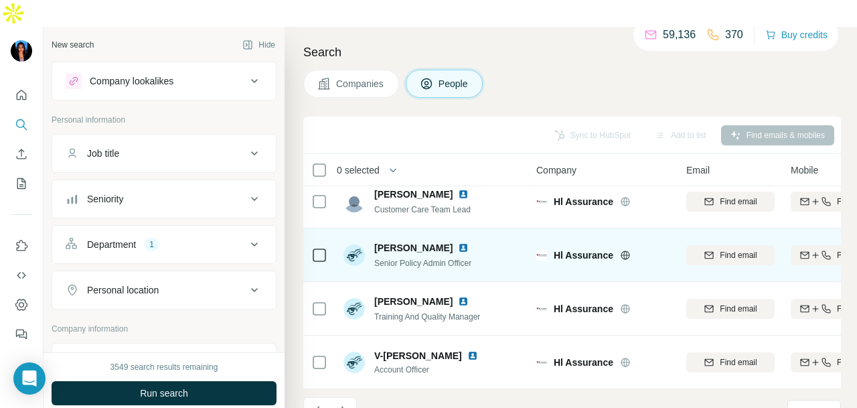
scroll to position [336, 0]
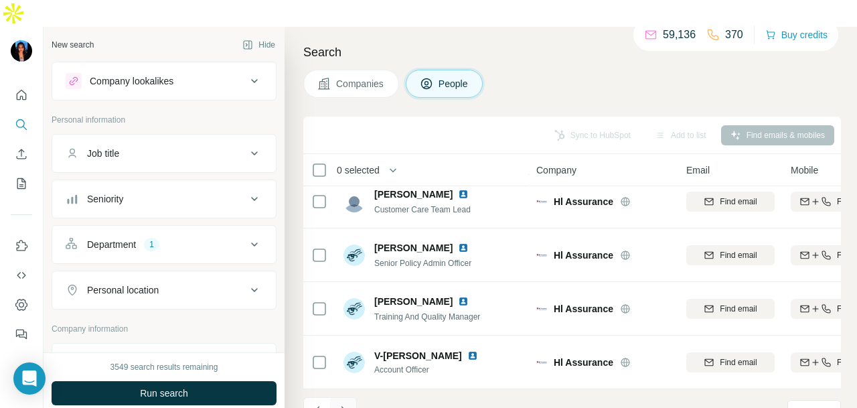
click at [351, 397] on button "Navigate to next page" at bounding box center [343, 410] width 27 height 27
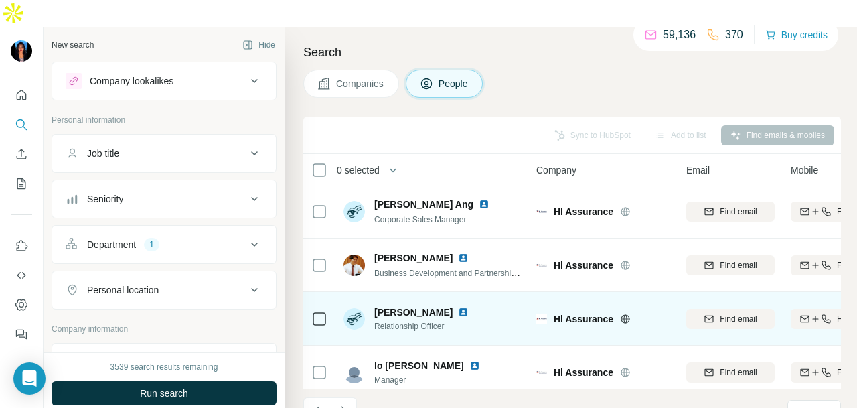
scroll to position [0, 0]
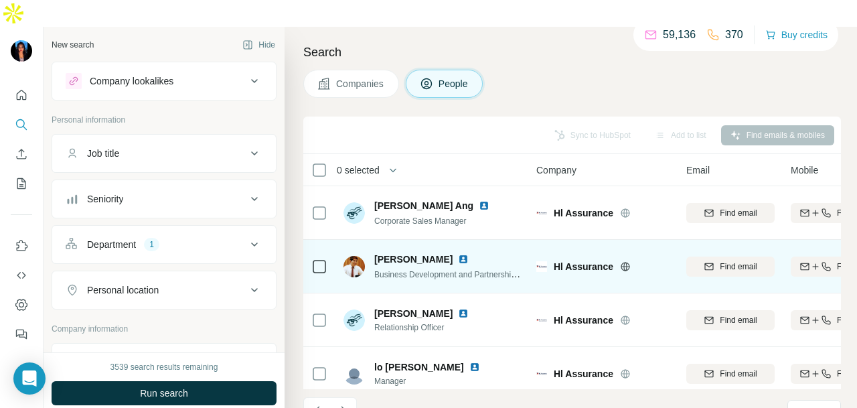
click at [458, 254] on img at bounding box center [463, 259] width 11 height 11
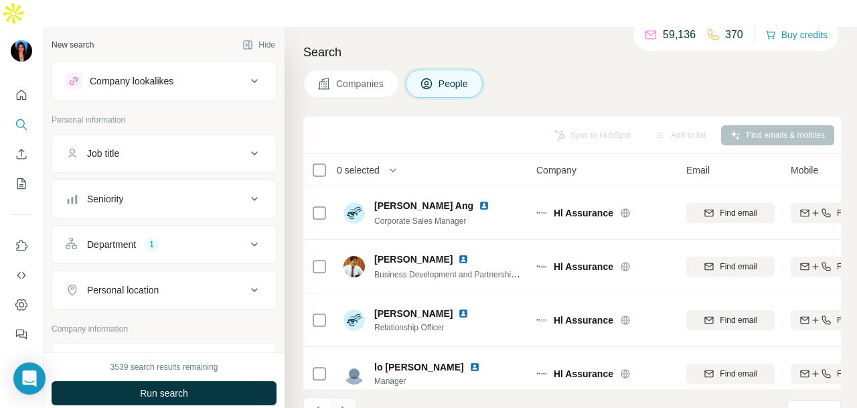
click at [339, 397] on button "Navigate to next page" at bounding box center [343, 410] width 27 height 27
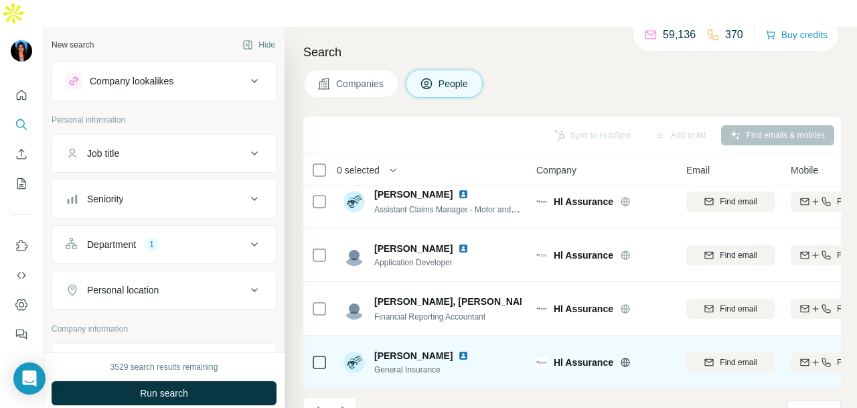
scroll to position [336, 0]
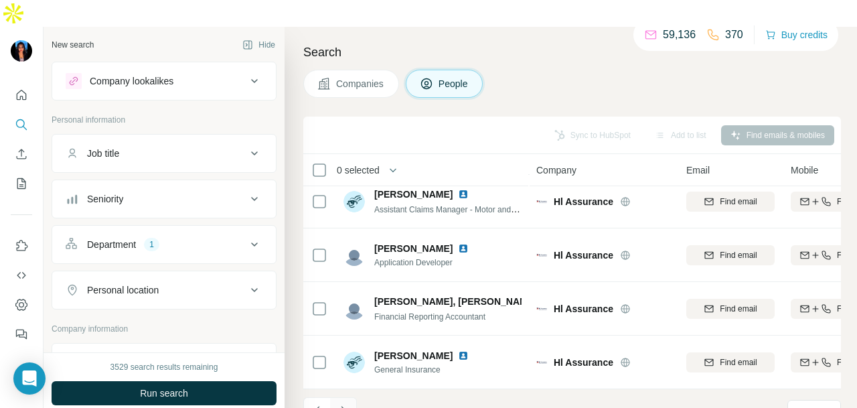
click at [342, 397] on button "Navigate to next page" at bounding box center [343, 410] width 27 height 27
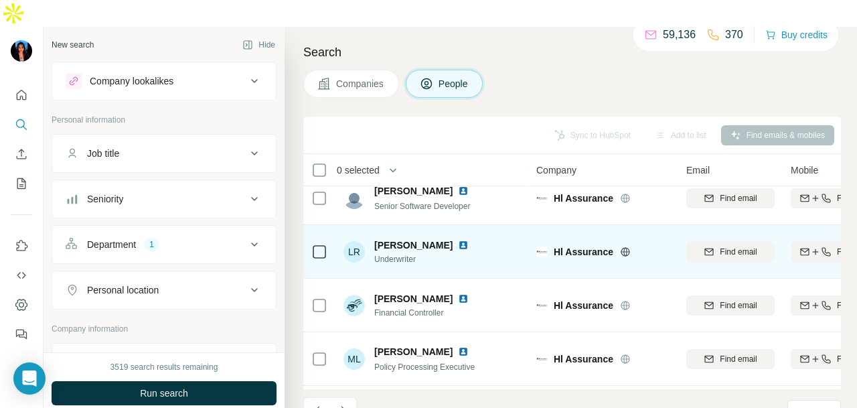
scroll to position [0, 0]
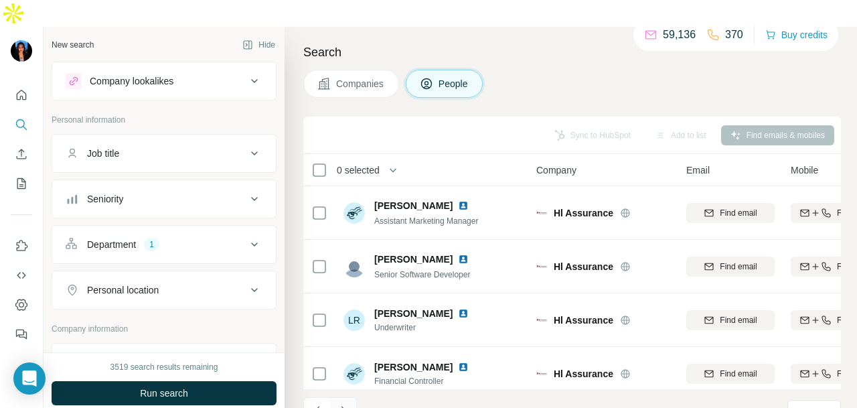
click at [344, 406] on icon "Navigate to next page" at bounding box center [343, 410] width 5 height 9
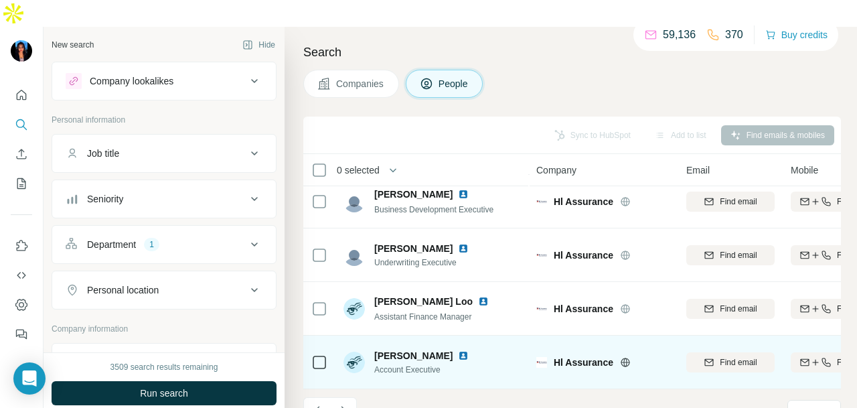
scroll to position [336, 0]
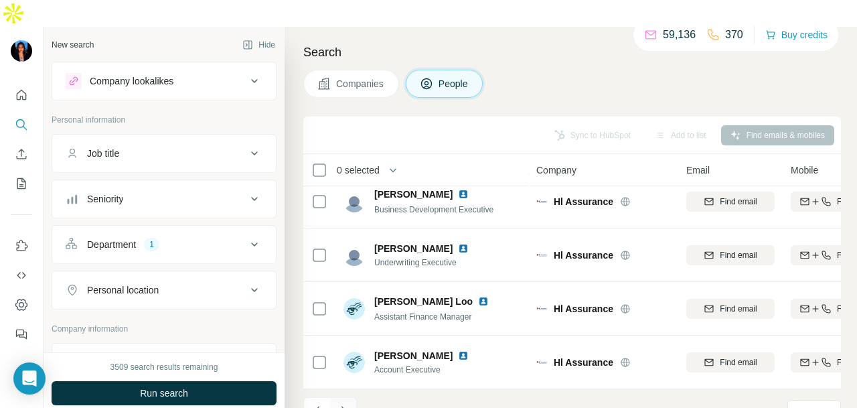
click at [340, 404] on icon "Navigate to next page" at bounding box center [343, 410] width 13 height 13
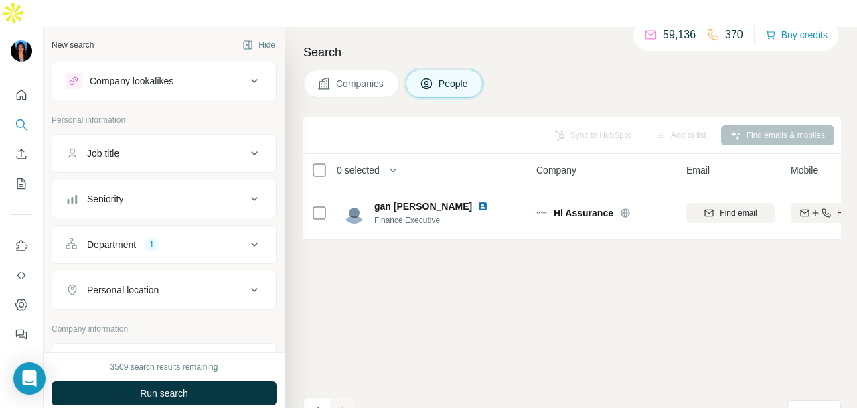
scroll to position [0, 0]
